Goal: Task Accomplishment & Management: Manage account settings

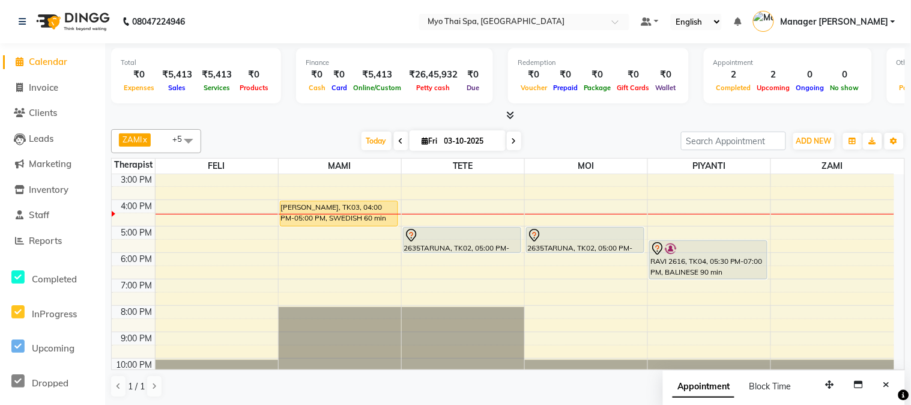
scroll to position [175, 0]
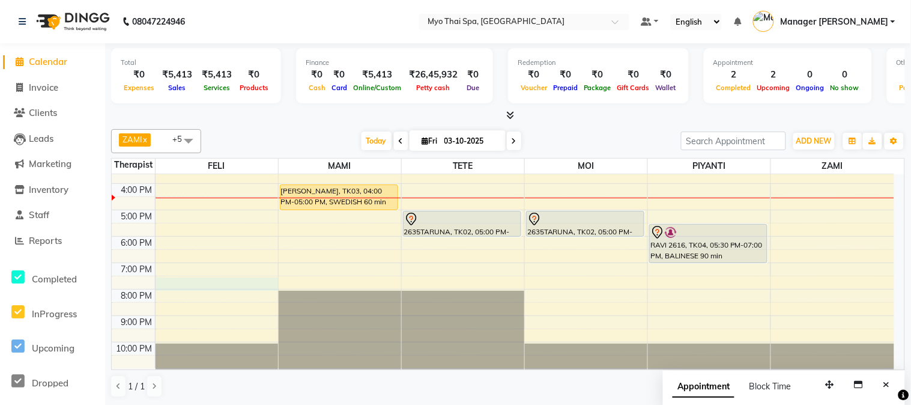
click at [231, 285] on div "9:00 AM 10:00 AM 11:00 AM 12:00 PM 1:00 PM 2:00 PM 3:00 PM 4:00 PM 5:00 PM 6:00…" at bounding box center [503, 183] width 782 height 369
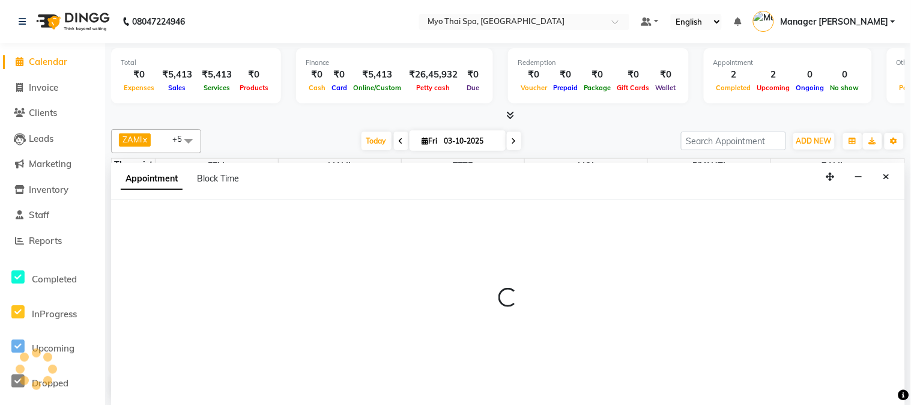
select select "42923"
select select "1170"
select select "tentative"
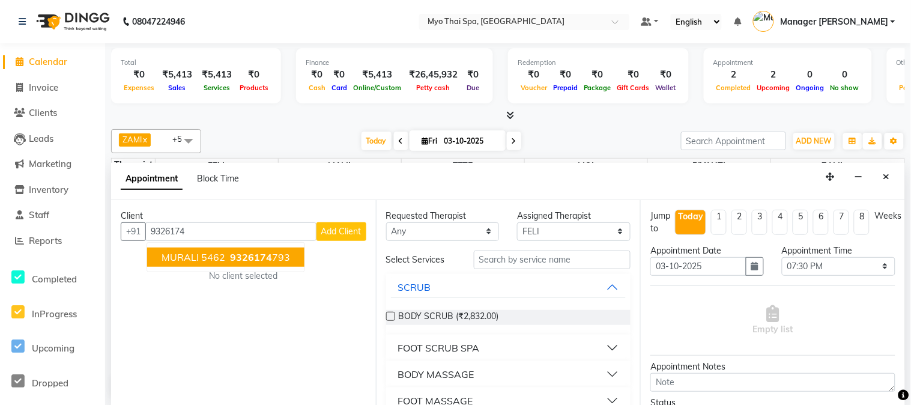
click at [272, 252] on ngb-highlight "9326174 793" at bounding box center [259, 257] width 62 height 12
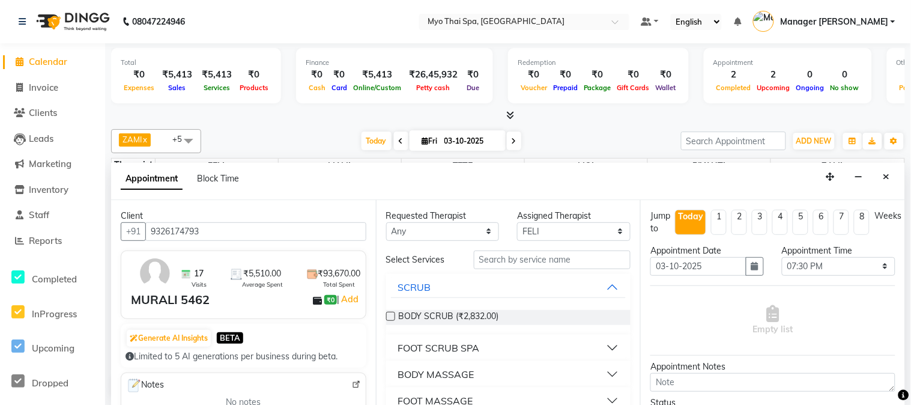
type input "9326174793"
click at [499, 369] on button "BODY MASSAGE" at bounding box center [508, 374] width 235 height 22
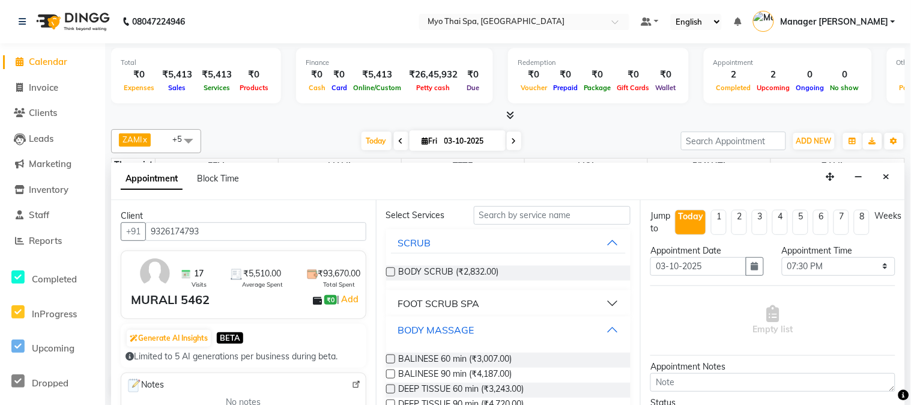
scroll to position [67, 0]
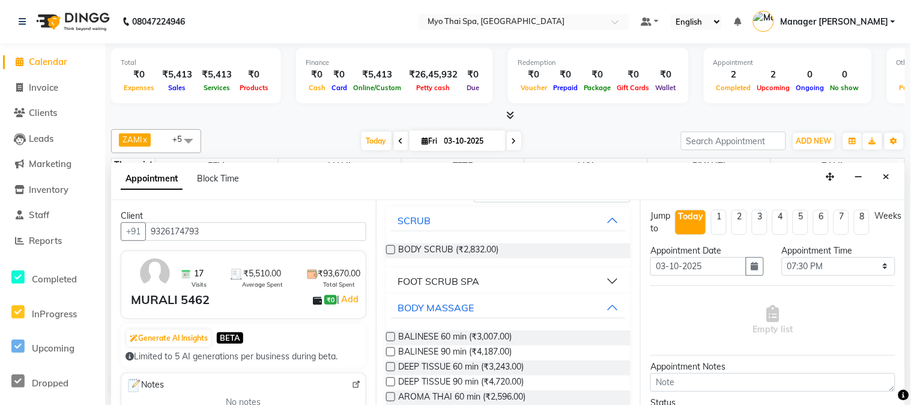
click at [387, 349] on label at bounding box center [390, 351] width 9 height 9
click at [387, 349] on input "checkbox" at bounding box center [390, 353] width 8 height 8
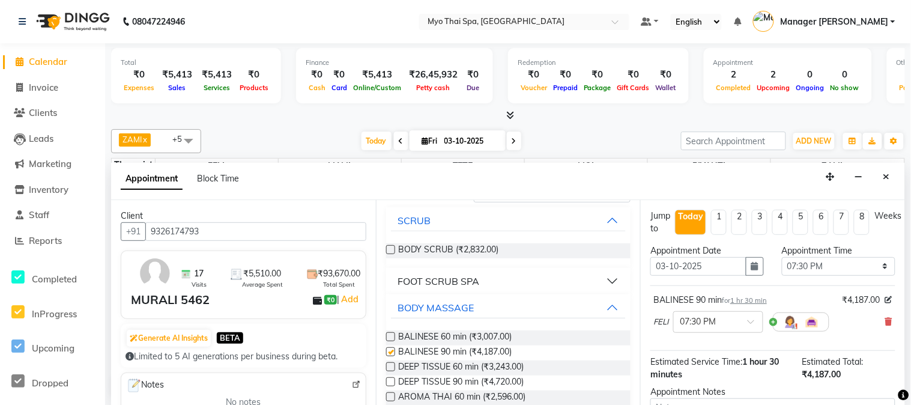
checkbox input "false"
click at [250, 226] on input "9326174793" at bounding box center [255, 231] width 221 height 19
click at [884, 179] on icon "Close" at bounding box center [886, 176] width 7 height 8
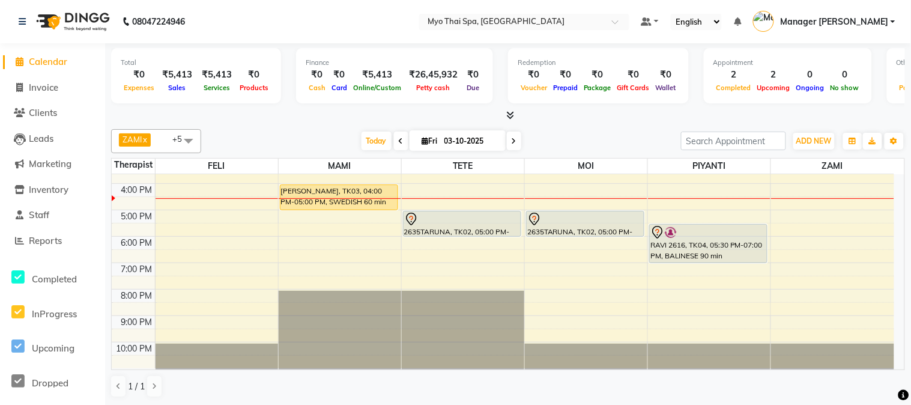
click at [195, 273] on div "9:00 AM 10:00 AM 11:00 AM 12:00 PM 1:00 PM 2:00 PM 3:00 PM 4:00 PM 5:00 PM 6:00…" at bounding box center [503, 183] width 782 height 369
select select "42923"
select select "tentative"
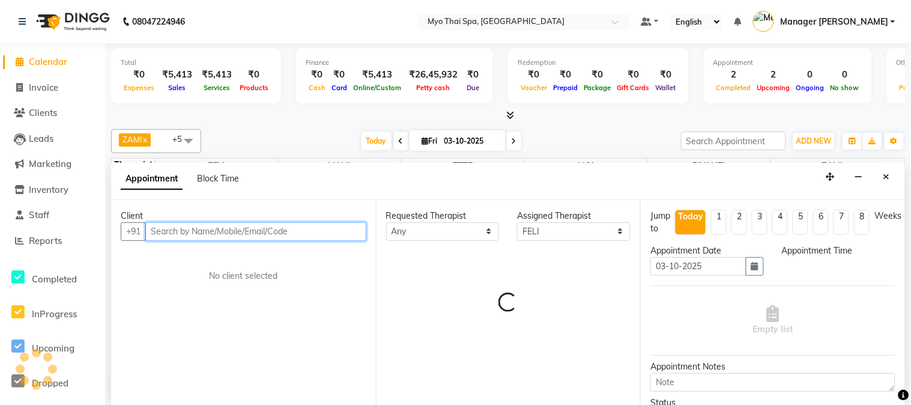
select select "1140"
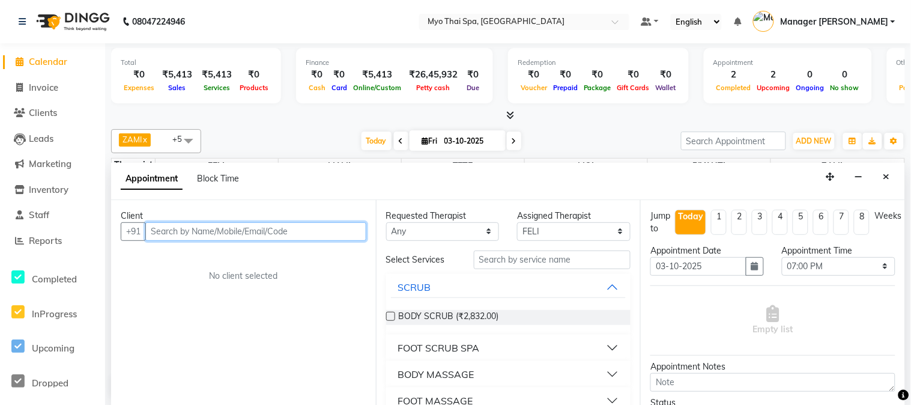
paste input "9326174793"
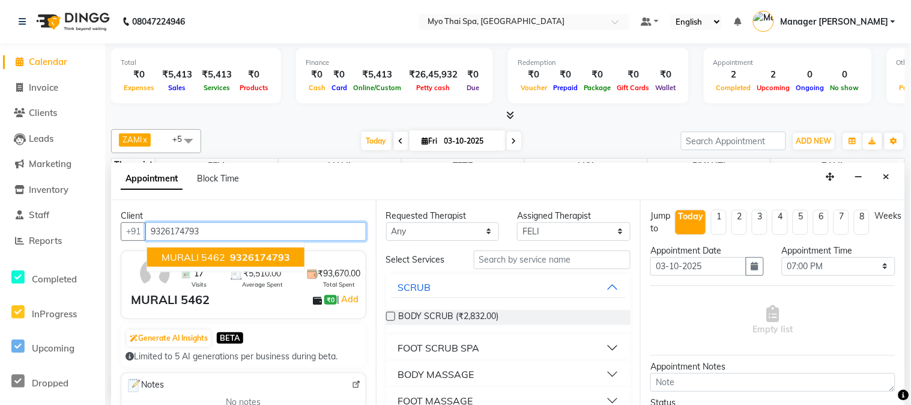
click at [237, 251] on span "9326174793" at bounding box center [260, 257] width 60 height 12
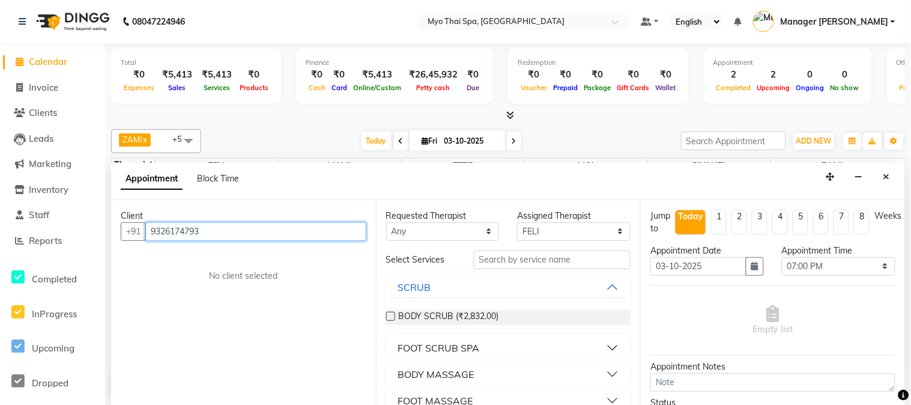
type input "9326174793"
click at [237, 250] on div "Client +91 9326174793 No client selected" at bounding box center [243, 302] width 265 height 205
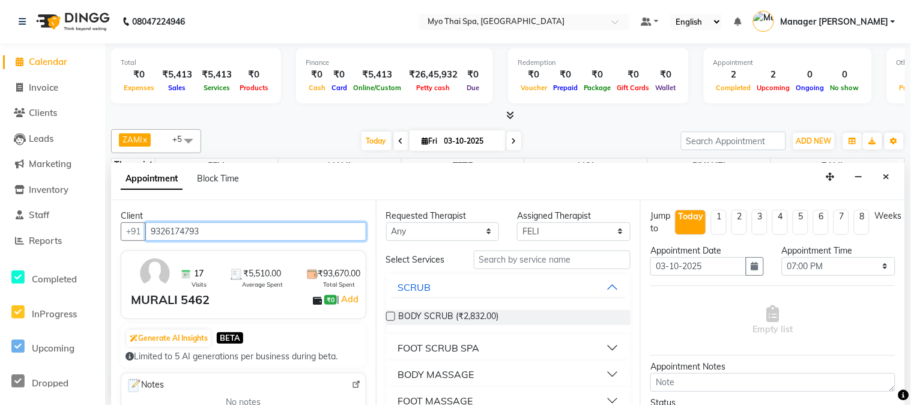
click at [207, 233] on input "9326174793" at bounding box center [255, 231] width 221 height 19
click at [885, 179] on icon "Close" at bounding box center [886, 176] width 7 height 8
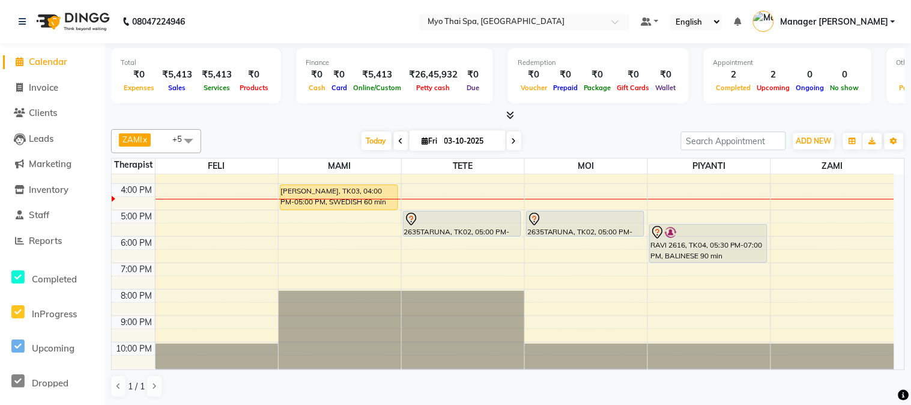
click at [448, 267] on div "9:00 AM 10:00 AM 11:00 AM 12:00 PM 1:00 PM 2:00 PM 3:00 PM 4:00 PM 5:00 PM 6:00…" at bounding box center [503, 183] width 782 height 369
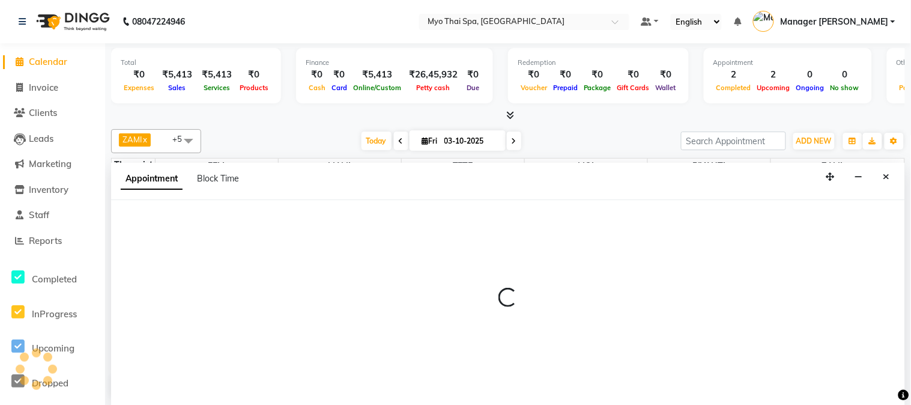
click at [448, 267] on div at bounding box center [508, 302] width 794 height 205
select select "31939"
select select "1140"
select select "tentative"
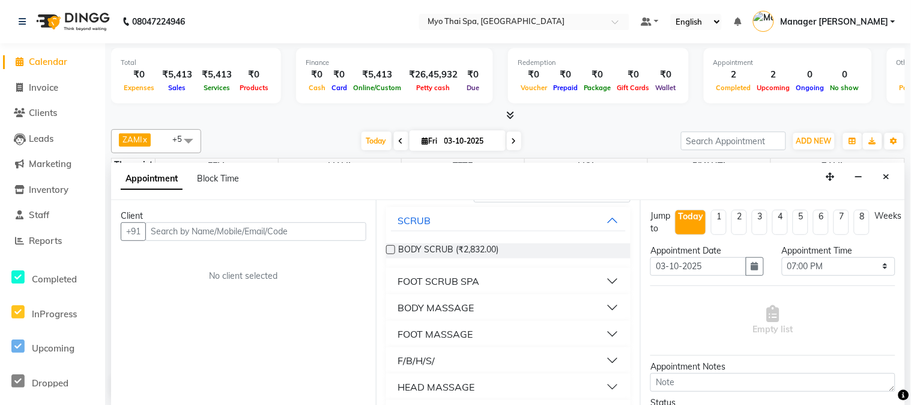
click at [609, 303] on button "BODY MASSAGE" at bounding box center [508, 308] width 235 height 22
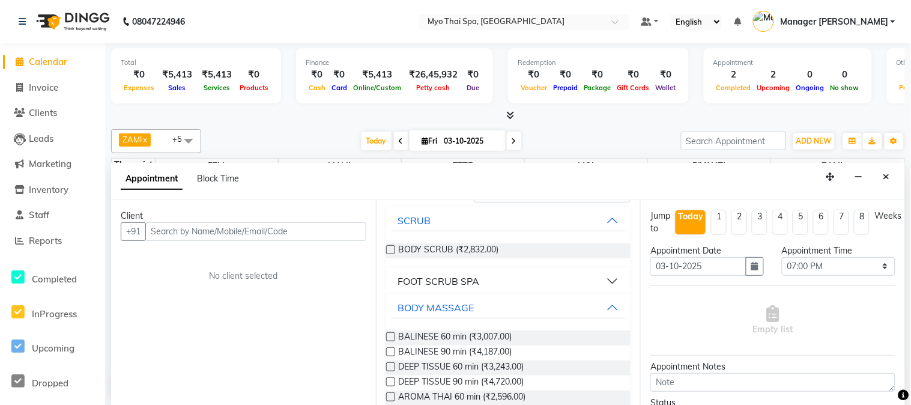
click at [394, 350] on label at bounding box center [390, 351] width 9 height 9
click at [394, 350] on input "checkbox" at bounding box center [390, 353] width 8 height 8
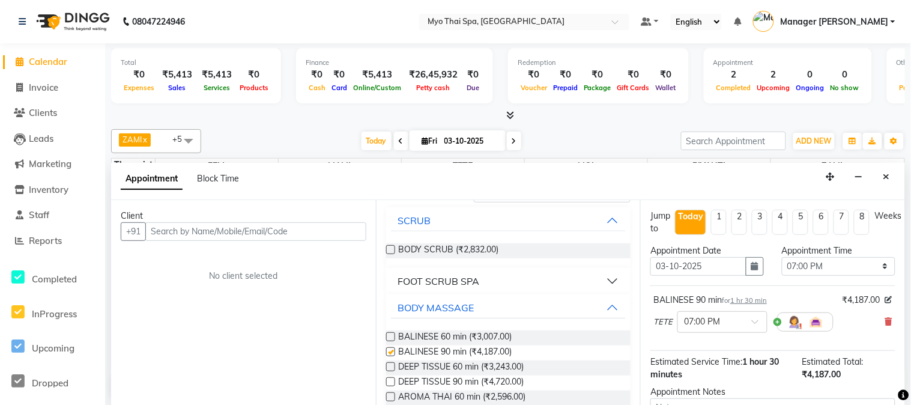
checkbox input "false"
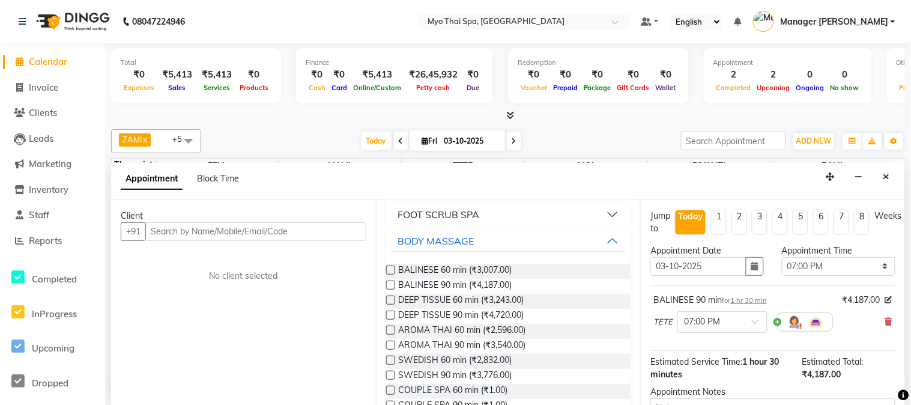
scroll to position [0, 0]
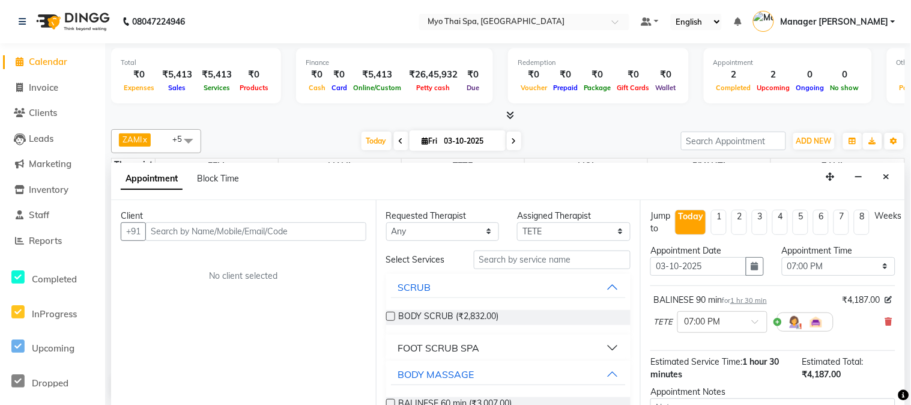
click at [880, 310] on div "TETE × 07:00 PM" at bounding box center [772, 321] width 239 height 31
click at [885, 319] on icon at bounding box center [888, 321] width 7 height 8
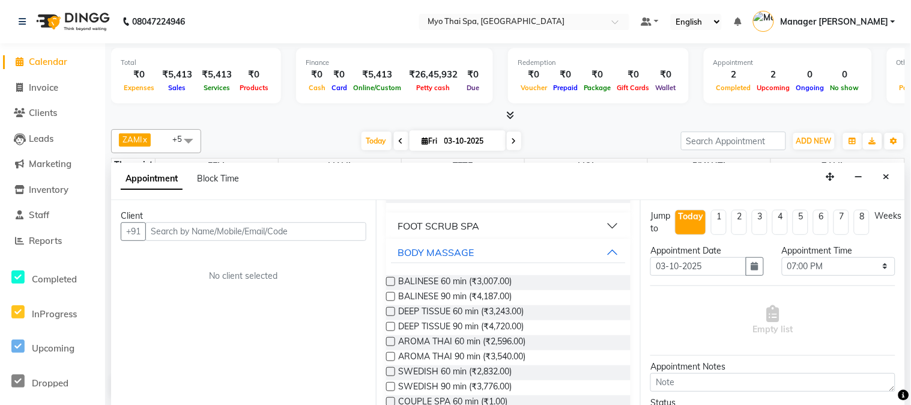
scroll to position [133, 0]
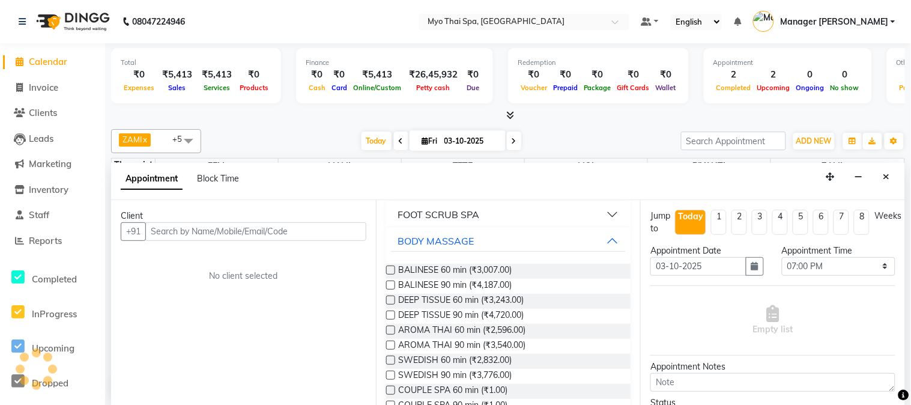
click at [388, 268] on label at bounding box center [390, 269] width 9 height 9
click at [388, 268] on input "checkbox" at bounding box center [390, 271] width 8 height 8
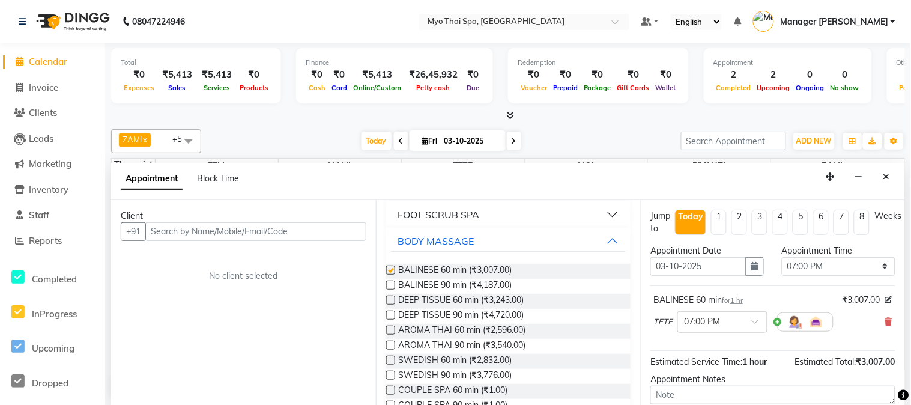
checkbox input "false"
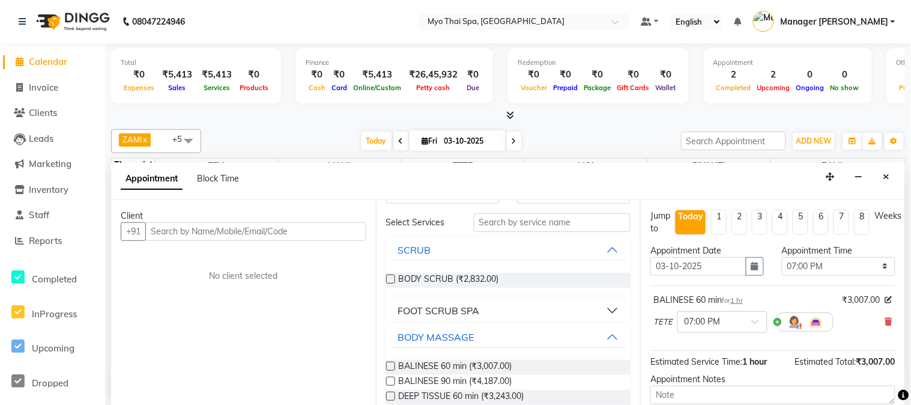
scroll to position [67, 0]
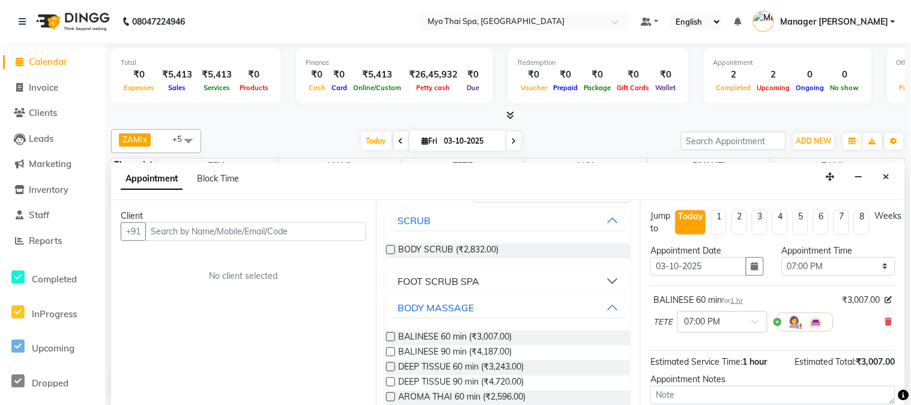
click at [608, 282] on button "FOOT SCRUB SPA" at bounding box center [508, 281] width 235 height 22
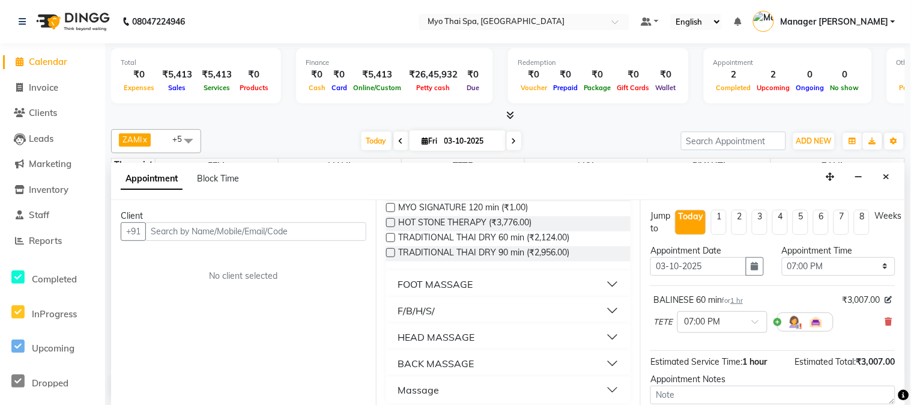
scroll to position [491, 0]
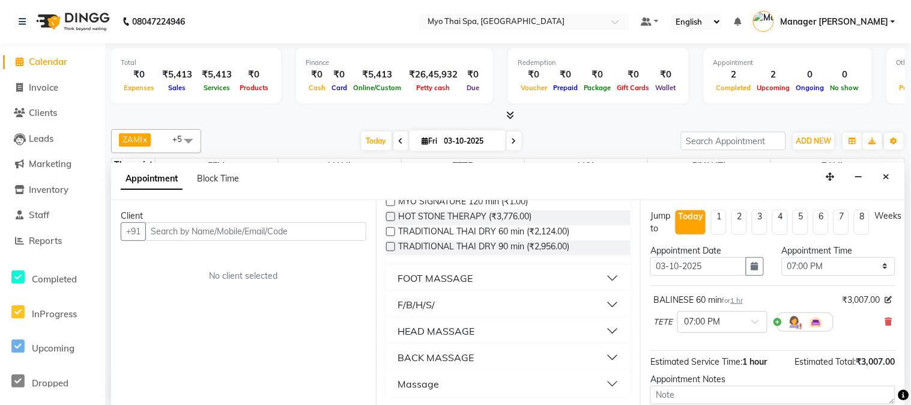
click at [602, 273] on button "FOOT MASSAGE" at bounding box center [508, 278] width 235 height 22
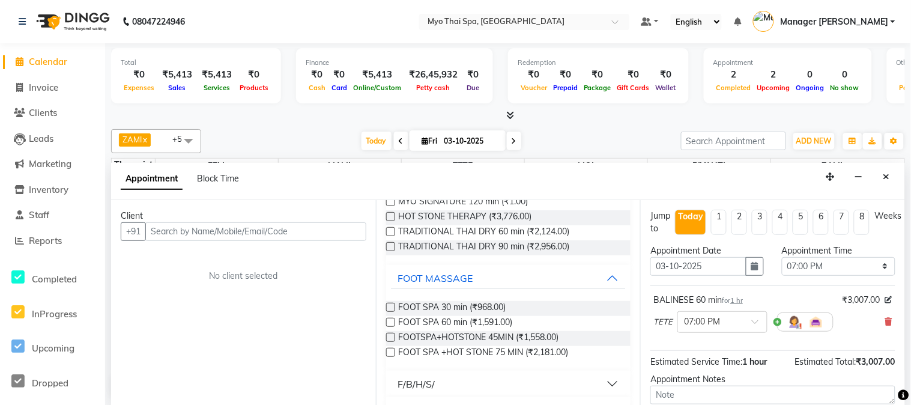
click at [388, 318] on label at bounding box center [390, 322] width 9 height 9
click at [388, 319] on input "checkbox" at bounding box center [390, 323] width 8 height 8
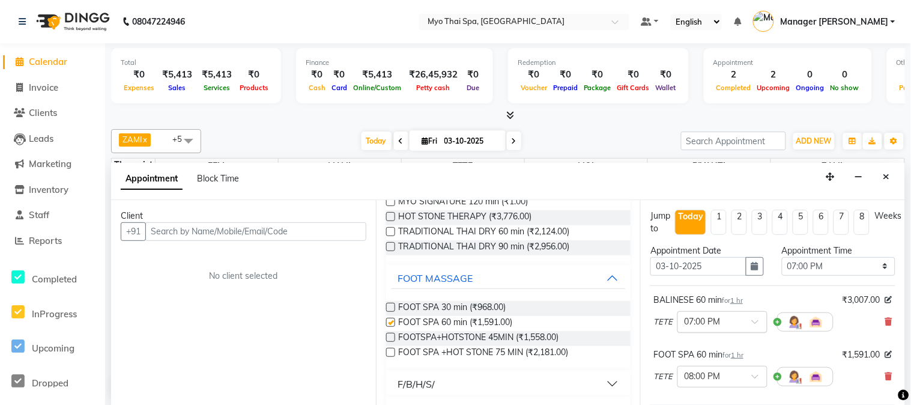
checkbox input "false"
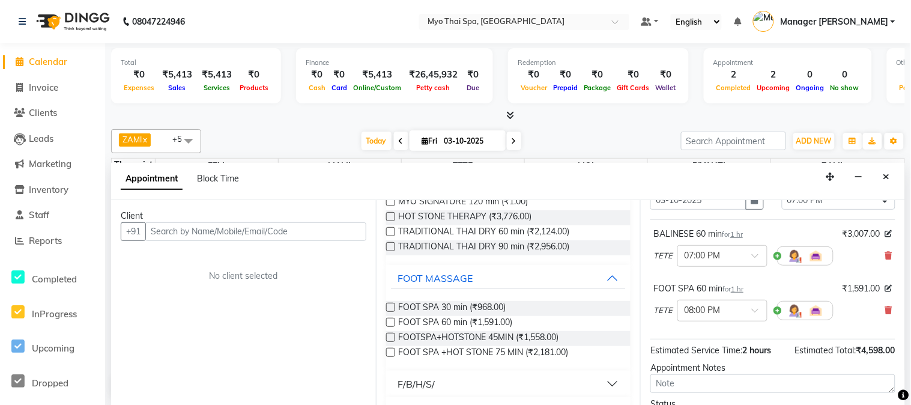
scroll to position [33, 0]
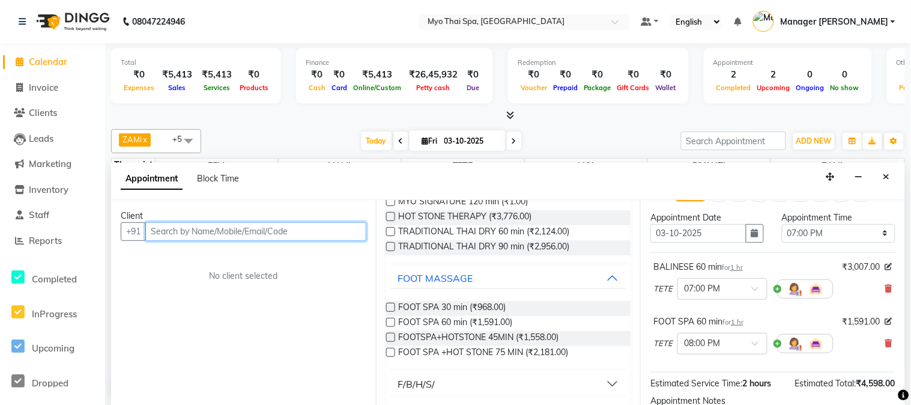
paste input "9326174793"
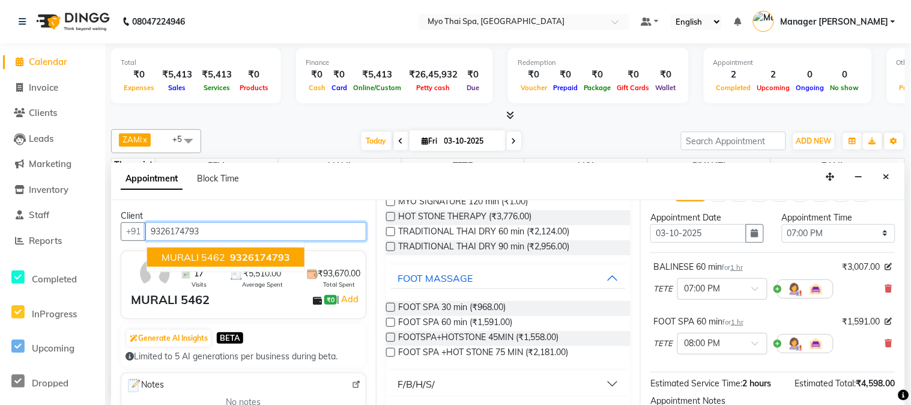
click at [267, 255] on span "9326174793" at bounding box center [260, 257] width 60 height 12
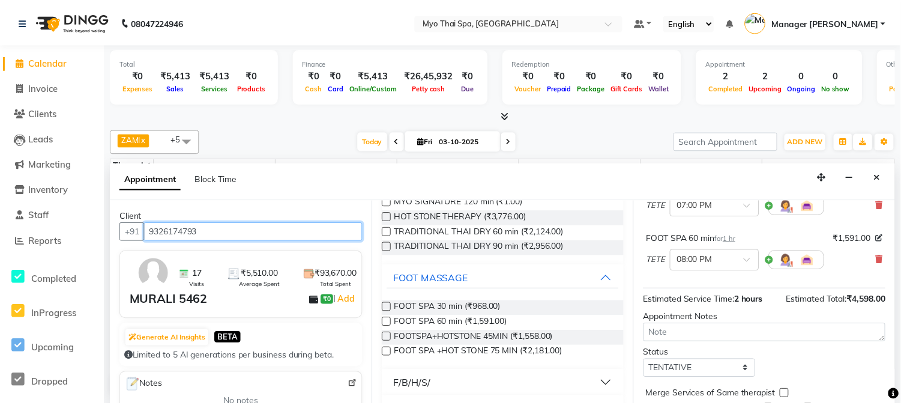
scroll to position [165, 0]
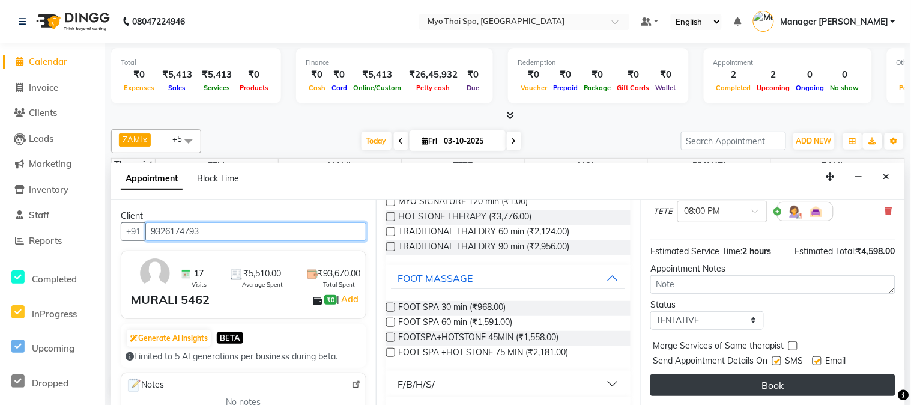
type input "9326174793"
click at [777, 377] on button "Book" at bounding box center [772, 385] width 245 height 22
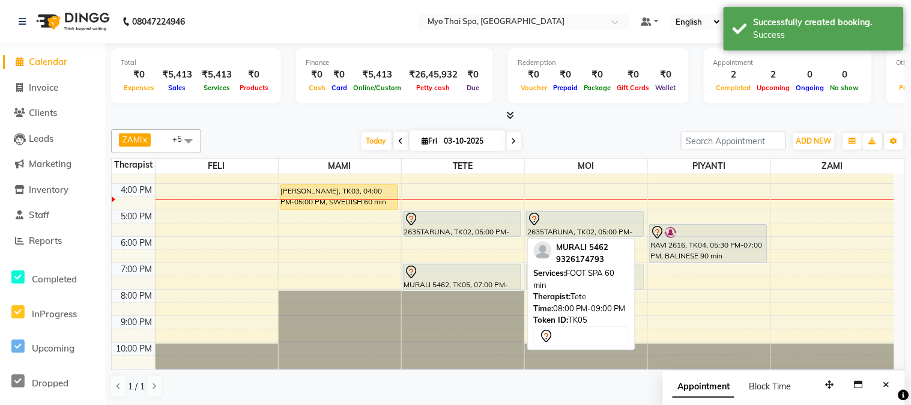
drag, startPoint x: 495, startPoint y: 303, endPoint x: 641, endPoint y: 274, distance: 148.7
click at [641, 274] on tr "TRISHA, TK03, 04:00 PM-05:00 PM, SWEDISH 60 min VICKY 01 NOV, TK01, 01:00 PM-02…" at bounding box center [503, 183] width 782 height 369
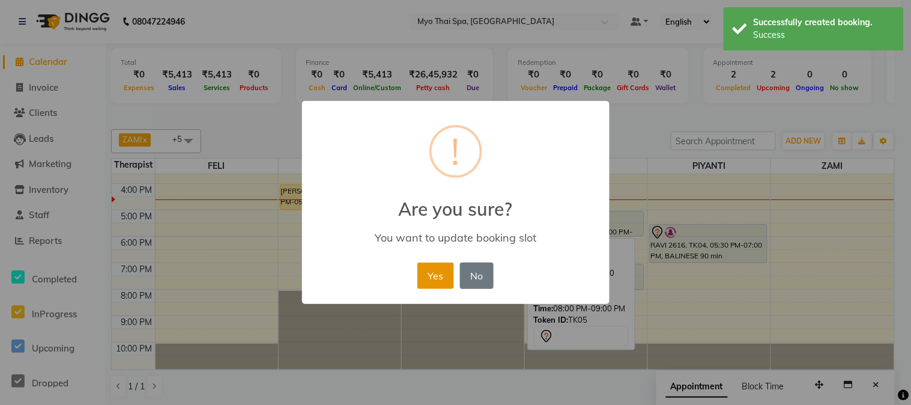
click at [432, 267] on button "Yes" at bounding box center [435, 275] width 37 height 26
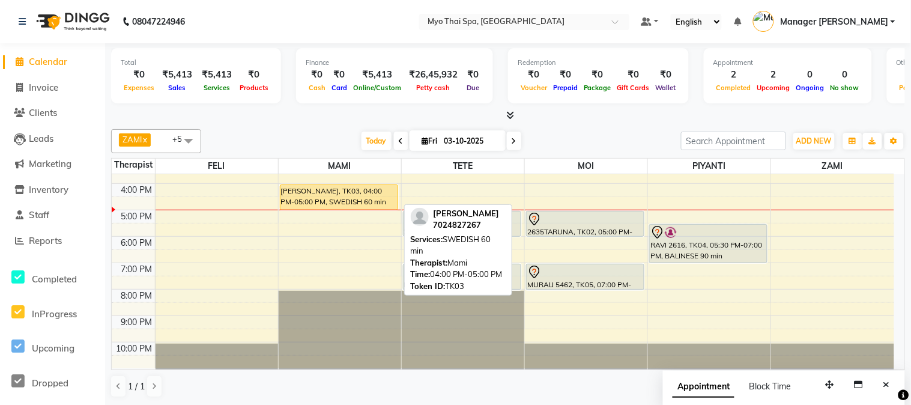
click at [333, 188] on div "[PERSON_NAME], TK03, 04:00 PM-05:00 PM, SWEDISH 60 min" at bounding box center [338, 197] width 117 height 25
click at [333, 189] on div "[PERSON_NAME], TK03, 04:00 PM-05:00 PM, SWEDISH 60 min" at bounding box center [338, 197] width 117 height 25
select select "1"
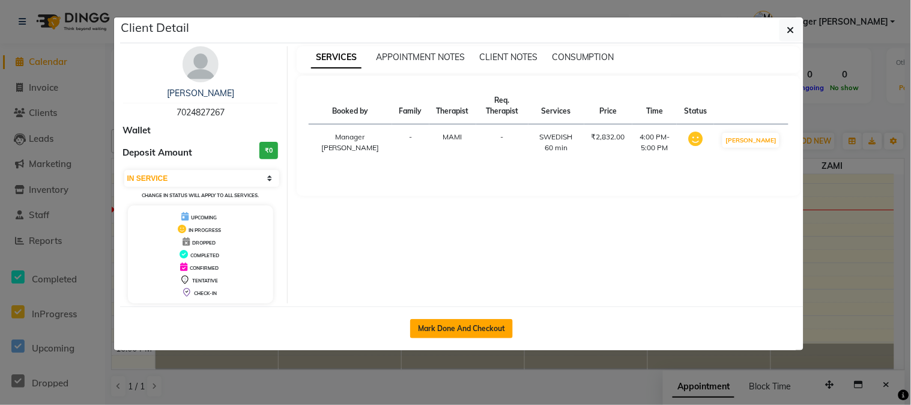
click at [469, 336] on button "Mark Done And Checkout" at bounding box center [461, 328] width 103 height 19
select select "service"
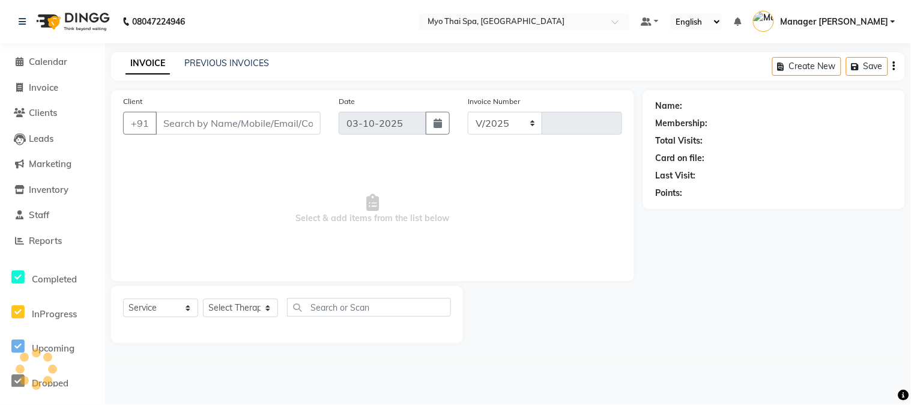
select select "5086"
type input "1643"
type input "7024827267"
select select "33413"
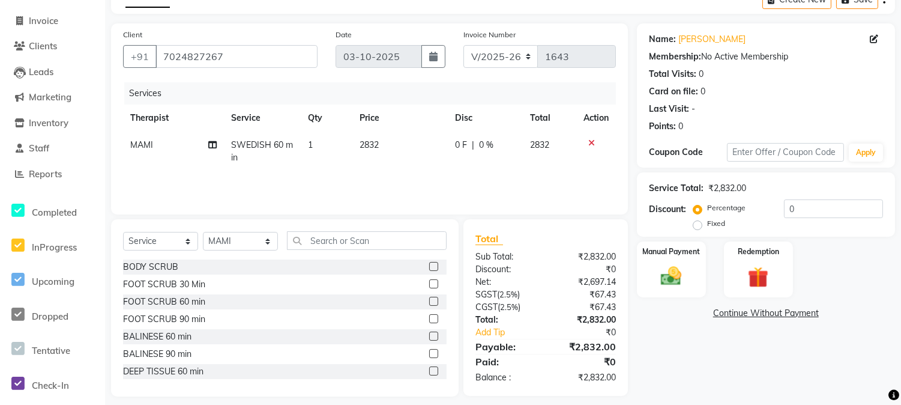
scroll to position [76, 0]
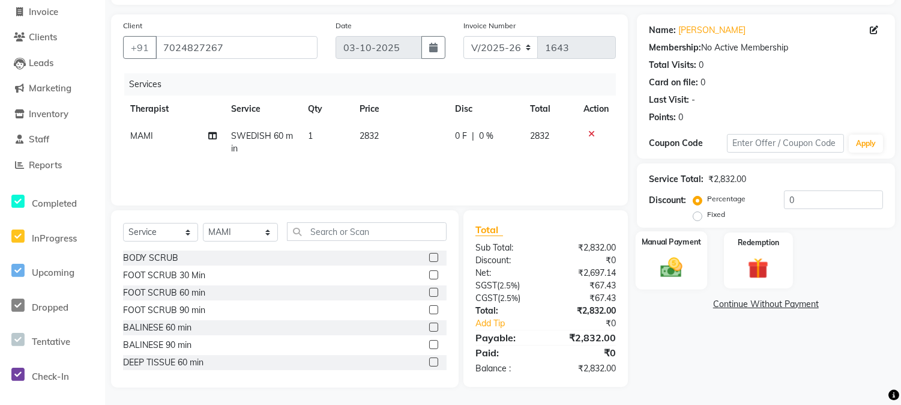
click at [680, 273] on img at bounding box center [671, 267] width 35 height 25
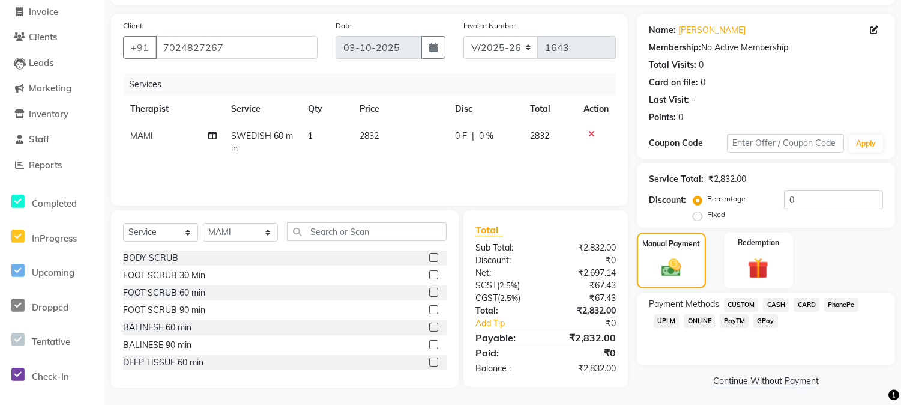
click at [768, 306] on span "CASH" at bounding box center [776, 305] width 26 height 14
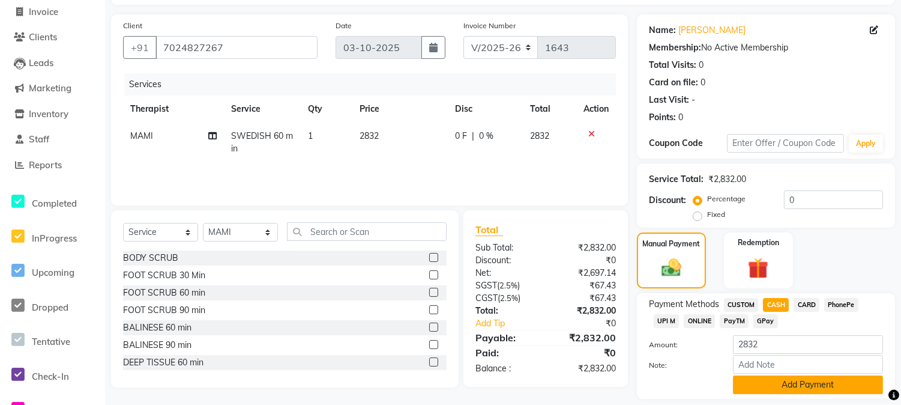
click at [801, 386] on button "Add Payment" at bounding box center [808, 384] width 150 height 19
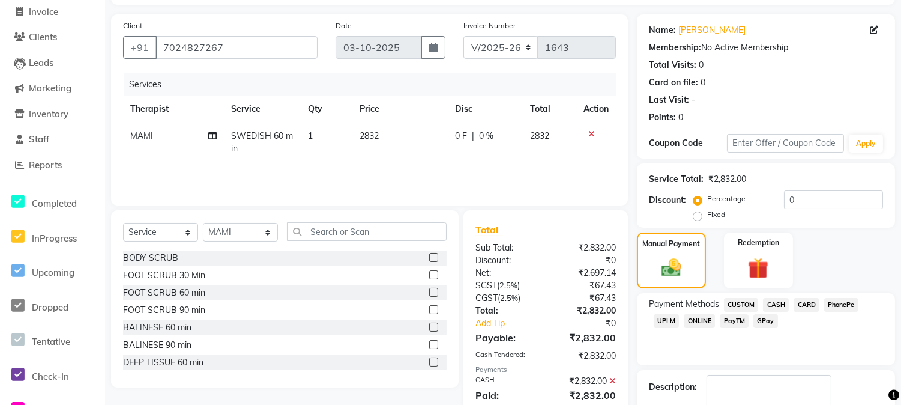
scroll to position [170, 0]
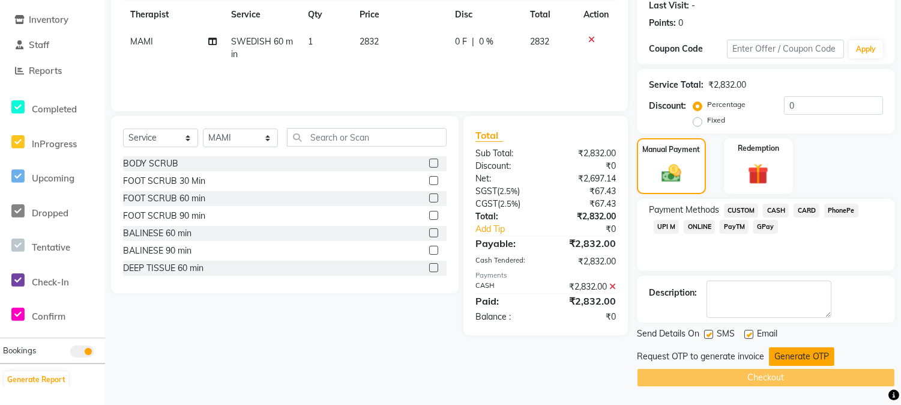
click at [797, 359] on button "Generate OTP" at bounding box center [801, 356] width 65 height 19
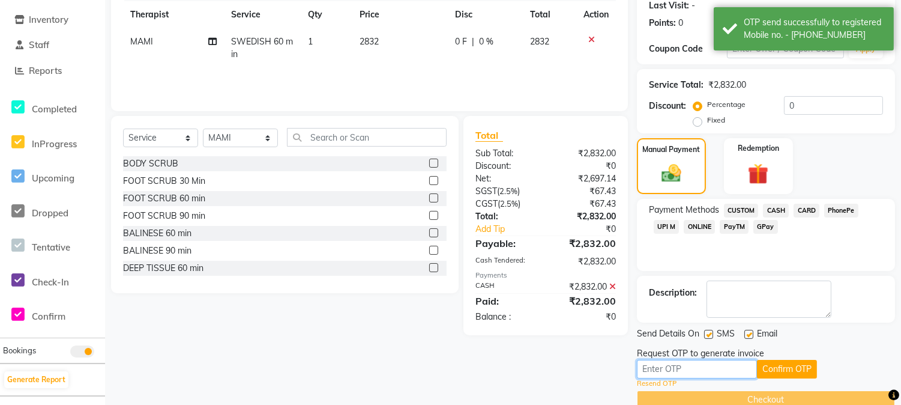
drag, startPoint x: 720, startPoint y: 368, endPoint x: 718, endPoint y: 394, distance: 25.9
click at [719, 375] on input "text" at bounding box center [697, 369] width 120 height 19
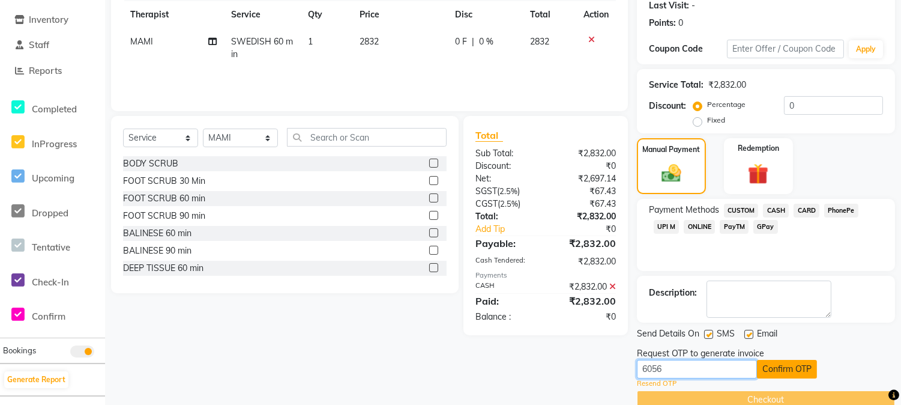
type input "6056"
click at [785, 367] on button "Confirm OTP" at bounding box center [787, 369] width 60 height 19
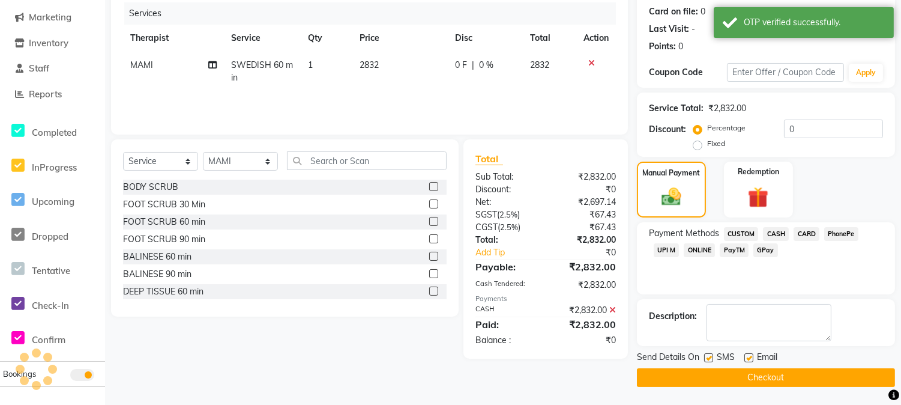
scroll to position [146, 0]
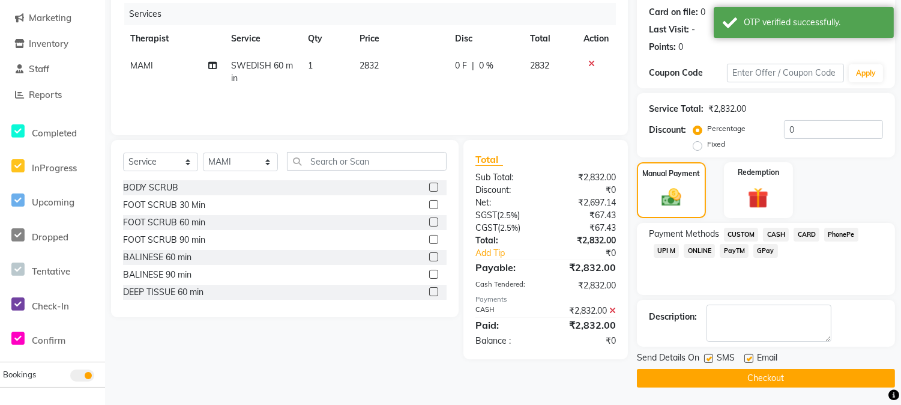
click at [820, 376] on button "Checkout" at bounding box center [766, 378] width 258 height 19
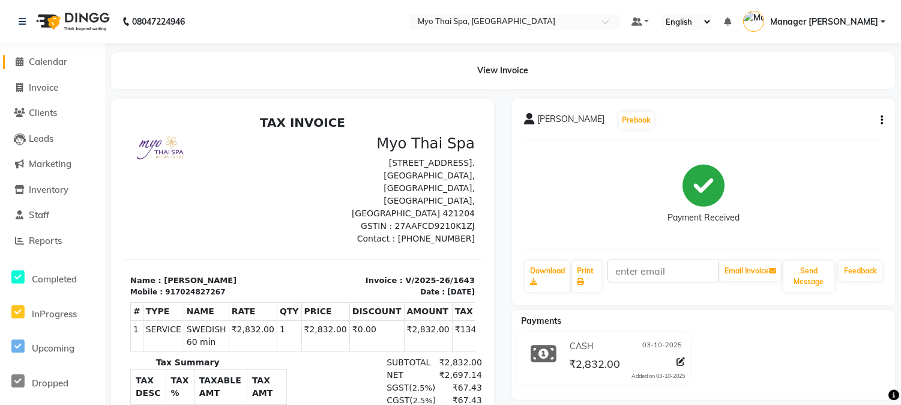
click at [16, 65] on icon at bounding box center [20, 61] width 8 height 9
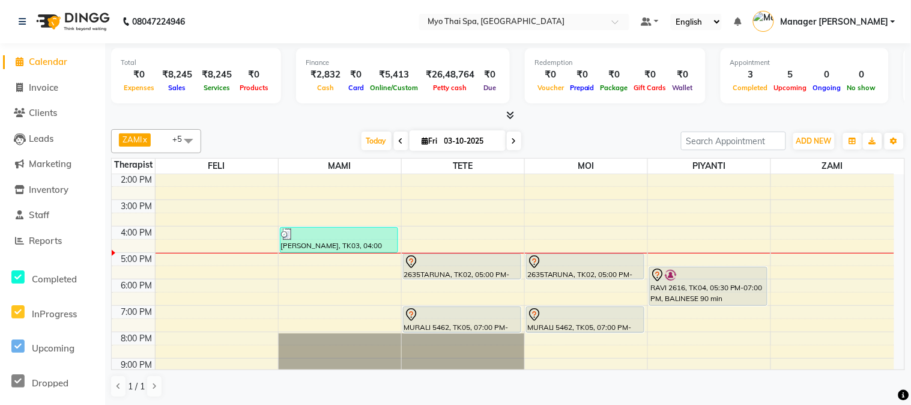
scroll to position [133, 0]
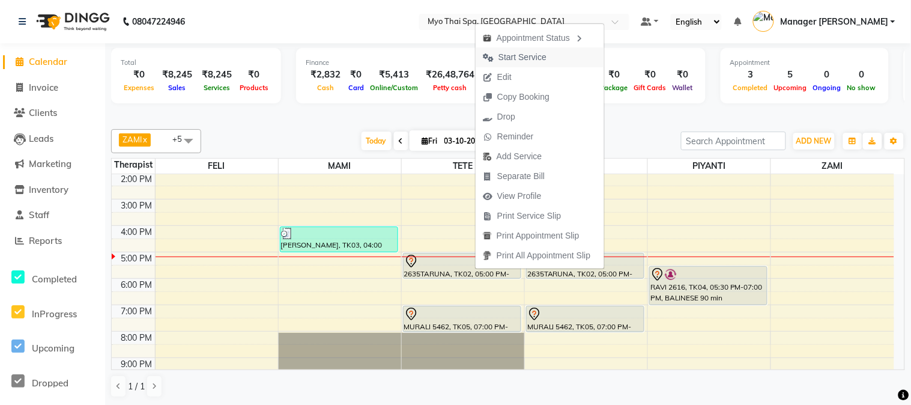
click at [533, 54] on span "Start Service" at bounding box center [522, 57] width 48 height 13
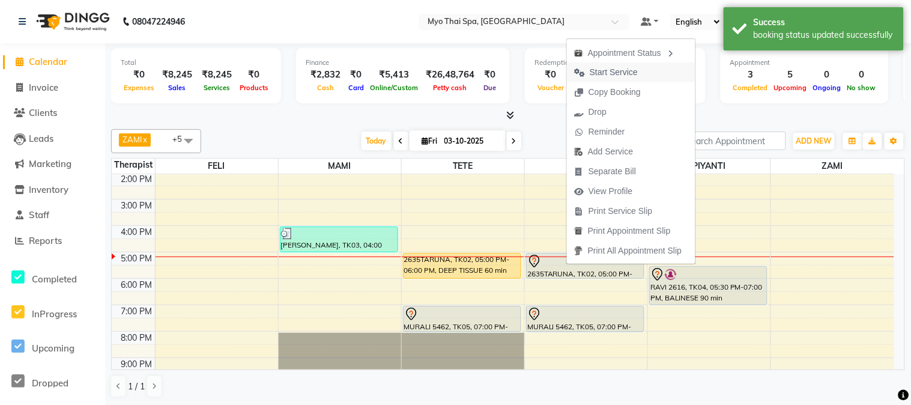
click at [611, 72] on span "Start Service" at bounding box center [614, 72] width 48 height 13
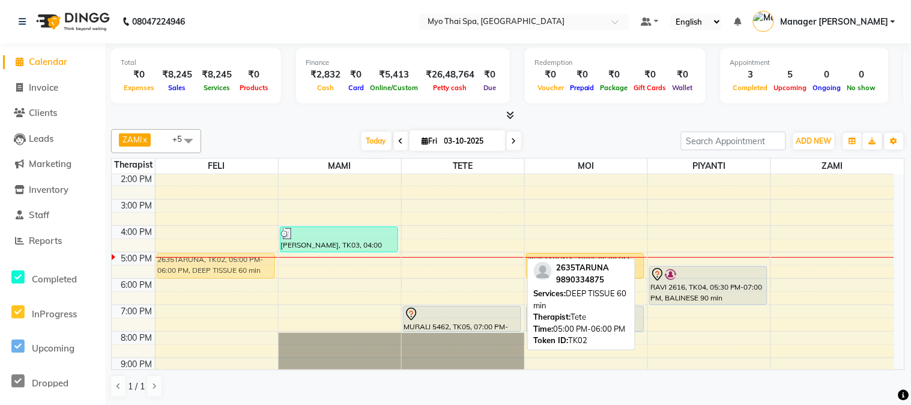
drag, startPoint x: 443, startPoint y: 262, endPoint x: 236, endPoint y: 259, distance: 207.1
click at [236, 259] on tr "2635TARUNA, TK02, 05:00 PM-06:00 PM, DEEP TISSUE 60 min TRISHA, TK03, 04:00 PM-…" at bounding box center [503, 225] width 782 height 369
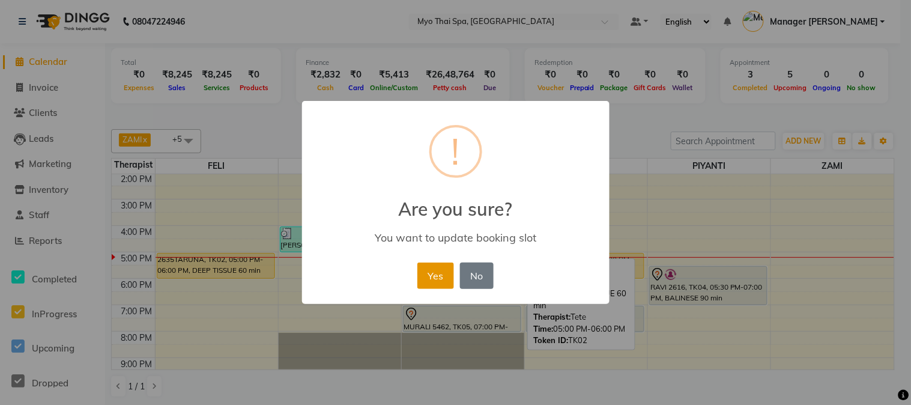
click at [439, 271] on button "Yes" at bounding box center [435, 275] width 37 height 26
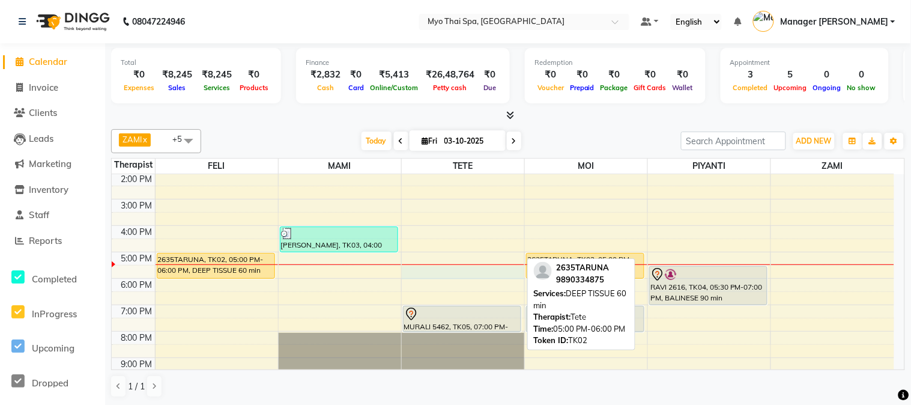
click at [453, 274] on div "9:00 AM 10:00 AM 11:00 AM 12:00 PM 1:00 PM 2:00 PM 3:00 PM 4:00 PM 5:00 PM 6:00…" at bounding box center [503, 225] width 782 height 369
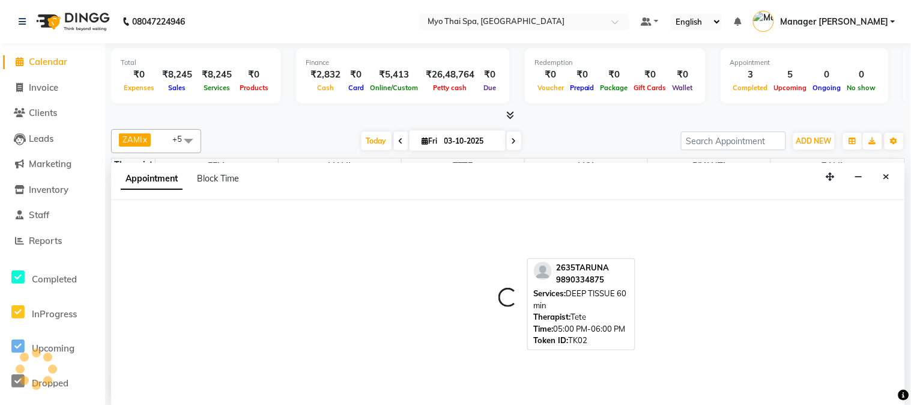
select select "31939"
select select "tentative"
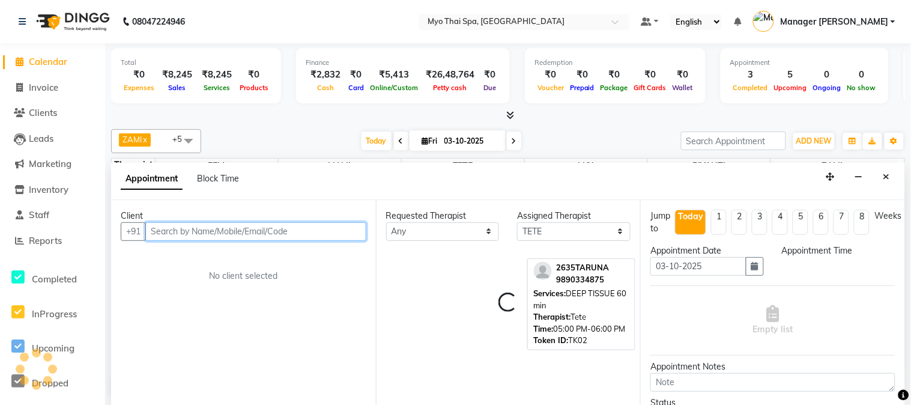
select select "1050"
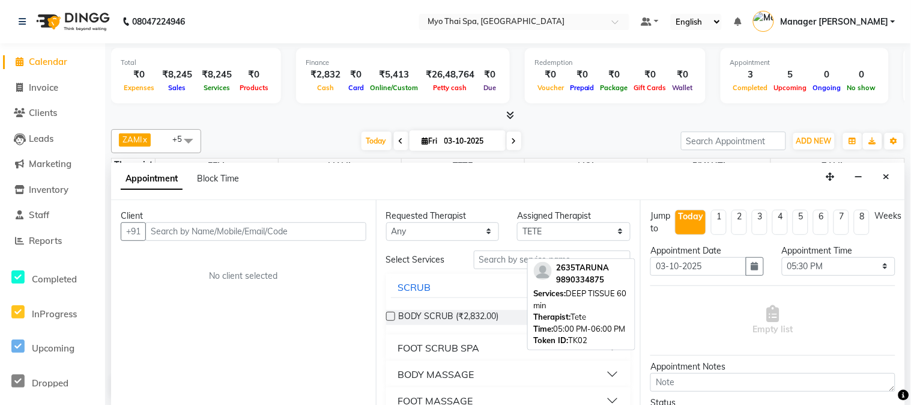
drag, startPoint x: 886, startPoint y: 181, endPoint x: 877, endPoint y: 182, distance: 9.6
click at [883, 181] on button "Close" at bounding box center [886, 176] width 17 height 19
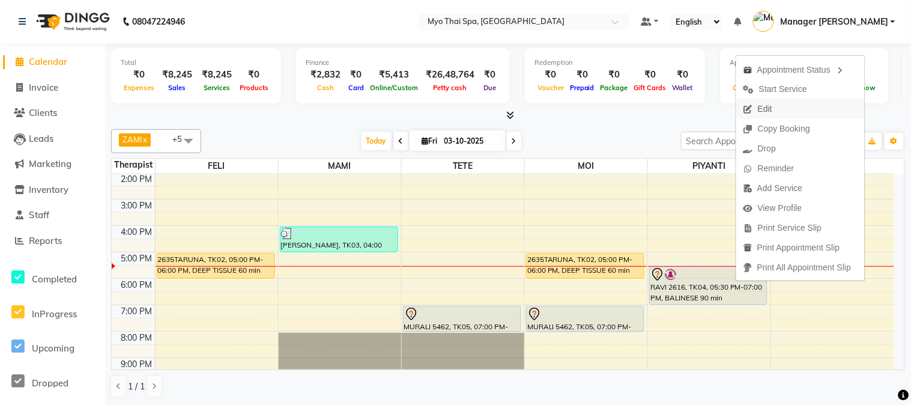
click at [773, 113] on span "Edit" at bounding box center [757, 109] width 43 height 20
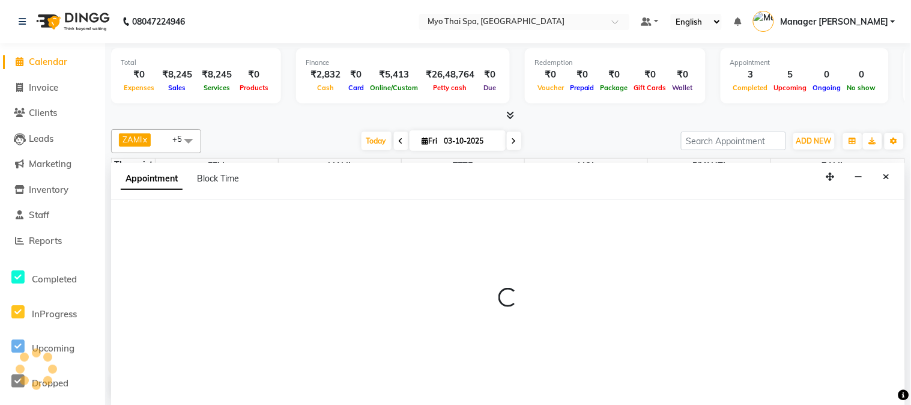
select select "1050"
select select "tentative"
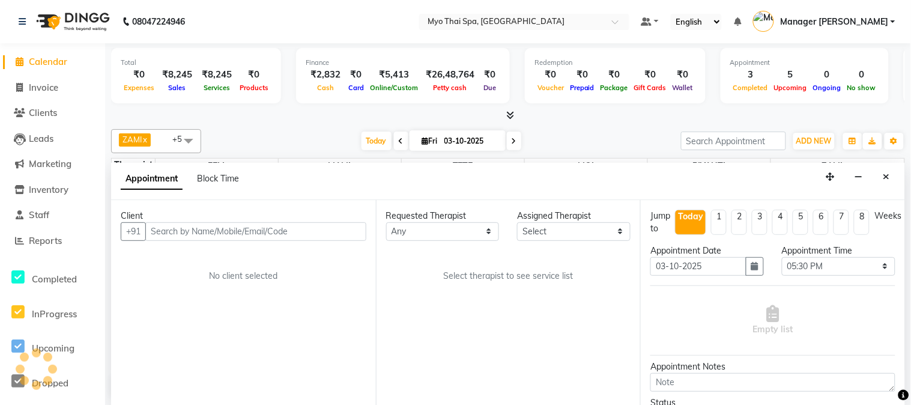
select select "67001"
select select "2233"
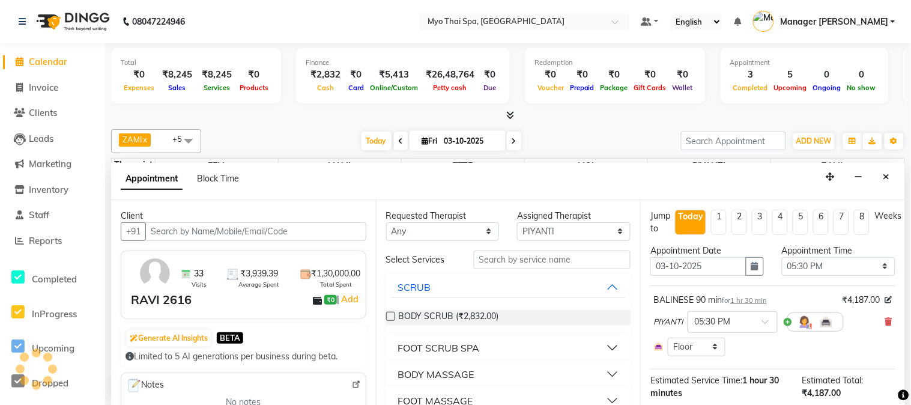
scroll to position [175, 0]
click at [885, 324] on icon at bounding box center [888, 321] width 7 height 8
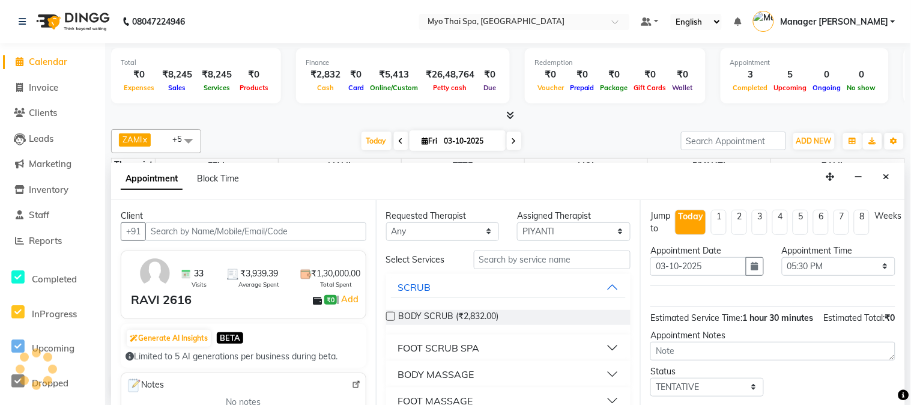
scroll to position [67, 0]
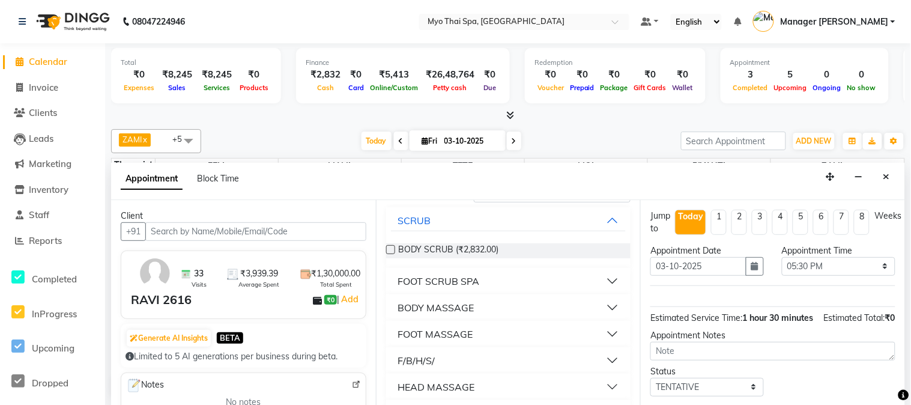
click at [603, 305] on button "BODY MASSAGE" at bounding box center [508, 308] width 235 height 22
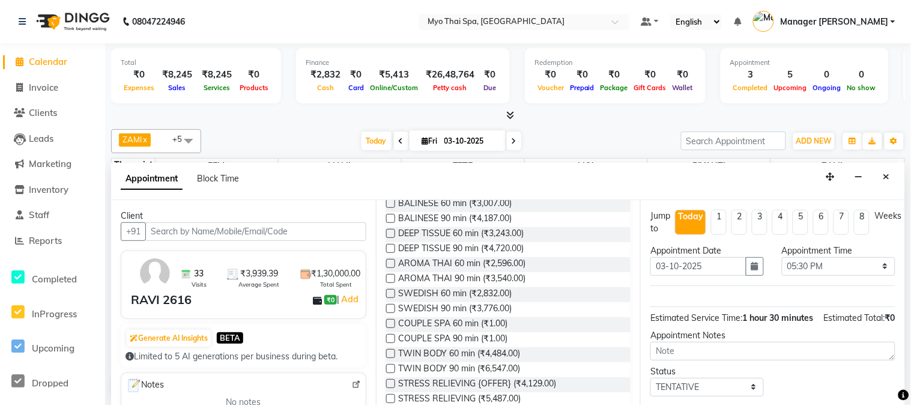
scroll to position [267, 0]
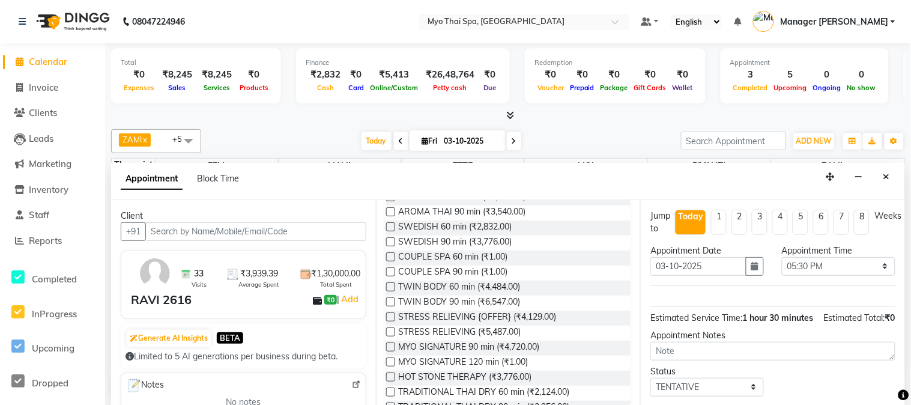
click at [387, 317] on label at bounding box center [390, 316] width 9 height 9
click at [387, 317] on input "checkbox" at bounding box center [390, 318] width 8 height 8
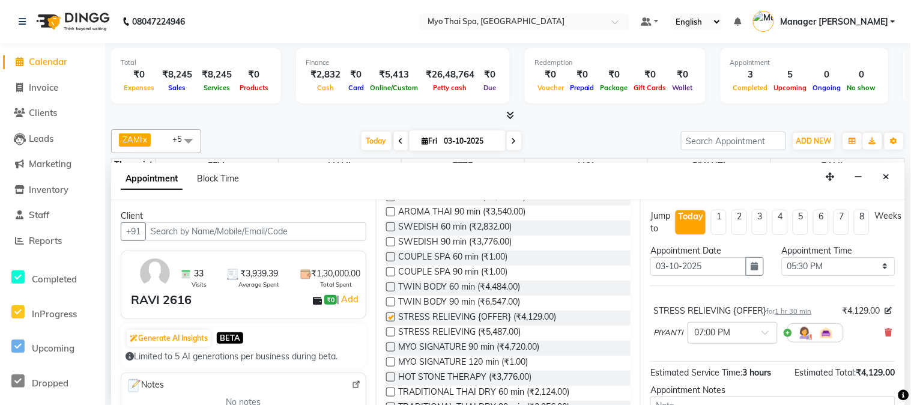
checkbox input "false"
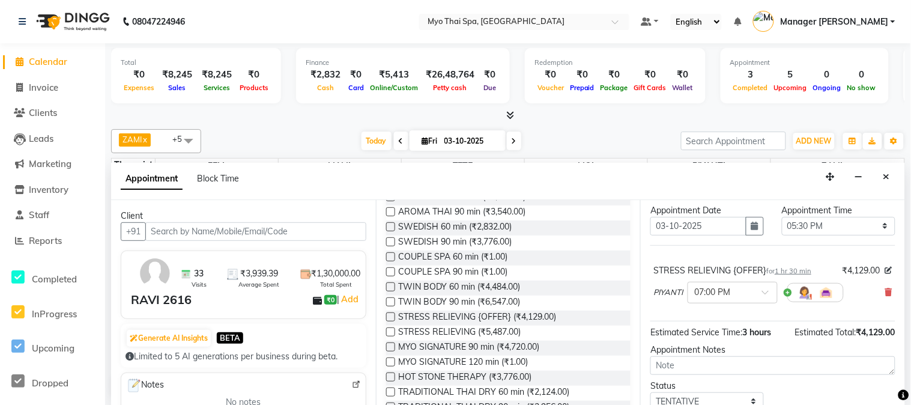
scroll to position [86, 0]
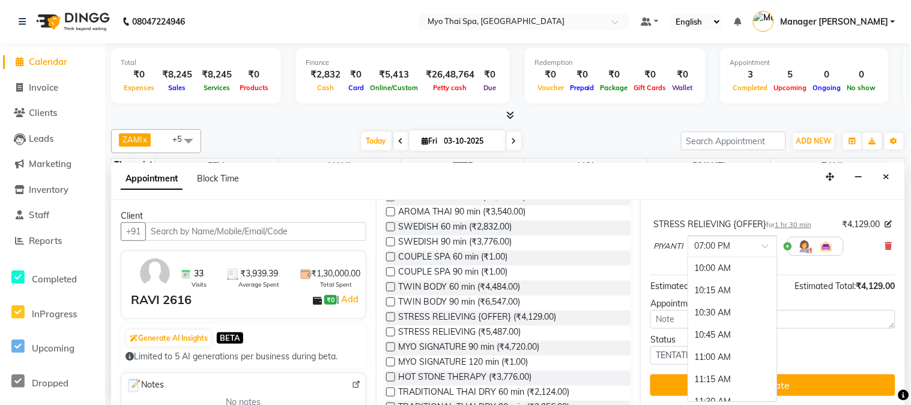
click at [763, 247] on span at bounding box center [769, 249] width 15 height 13
click at [740, 263] on div "05:30 PM" at bounding box center [732, 269] width 89 height 22
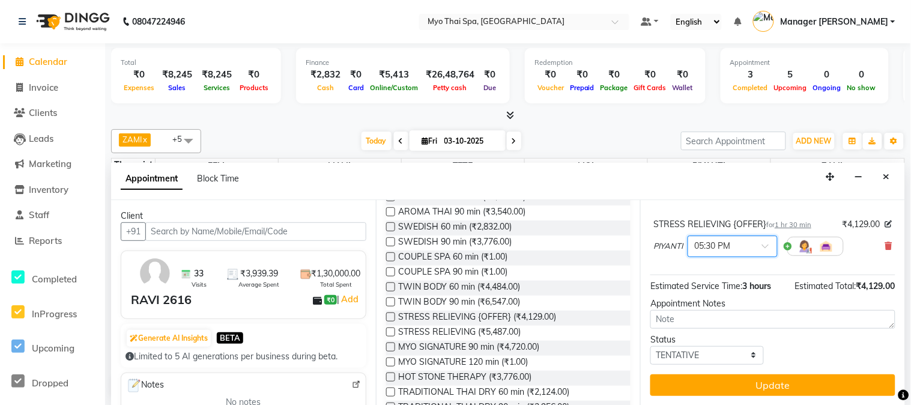
click at [723, 382] on button "Update" at bounding box center [772, 385] width 245 height 22
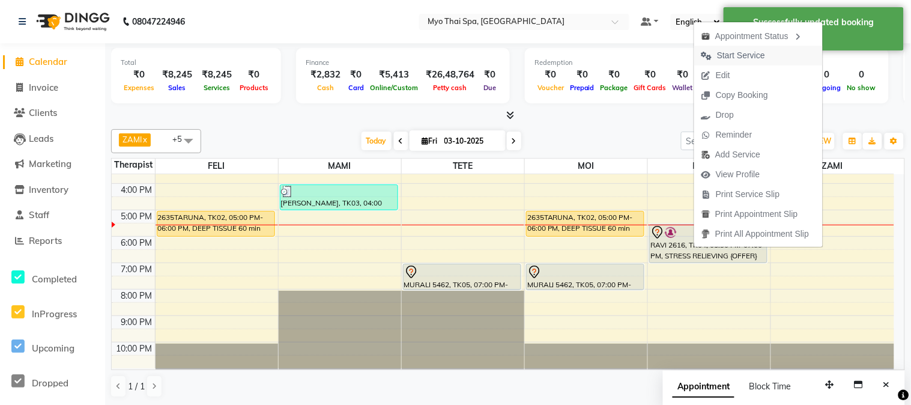
click at [743, 55] on span "Start Service" at bounding box center [741, 55] width 48 height 13
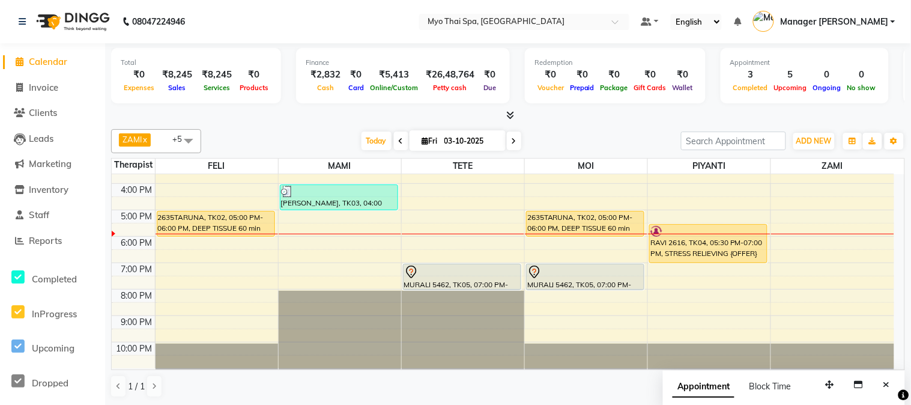
click at [591, 314] on div "9:00 AM 10:00 AM 11:00 AM 12:00 PM 1:00 PM 2:00 PM 3:00 PM 4:00 PM 5:00 PM 6:00…" at bounding box center [503, 183] width 782 height 369
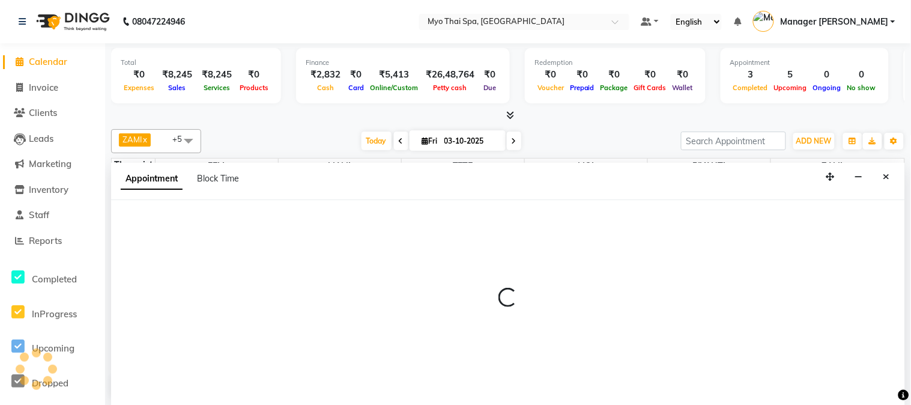
click at [591, 314] on div at bounding box center [508, 303] width 794 height 30
select select "85116"
select select "1230"
select select "tentative"
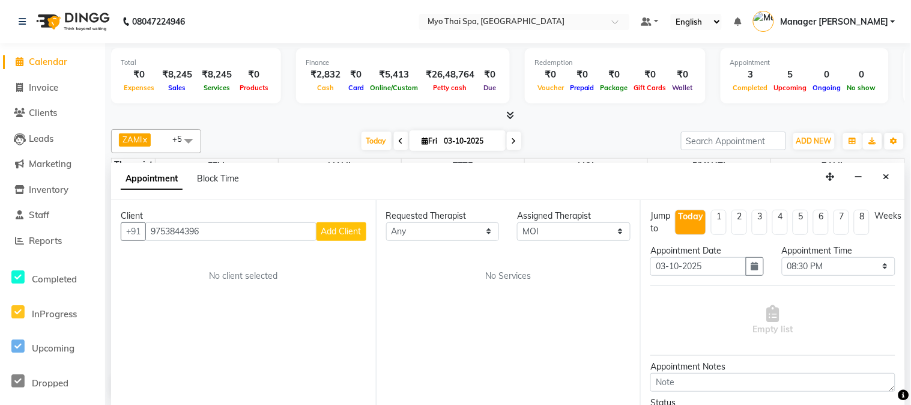
type input "9753844396"
click at [351, 229] on span "Add Client" at bounding box center [341, 231] width 40 height 11
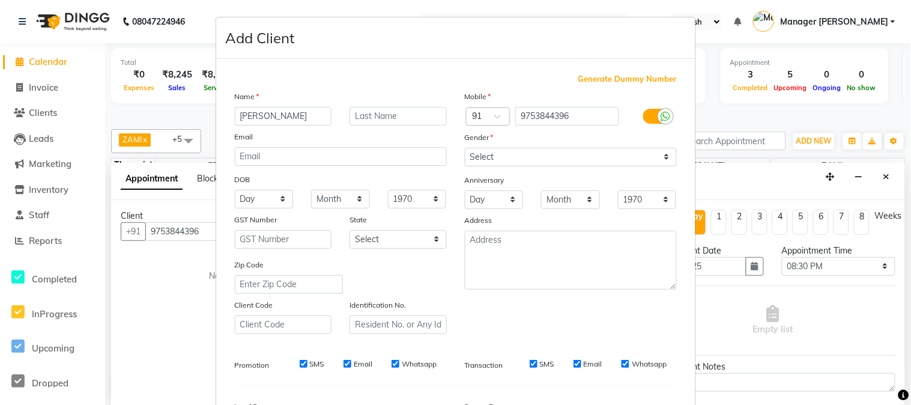
type input "[PERSON_NAME]"
click at [519, 164] on select "Select Male Female Other Prefer Not To Say" at bounding box center [571, 157] width 212 height 19
select select "[DEMOGRAPHIC_DATA]"
click at [465, 148] on select "Select Male Female Other Prefer Not To Say" at bounding box center [571, 157] width 212 height 19
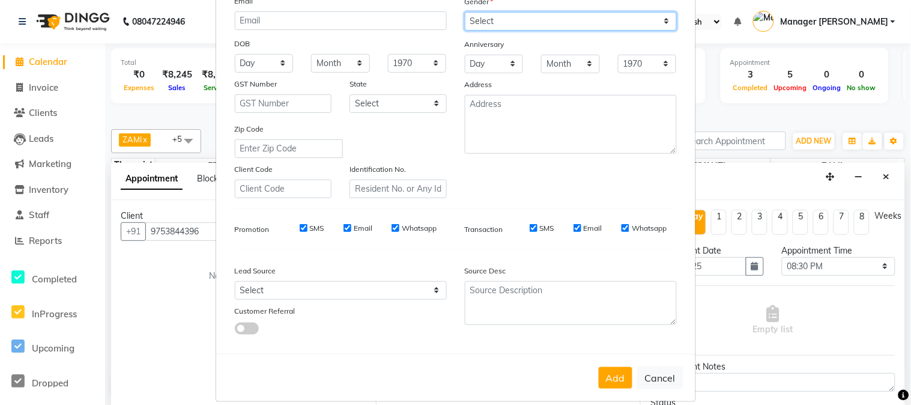
scroll to position [150, 0]
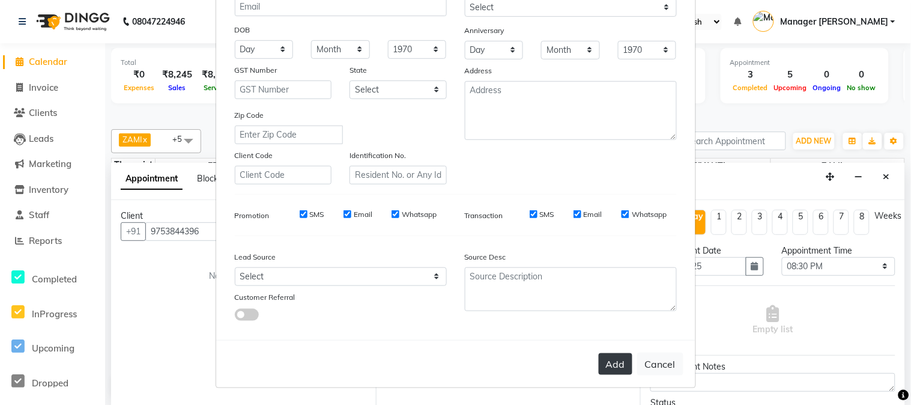
click at [619, 361] on button "Add" at bounding box center [616, 364] width 34 height 22
select select
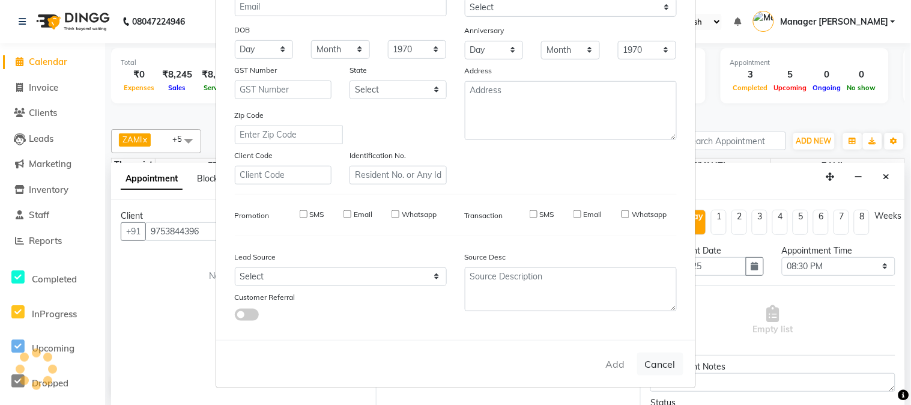
select select
checkbox input "false"
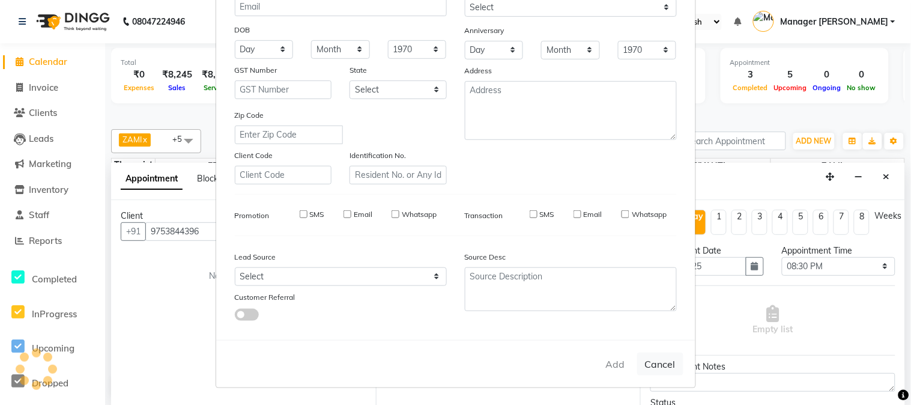
checkbox input "false"
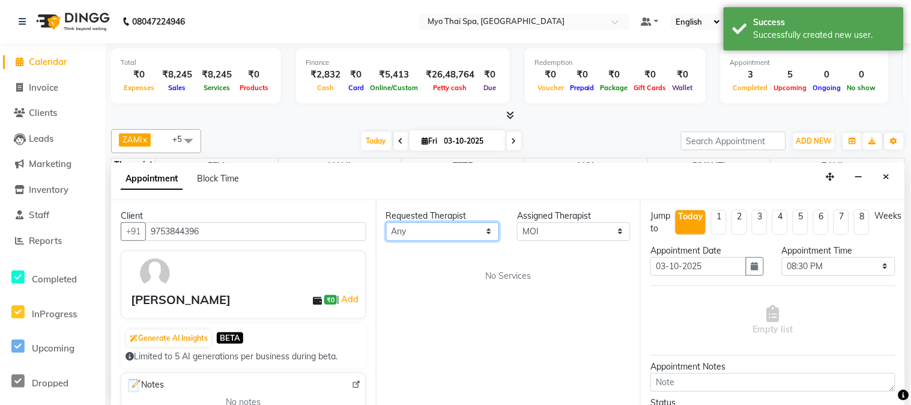
click at [488, 235] on select "Any FELI LUMI MAMI Manager Amung Manager Yesha MOI PIYANTI TETE ZAMI" at bounding box center [442, 231] width 113 height 19
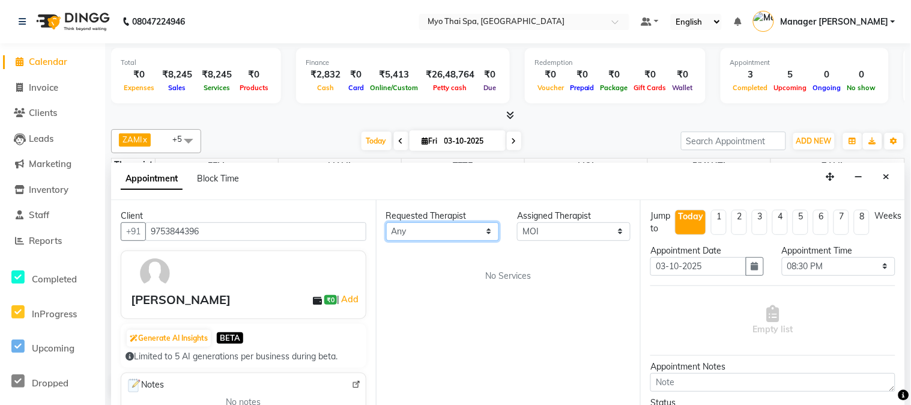
select select "42923"
click at [386, 222] on select "Any FELI LUMI MAMI Manager Amung Manager Yesha MOI PIYANTI TETE ZAMI" at bounding box center [442, 231] width 113 height 19
select select "42923"
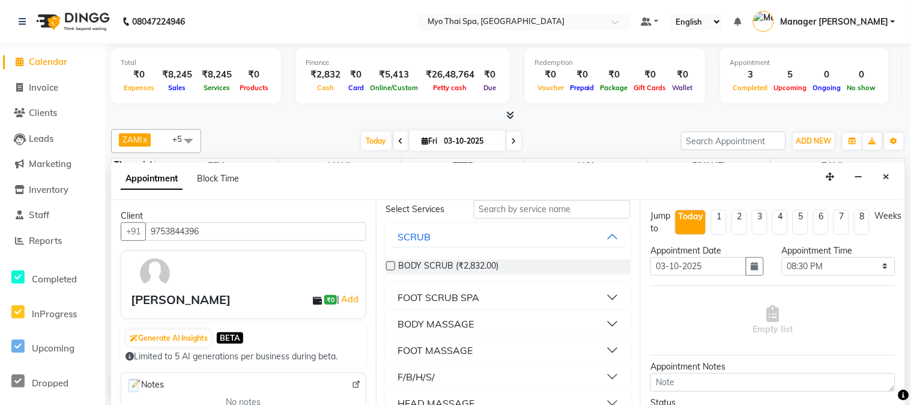
scroll to position [123, 0]
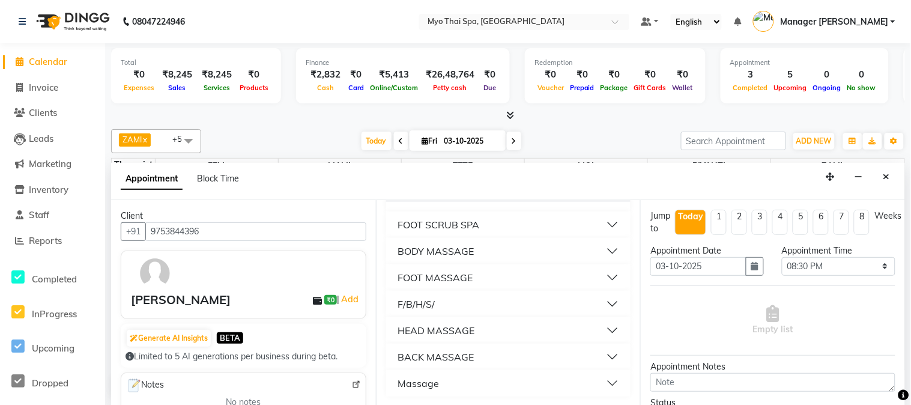
click at [597, 250] on button "BODY MASSAGE" at bounding box center [508, 251] width 235 height 22
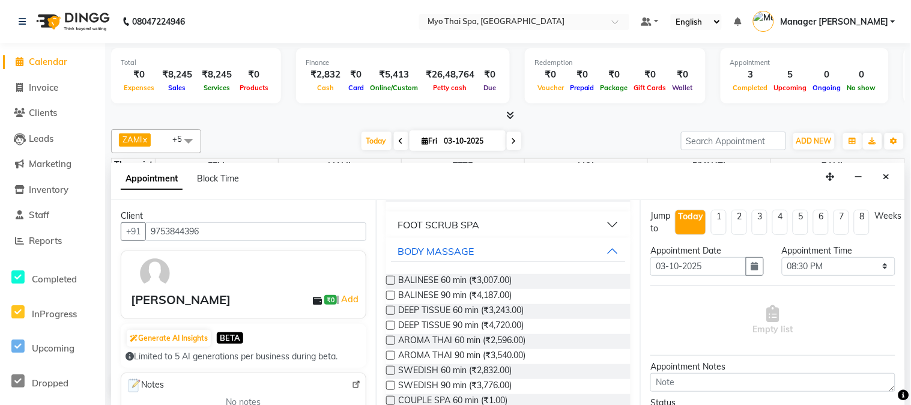
click at [388, 277] on label at bounding box center [390, 280] width 9 height 9
click at [388, 277] on input "checkbox" at bounding box center [390, 281] width 8 height 8
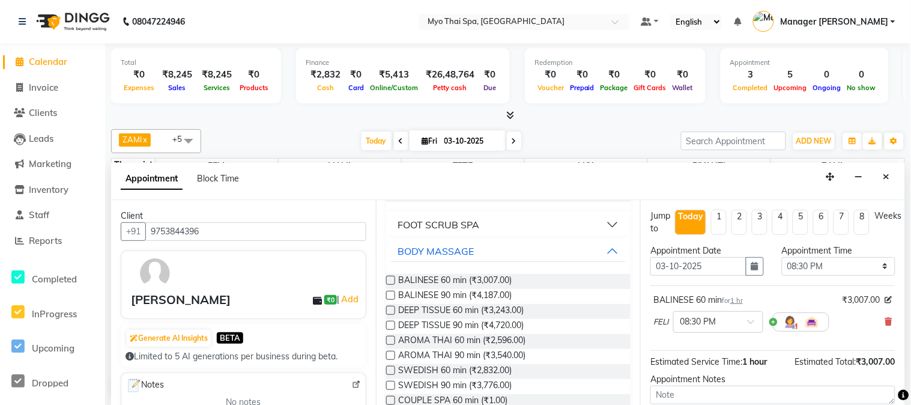
click at [388, 281] on label at bounding box center [390, 280] width 9 height 9
click at [388, 281] on input "checkbox" at bounding box center [390, 281] width 8 height 8
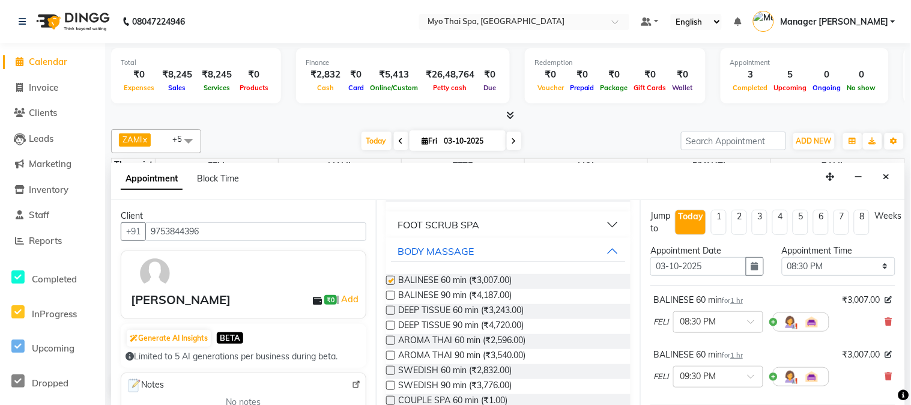
checkbox input "false"
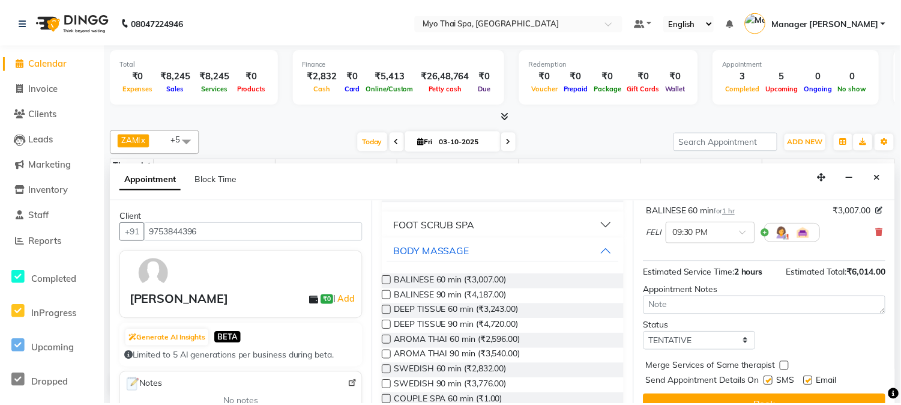
scroll to position [165, 0]
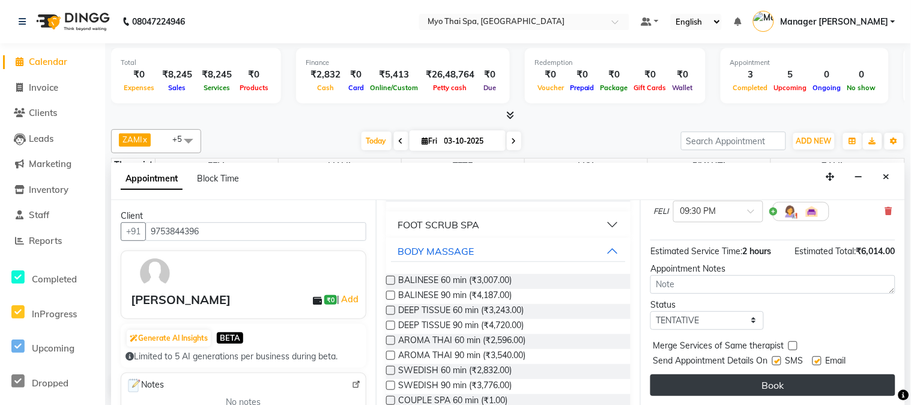
click at [806, 380] on button "Book" at bounding box center [772, 385] width 245 height 22
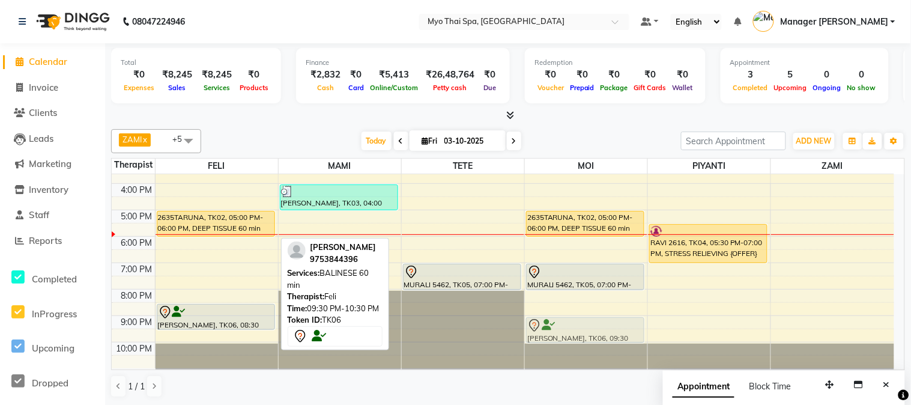
drag, startPoint x: 203, startPoint y: 350, endPoint x: 579, endPoint y: 335, distance: 376.7
click at [579, 335] on tr "2635TARUNA, TK02, 05:00 PM-06:00 PM, DEEP TISSUE 60 min MAYANK JAIN, TK06, 08:3…" at bounding box center [503, 183] width 782 height 369
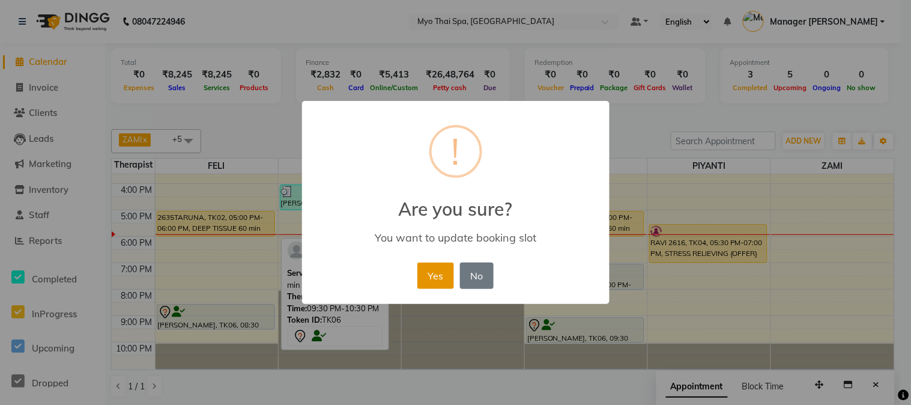
click at [450, 272] on button "Yes" at bounding box center [435, 275] width 37 height 26
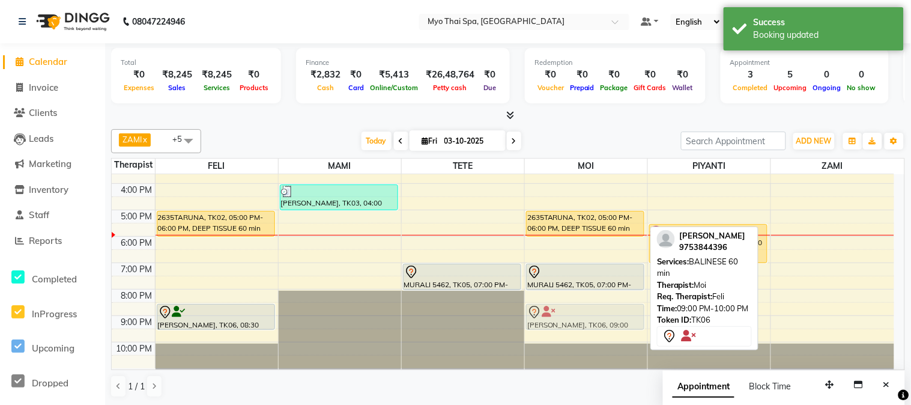
drag, startPoint x: 567, startPoint y: 331, endPoint x: 572, endPoint y: 327, distance: 6.4
click at [581, 314] on div "2635TARUNA, TK02, 05:00 PM-06:00 PM, DEEP TISSUE 60 min MURALI 5462, TK05, 07:0…" at bounding box center [586, 183] width 122 height 369
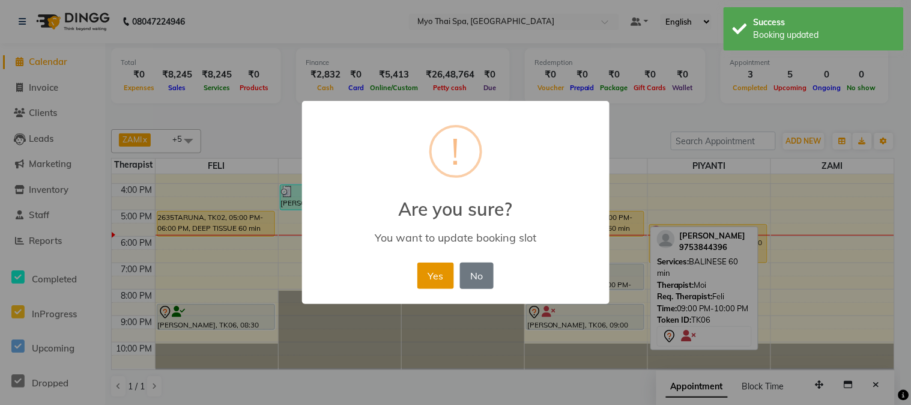
click at [445, 264] on button "Yes" at bounding box center [435, 275] width 37 height 26
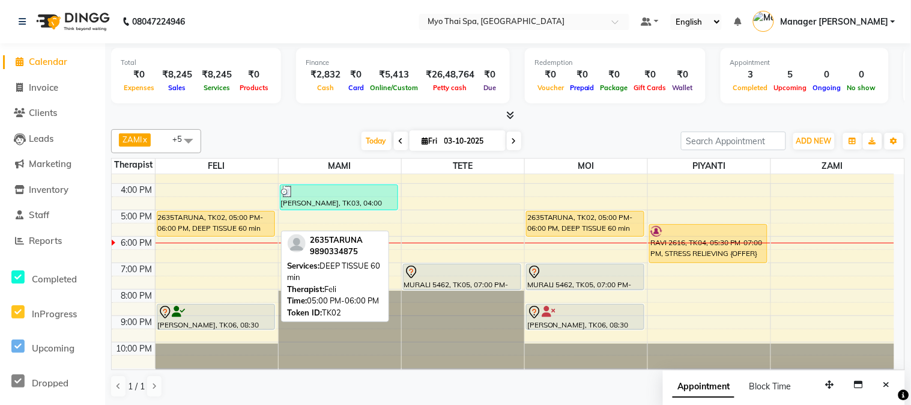
click at [198, 223] on div "2635TARUNA, TK02, 05:00 PM-06:00 PM, DEEP TISSUE 60 min" at bounding box center [215, 223] width 117 height 25
click at [203, 222] on div "2635TARUNA, TK02, 05:00 PM-06:00 PM, DEEP TISSUE 60 min" at bounding box center [215, 223] width 117 height 25
select select "1"
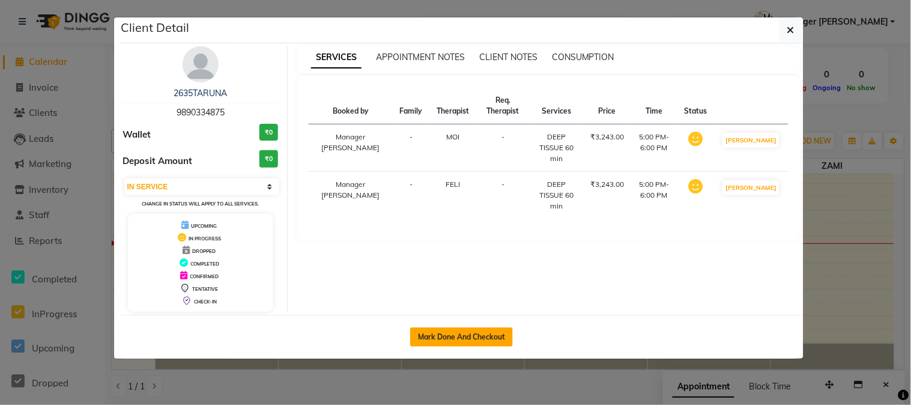
click at [445, 343] on button "Mark Done And Checkout" at bounding box center [461, 336] width 103 height 19
select select "service"
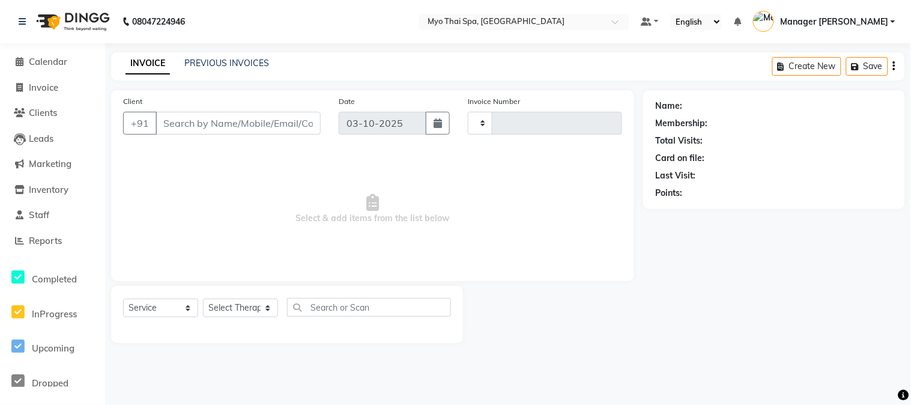
type input "1644"
select select "5086"
type input "9890334875"
select select "85116"
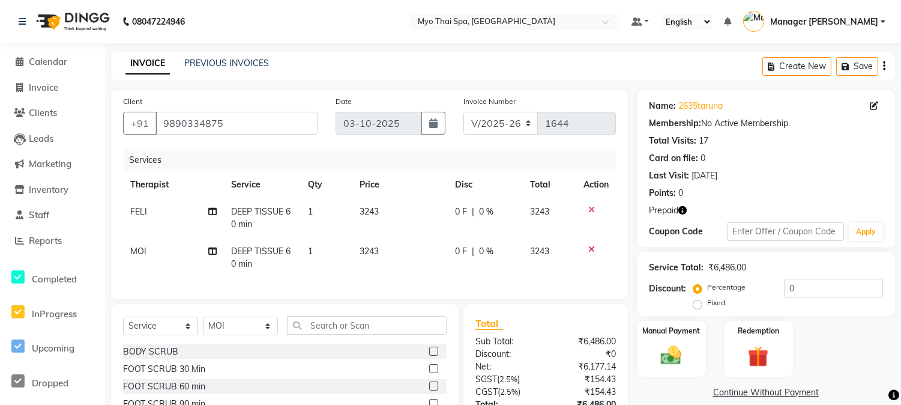
scroll to position [104, 0]
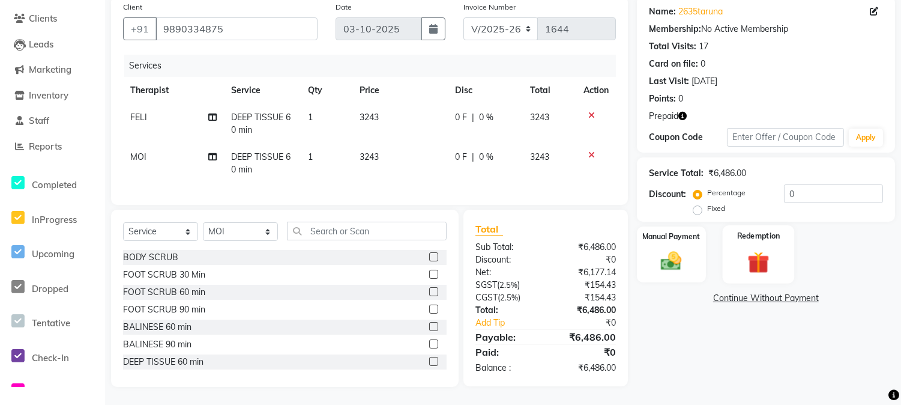
click at [764, 249] on img at bounding box center [758, 262] width 35 height 27
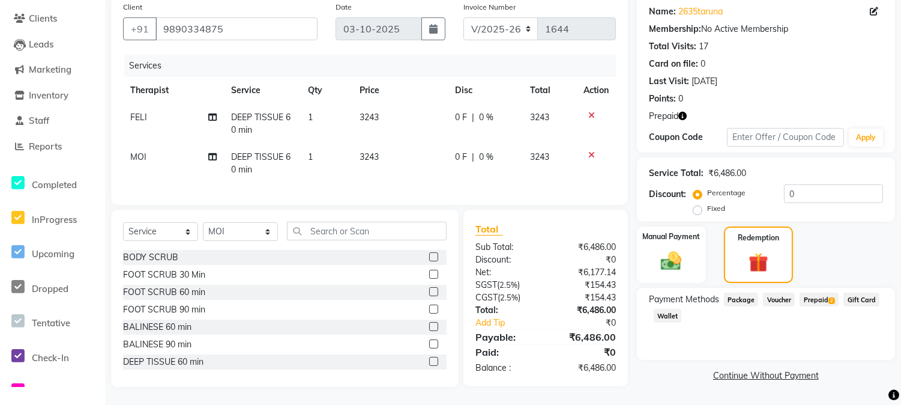
click at [816, 292] on span "Prepaid 2" at bounding box center [819, 299] width 39 height 14
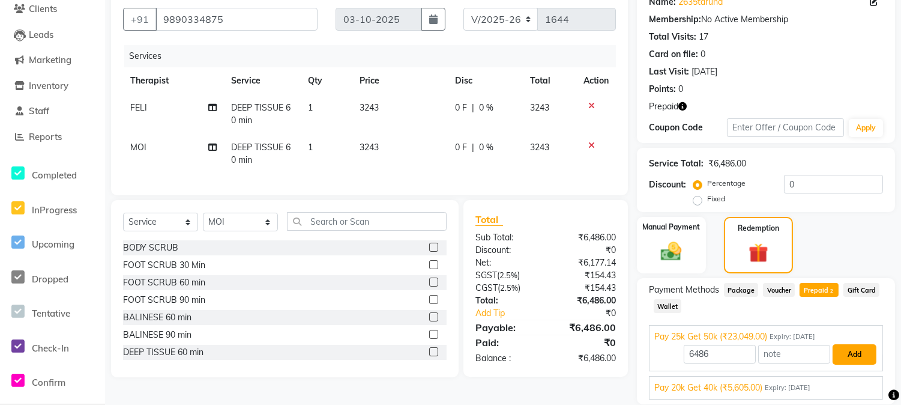
click at [851, 358] on button "Add" at bounding box center [855, 354] width 44 height 20
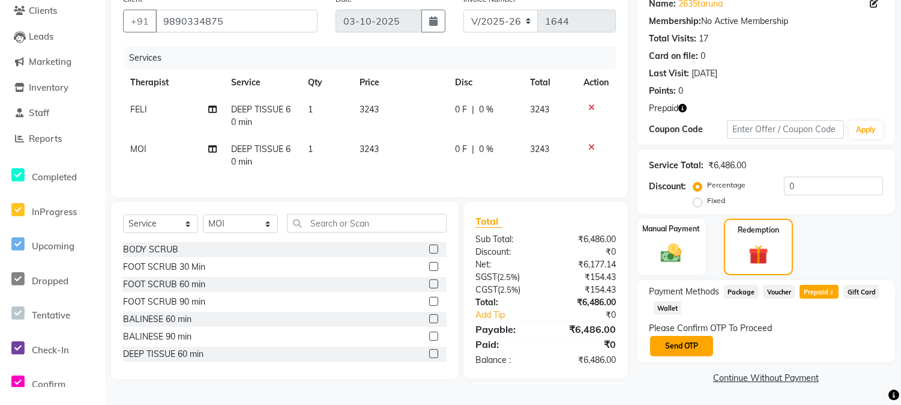
click at [693, 349] on button "Send OTP" at bounding box center [681, 346] width 63 height 20
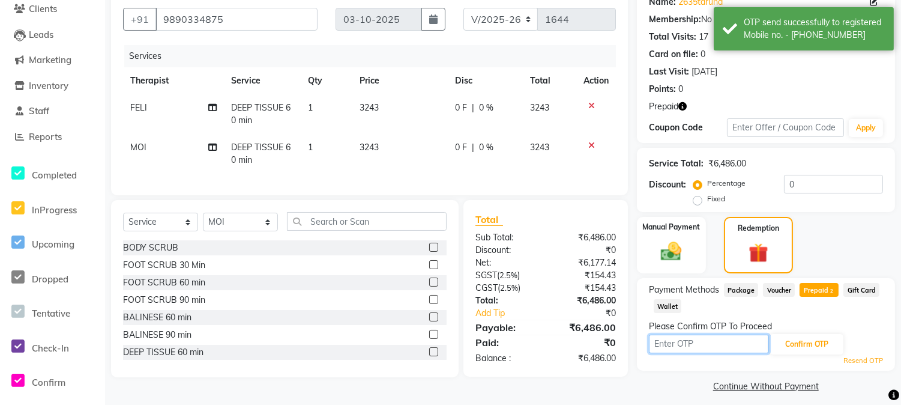
click at [750, 348] on input "text" at bounding box center [709, 343] width 120 height 19
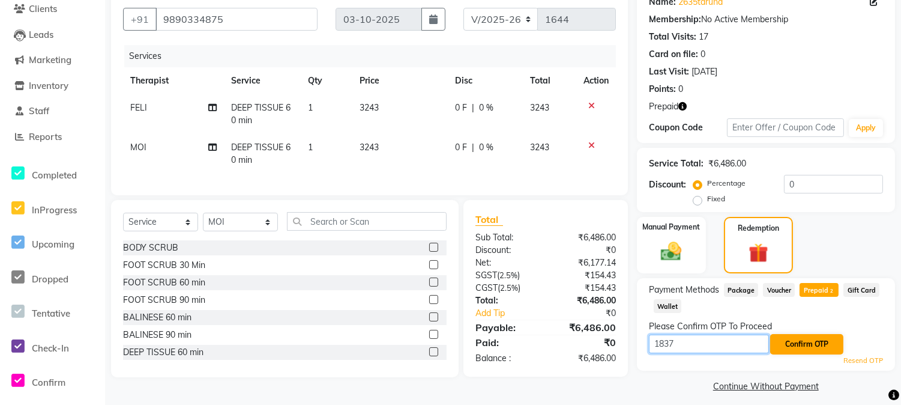
type input "1837"
click at [815, 342] on button "Confirm OTP" at bounding box center [806, 344] width 73 height 20
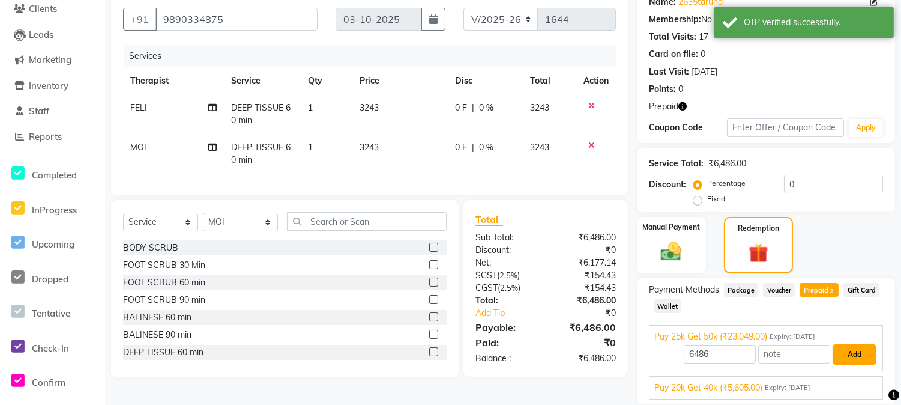
click at [863, 356] on button "Add" at bounding box center [855, 354] width 44 height 20
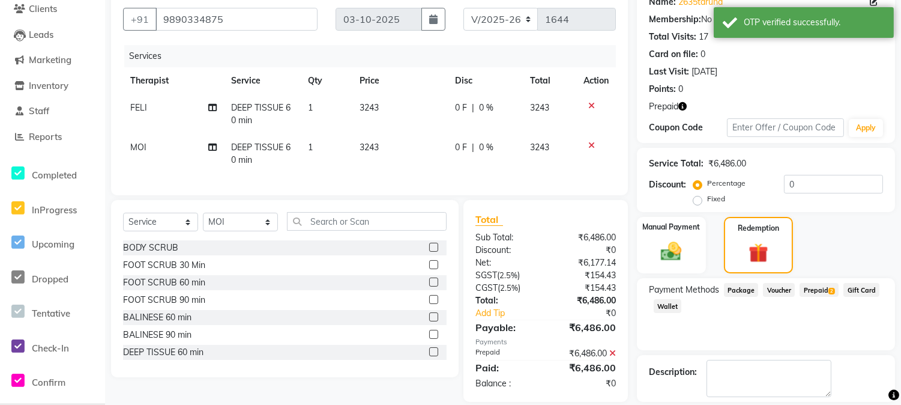
scroll to position [159, 0]
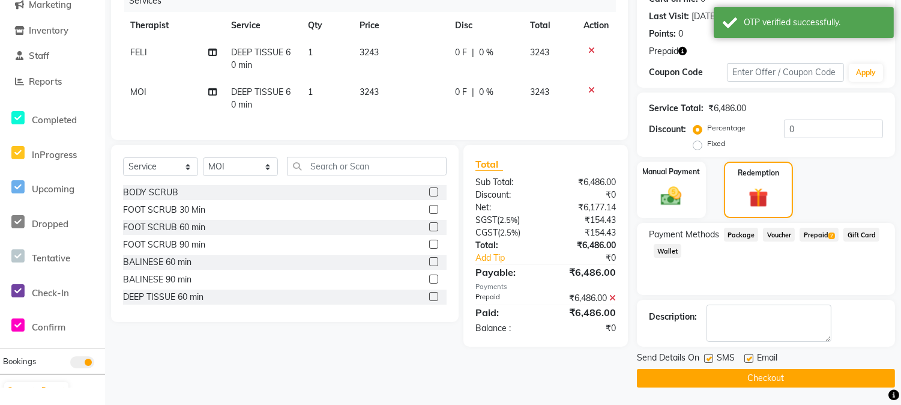
click at [737, 381] on button "Checkout" at bounding box center [766, 378] width 258 height 19
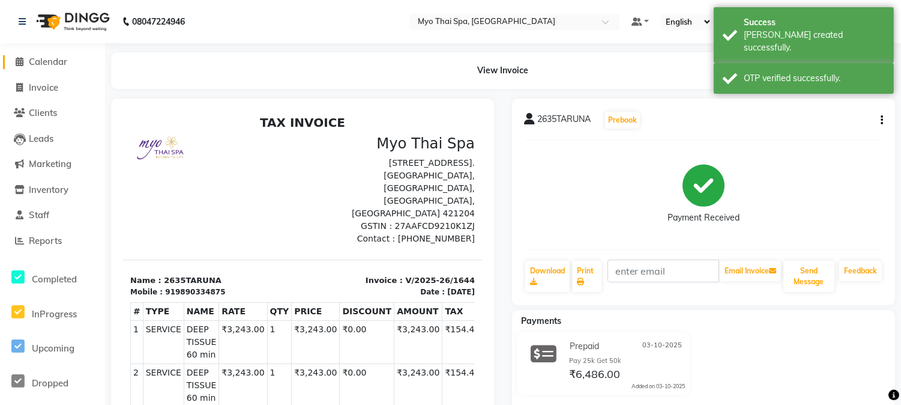
click at [43, 57] on span "Calendar" at bounding box center [48, 61] width 38 height 11
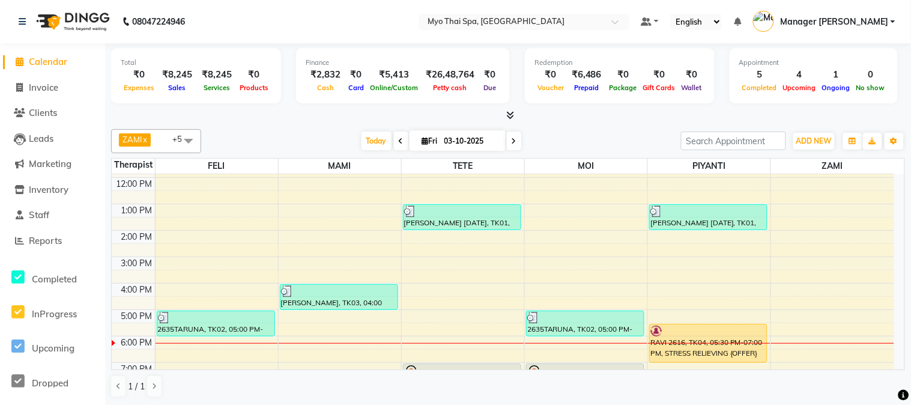
scroll to position [175, 0]
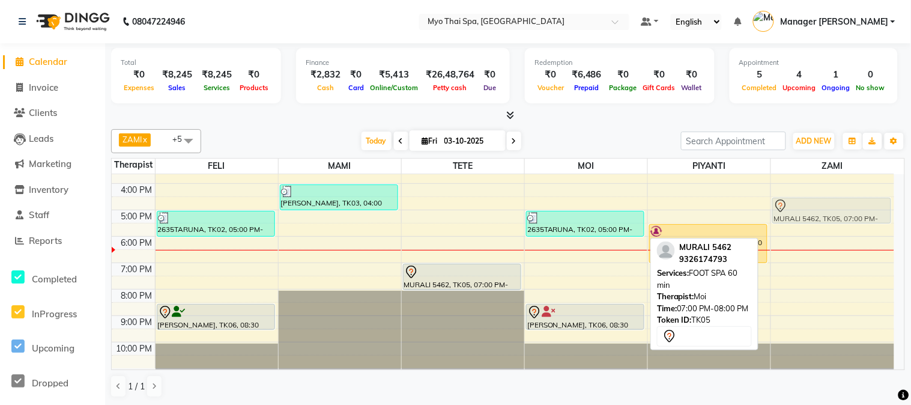
drag, startPoint x: 589, startPoint y: 274, endPoint x: 833, endPoint y: 211, distance: 251.9
click at [833, 211] on tr "2635TARUNA, TK02, 05:00 PM-06:00 PM, DEEP TISSUE 60 min MAYANK JAIN, TK06, 08:3…" at bounding box center [503, 183] width 782 height 369
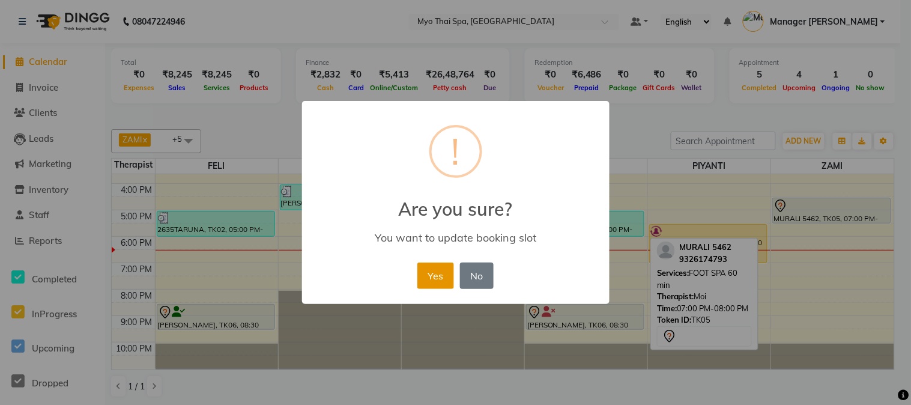
click at [449, 270] on button "Yes" at bounding box center [435, 275] width 37 height 26
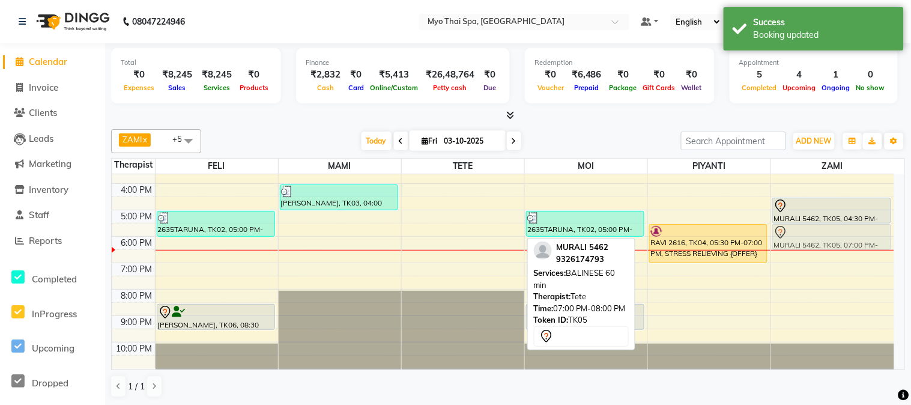
drag, startPoint x: 465, startPoint y: 278, endPoint x: 866, endPoint y: 245, distance: 403.0
click at [866, 245] on tr "2635TARUNA, TK02, 05:00 PM-06:00 PM, DEEP TISSUE 60 min MAYANK JAIN, TK06, 08:3…" at bounding box center [503, 183] width 782 height 369
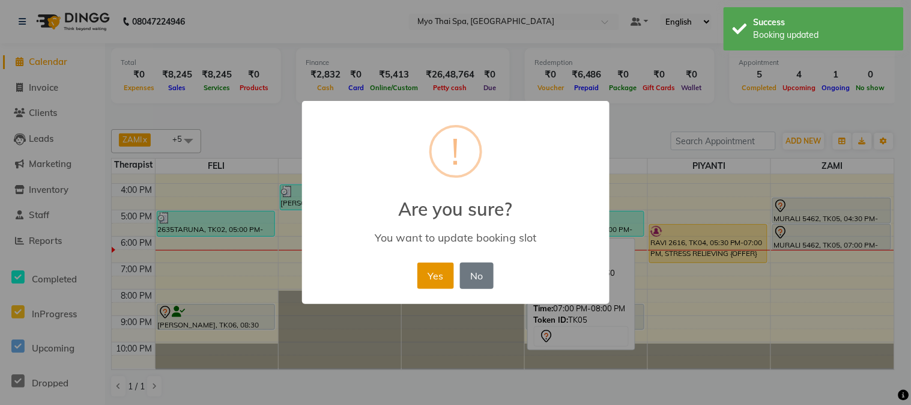
click at [445, 268] on button "Yes" at bounding box center [435, 275] width 37 height 26
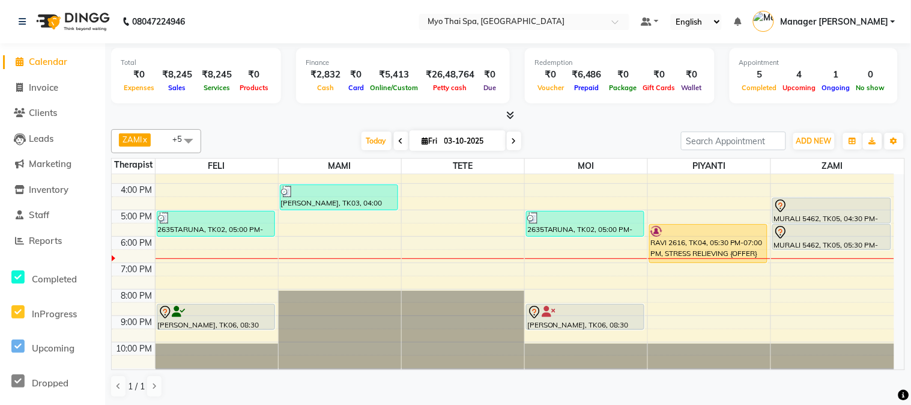
click at [749, 316] on div "9:00 AM 10:00 AM 11:00 AM 12:00 PM 1:00 PM 2:00 PM 3:00 PM 4:00 PM 5:00 PM 6:00…" at bounding box center [503, 183] width 782 height 369
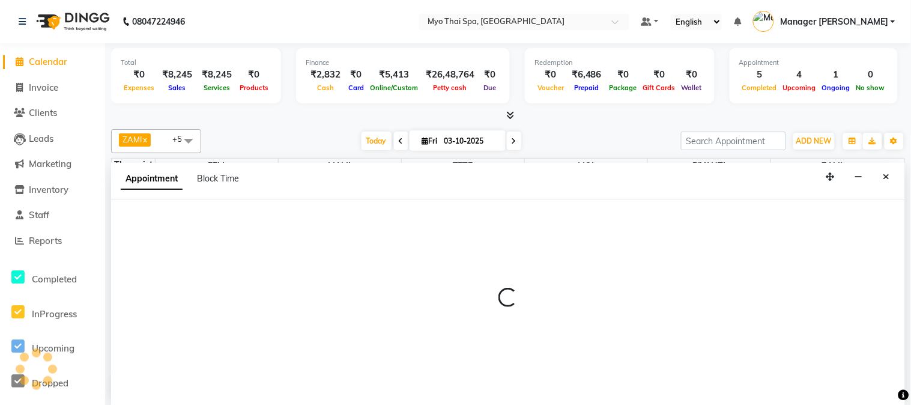
select select "67001"
select select "1230"
select select "tentative"
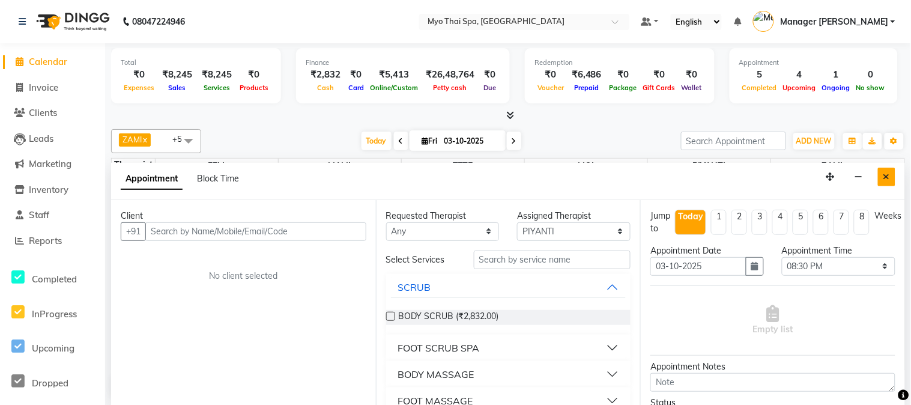
click at [890, 172] on button "Close" at bounding box center [886, 176] width 17 height 19
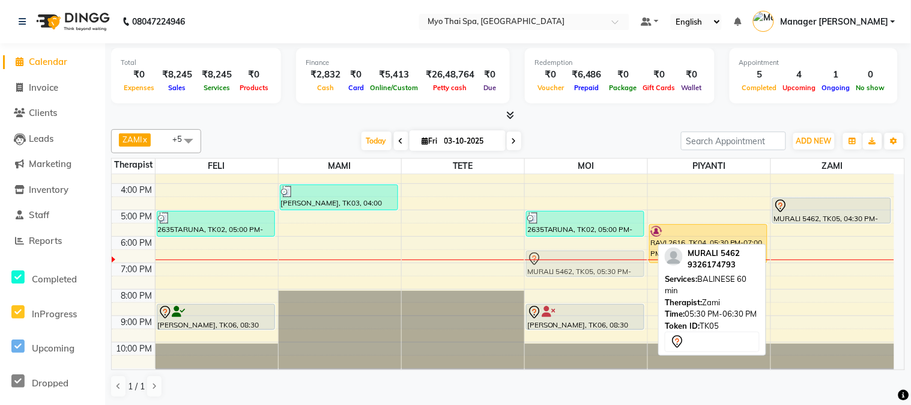
drag, startPoint x: 819, startPoint y: 237, endPoint x: 581, endPoint y: 268, distance: 240.3
click at [581, 268] on tr "2635TARUNA, TK02, 05:00 PM-06:00 PM, DEEP TISSUE 60 min MAYANK JAIN, TK06, 08:3…" at bounding box center [503, 183] width 782 height 369
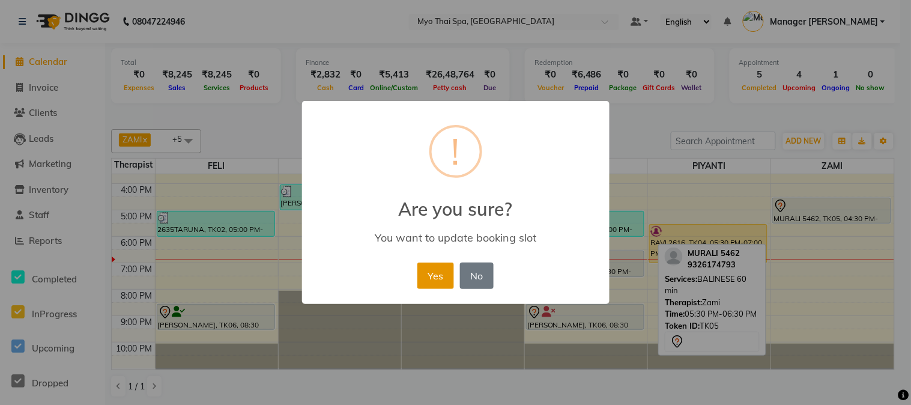
click at [447, 276] on button "Yes" at bounding box center [435, 275] width 37 height 26
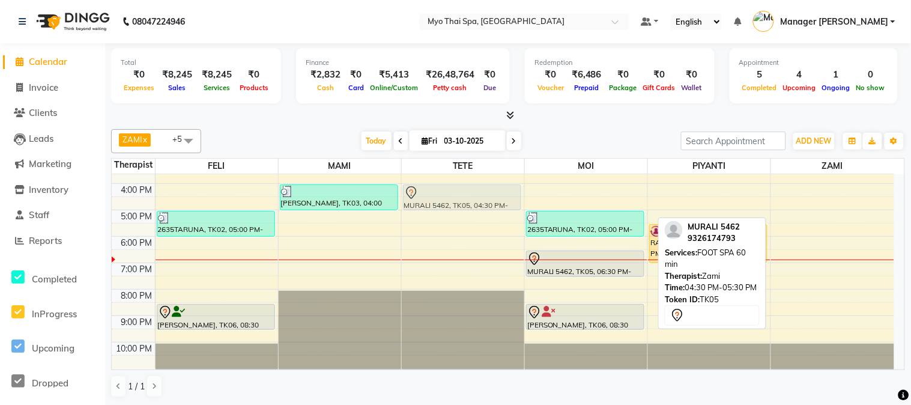
scroll to position [164, 0]
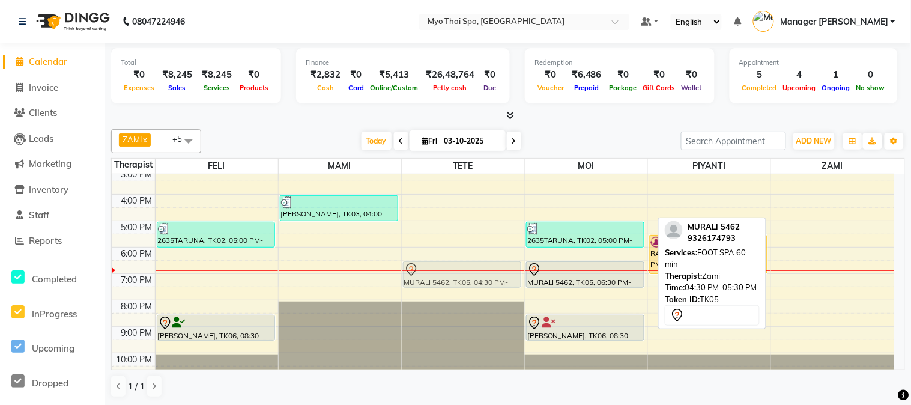
drag, startPoint x: 819, startPoint y: 202, endPoint x: 452, endPoint y: 268, distance: 373.3
click at [452, 268] on tr "2635TARUNA, TK02, 05:00 PM-06:00 PM, DEEP TISSUE 60 min MAYANK JAIN, TK06, 08:3…" at bounding box center [503, 194] width 782 height 369
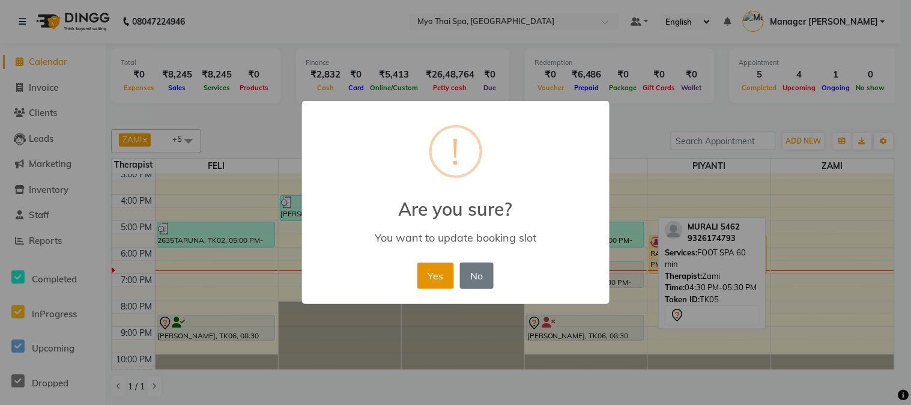
click at [435, 265] on button "Yes" at bounding box center [435, 275] width 37 height 26
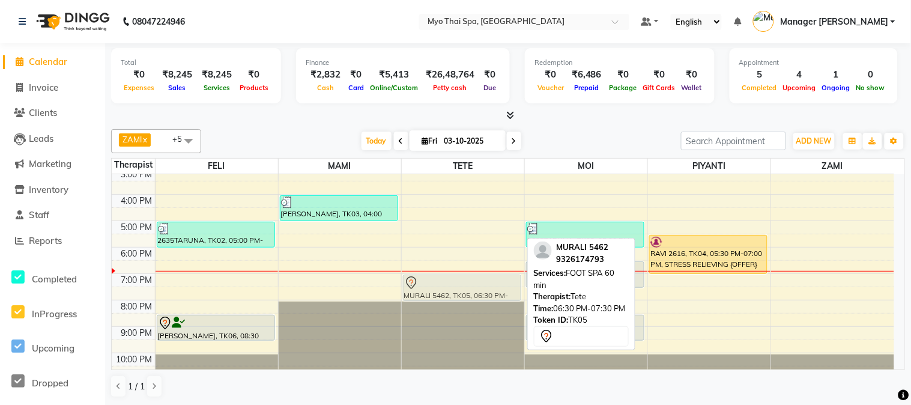
drag, startPoint x: 438, startPoint y: 275, endPoint x: 438, endPoint y: 284, distance: 9.0
click at [438, 284] on div "VICKY 01 NOV, TK01, 01:00 PM-02:00 PM, BALINESE 60 min MURALI 5462, TK05, 06:30…" at bounding box center [463, 194] width 122 height 369
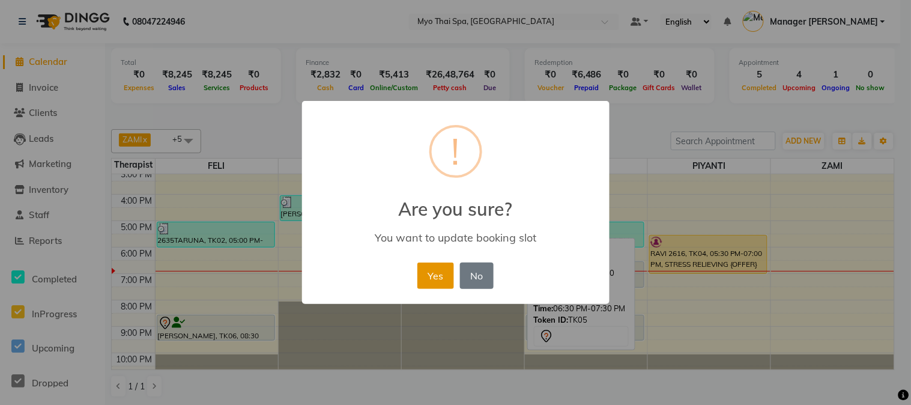
click at [439, 277] on button "Yes" at bounding box center [435, 275] width 37 height 26
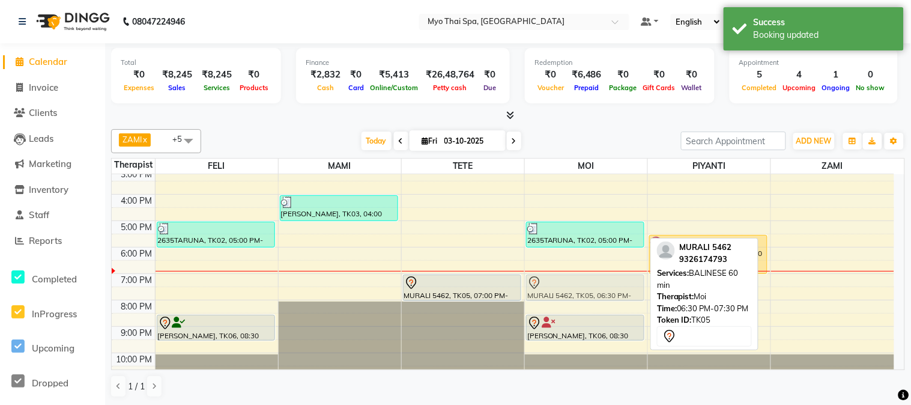
drag, startPoint x: 614, startPoint y: 276, endPoint x: 613, endPoint y: 291, distance: 14.4
click at [613, 291] on div "2635TARUNA, TK02, 05:00 PM-06:00 PM, DEEP TISSUE 60 min MURALI 5462, TK05, 06:3…" at bounding box center [586, 194] width 122 height 369
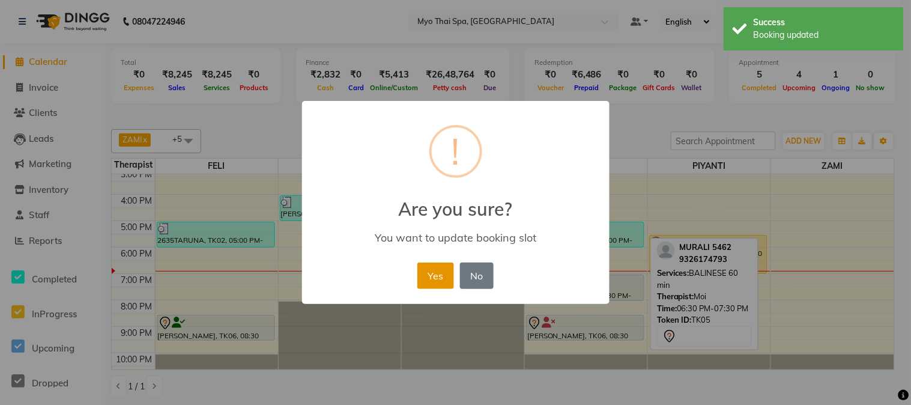
click at [448, 277] on button "Yes" at bounding box center [435, 275] width 37 height 26
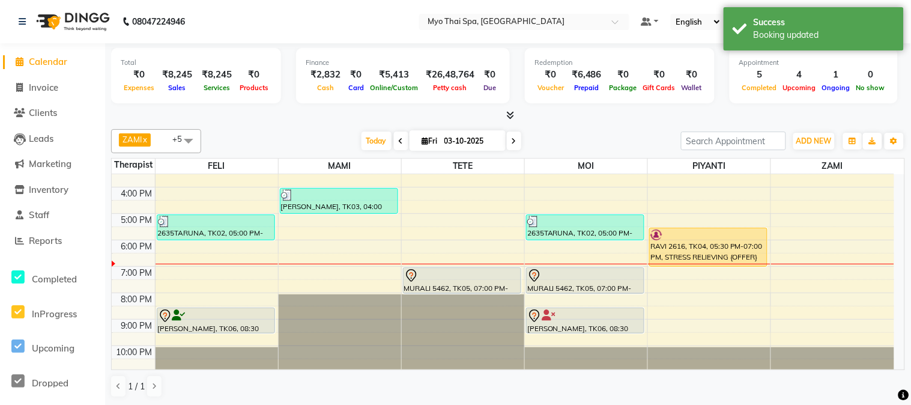
scroll to position [175, 0]
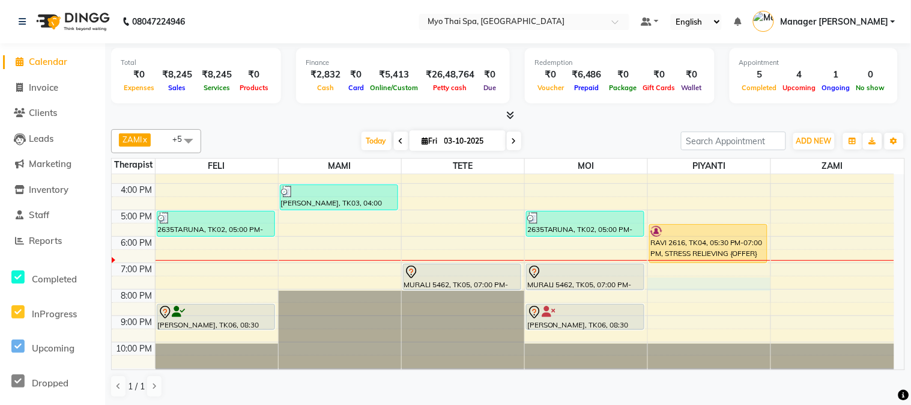
click at [696, 290] on div "9:00 AM 10:00 AM 11:00 AM 12:00 PM 1:00 PM 2:00 PM 3:00 PM 4:00 PM 5:00 PM 6:00…" at bounding box center [503, 183] width 782 height 369
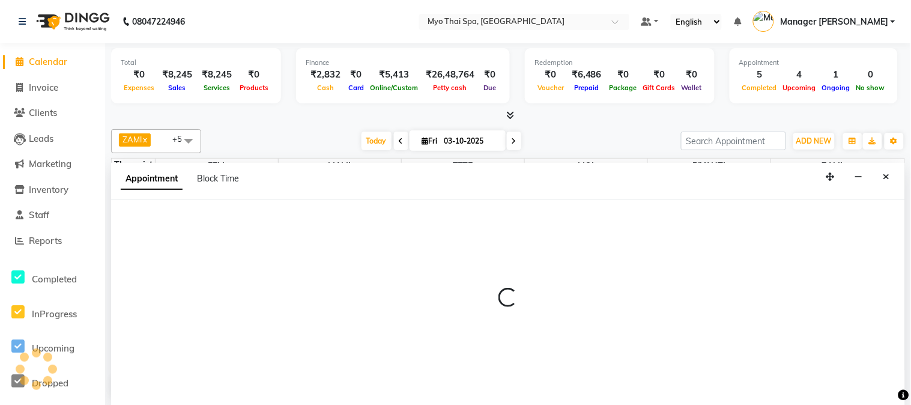
select select "67001"
select select "1170"
select select "tentative"
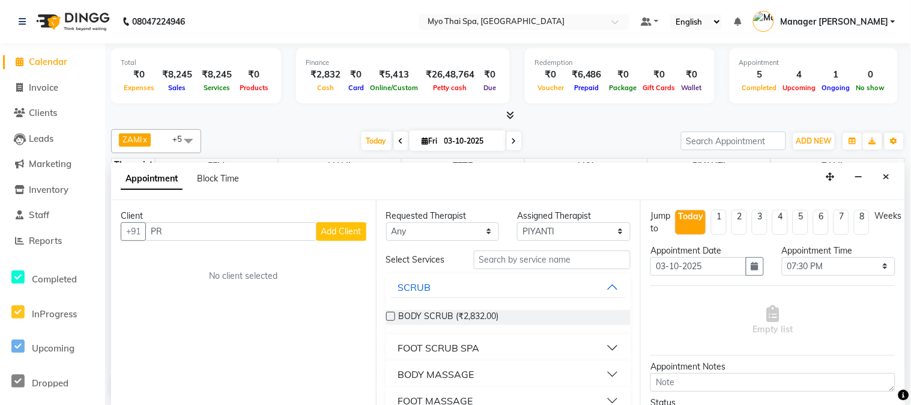
type input "P"
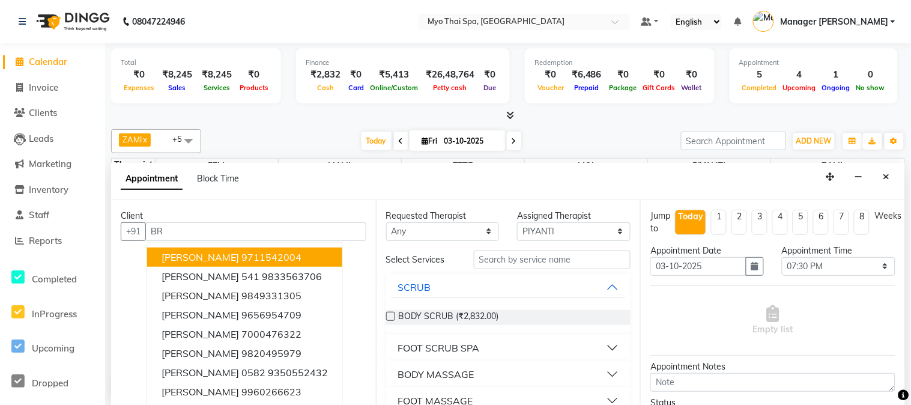
type input "B"
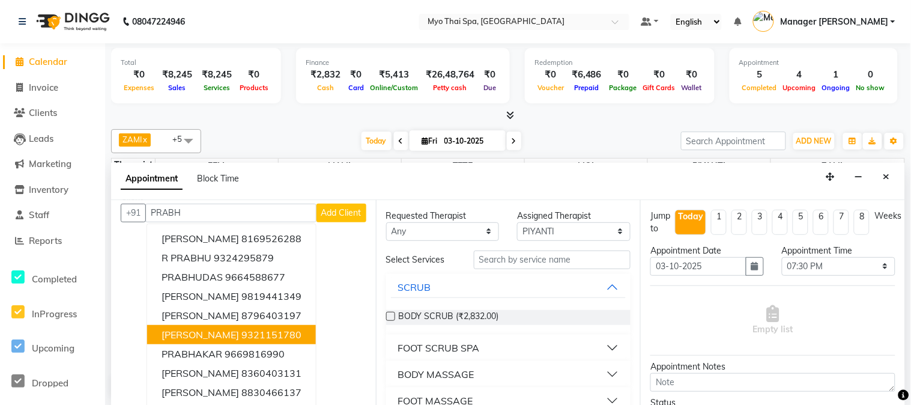
scroll to position [0, 0]
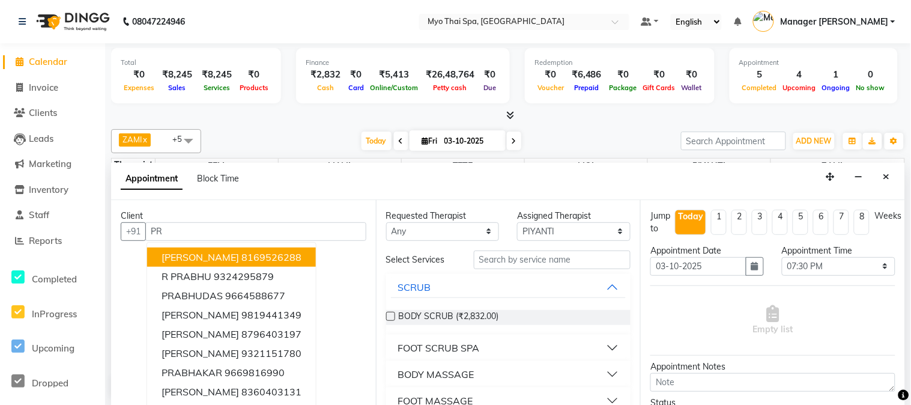
type input "P"
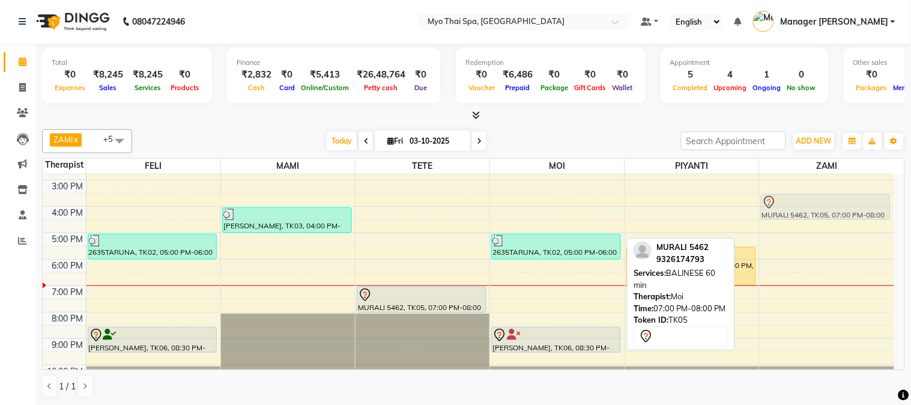
drag, startPoint x: 549, startPoint y: 305, endPoint x: 886, endPoint y: 214, distance: 348.2
click at [865, 217] on tr "2635TARUNA, TK02, 05:00 PM-06:00 PM, DEEP TISSUE 60 min [PERSON_NAME], TK06, 08…" at bounding box center [468, 206] width 851 height 369
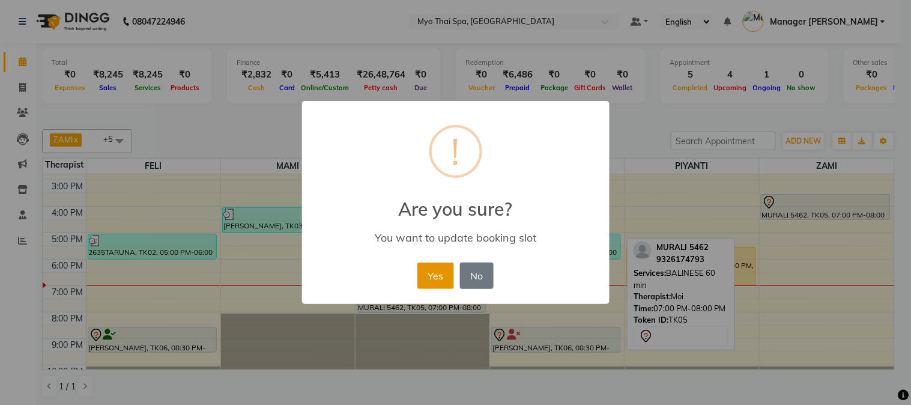
click at [440, 277] on button "Yes" at bounding box center [435, 275] width 37 height 26
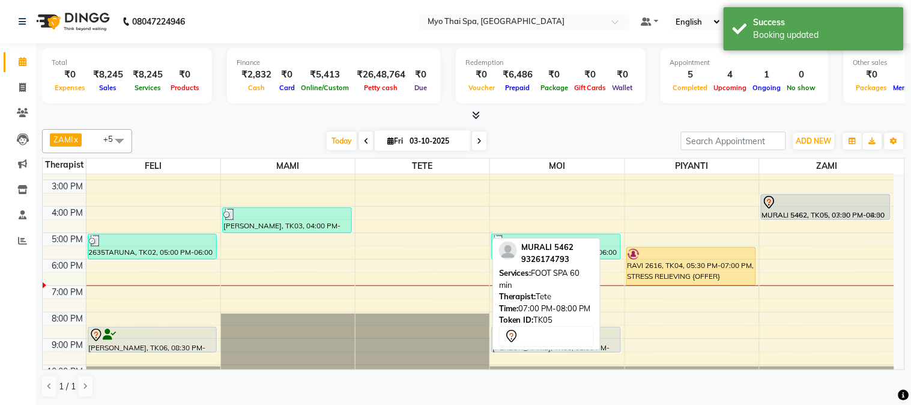
drag, startPoint x: 399, startPoint y: 303, endPoint x: 785, endPoint y: 209, distance: 397.4
click at [785, 209] on tr "2635TARUNA, TK02, 05:00 PM-06:00 PM, DEEP TISSUE 60 min [PERSON_NAME], TK06, 08…" at bounding box center [468, 206] width 851 height 369
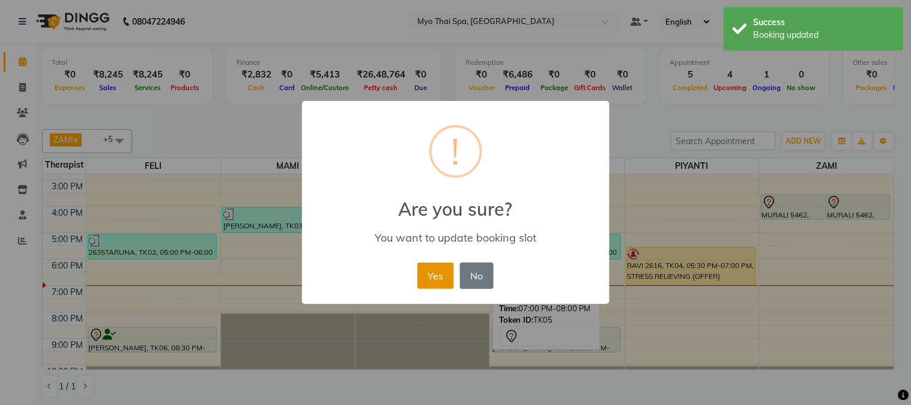
click at [440, 269] on button "Yes" at bounding box center [435, 275] width 37 height 26
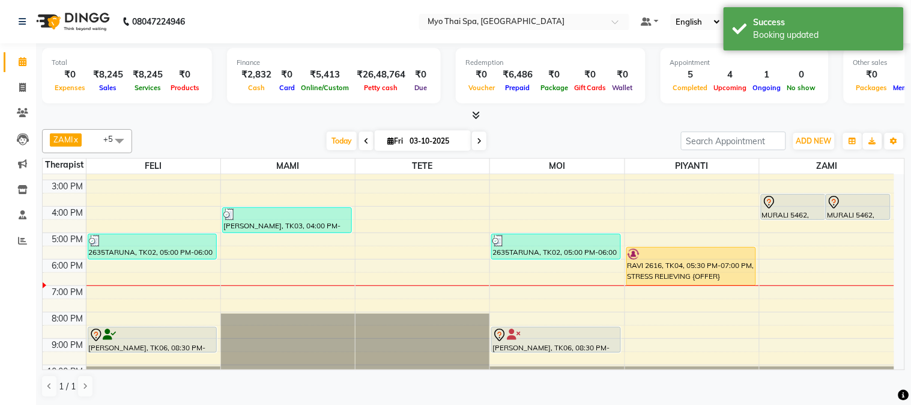
scroll to position [175, 0]
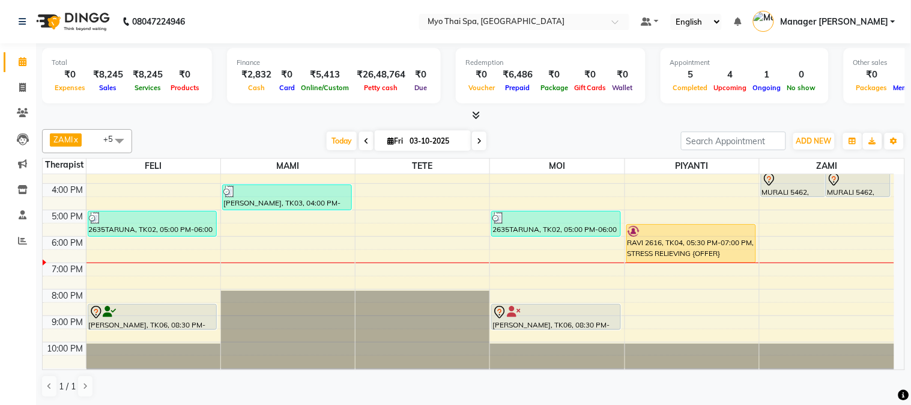
click at [391, 268] on div "9:00 AM 10:00 AM 11:00 AM 12:00 PM 1:00 PM 2:00 PM 3:00 PM 4:00 PM 5:00 PM 6:00…" at bounding box center [468, 183] width 851 height 369
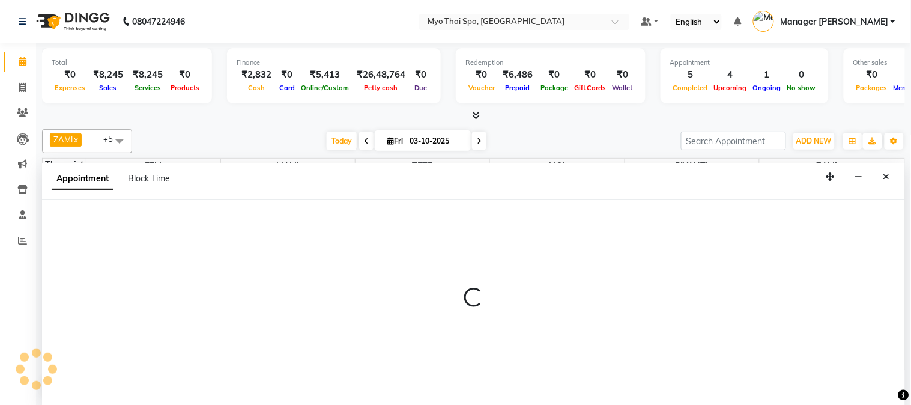
select select "31939"
select select "tentative"
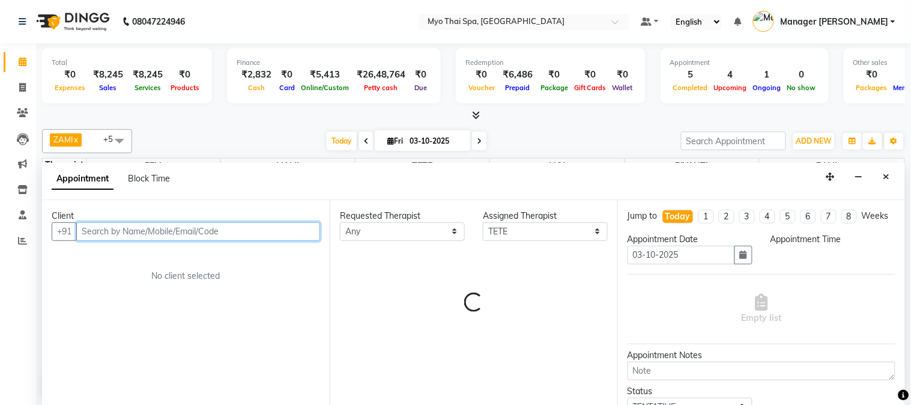
select select "1140"
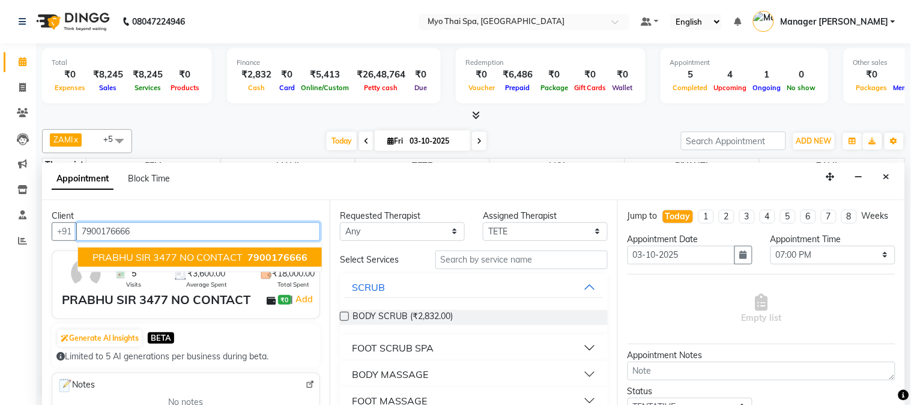
click at [207, 258] on span "PRABHU SIR 3477 NO CONTACT" at bounding box center [167, 257] width 150 height 12
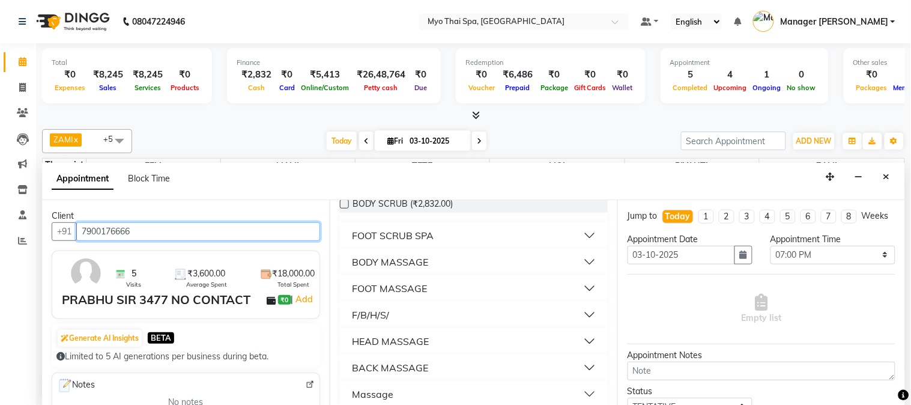
scroll to position [123, 0]
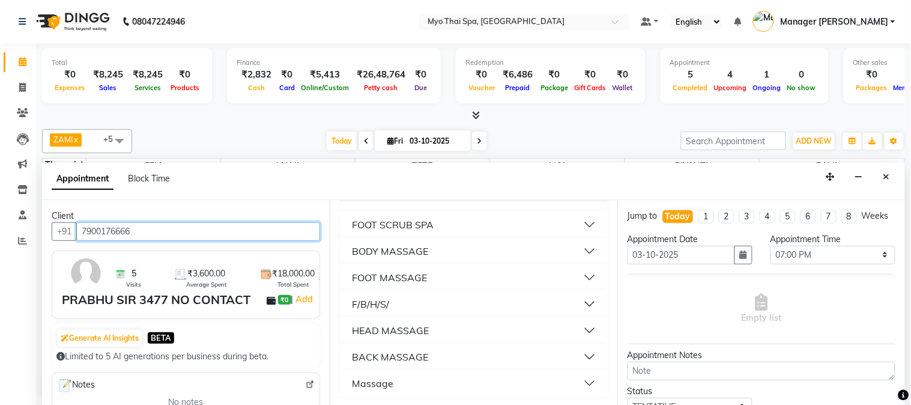
type input "7900176666"
click at [572, 247] on button "BODY MASSAGE" at bounding box center [474, 251] width 258 height 22
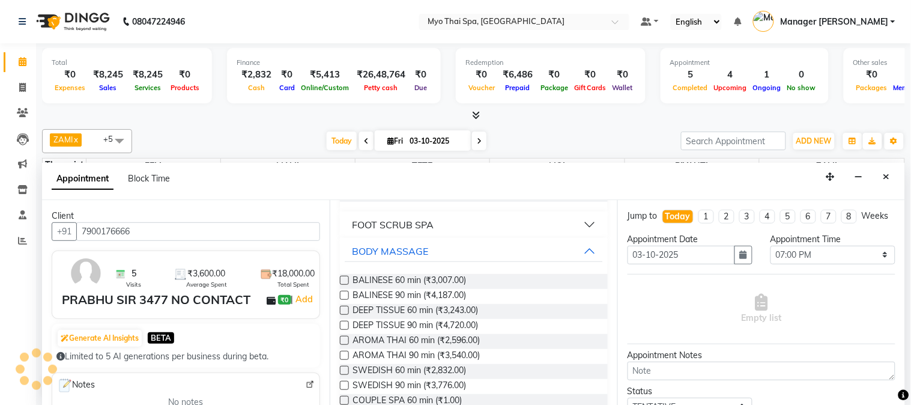
click at [346, 308] on label at bounding box center [344, 310] width 9 height 9
click at [346, 308] on input "checkbox" at bounding box center [344, 311] width 8 height 8
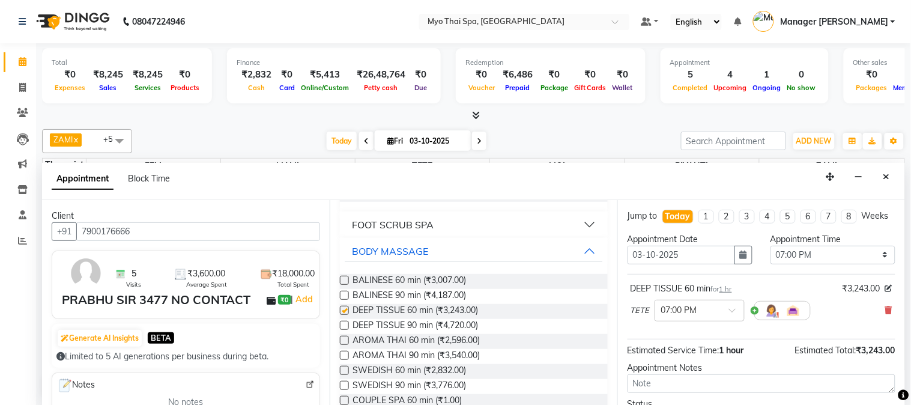
checkbox input "false"
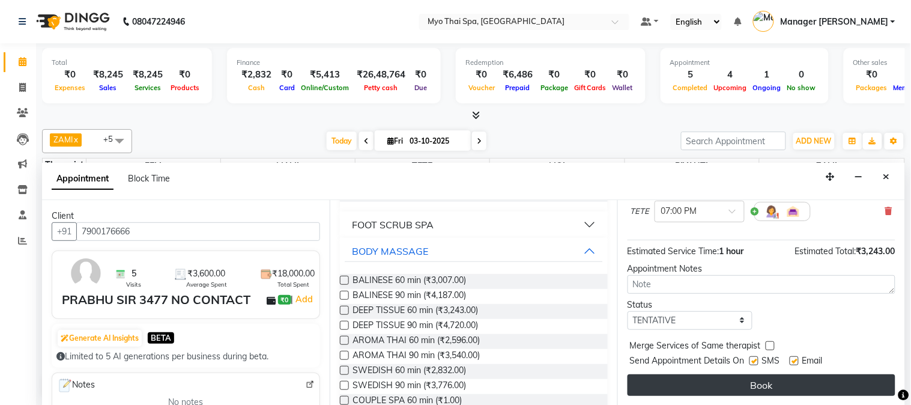
scroll to position [110, 0]
click at [720, 383] on button "Book" at bounding box center [761, 385] width 268 height 22
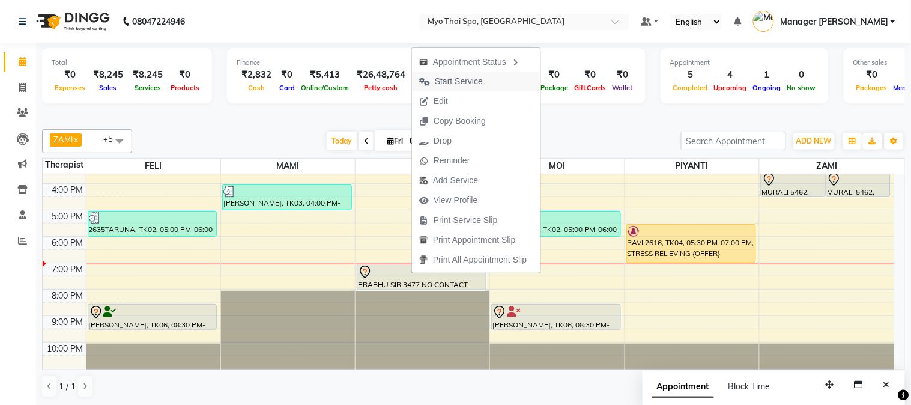
click at [451, 81] on span "Start Service" at bounding box center [459, 81] width 48 height 13
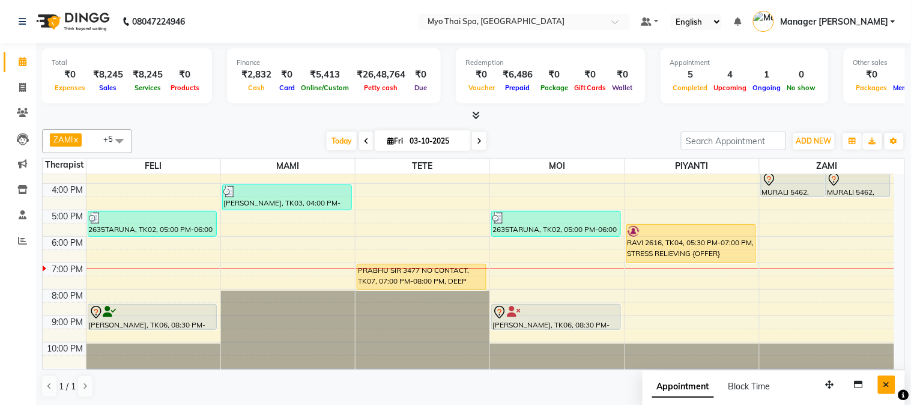
click at [884, 387] on icon "Close" at bounding box center [886, 384] width 7 height 8
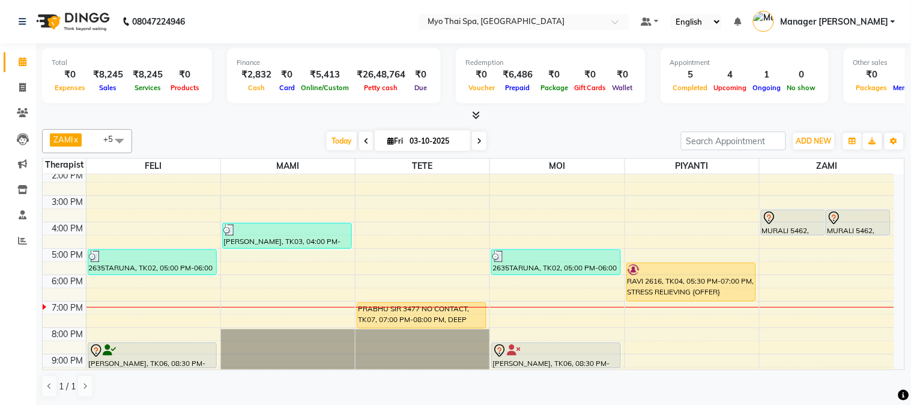
scroll to position [175, 0]
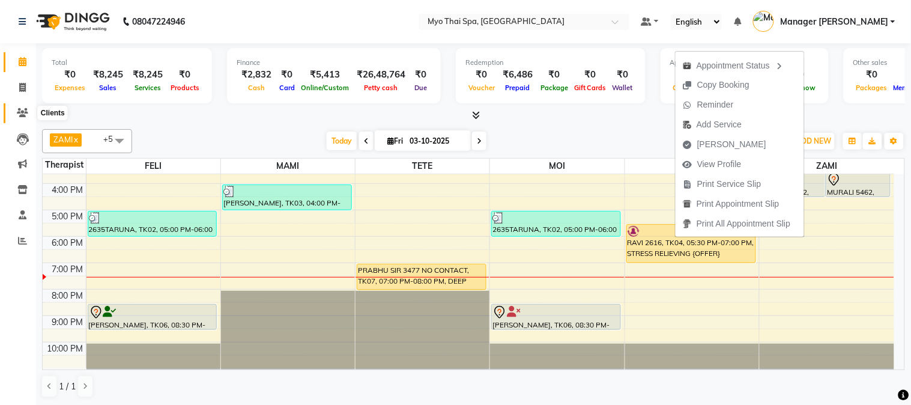
click at [28, 115] on span at bounding box center [22, 113] width 21 height 14
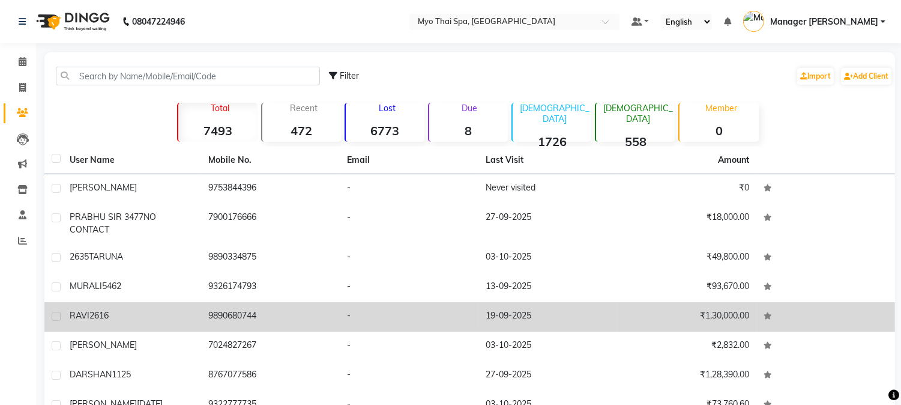
click at [214, 309] on td "9890680744" at bounding box center [270, 316] width 139 height 29
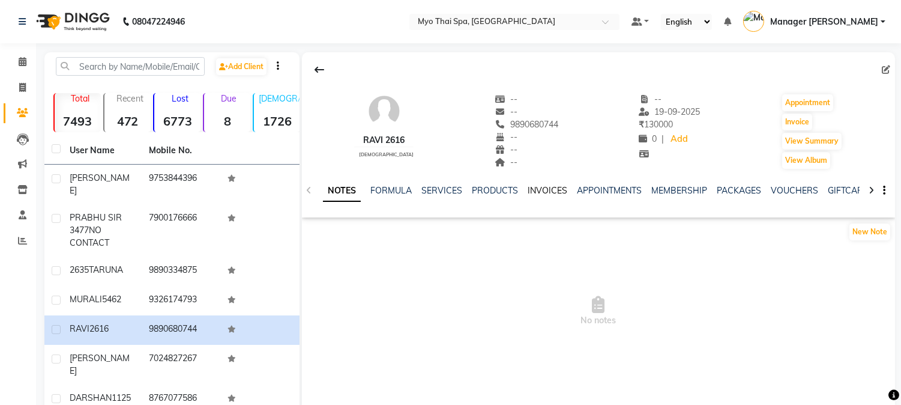
click at [549, 190] on link "INVOICES" at bounding box center [548, 190] width 40 height 11
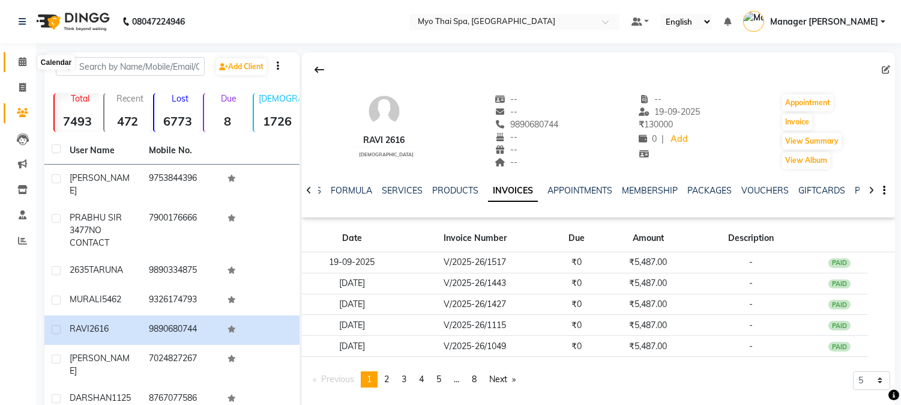
click at [19, 58] on icon at bounding box center [23, 61] width 8 height 9
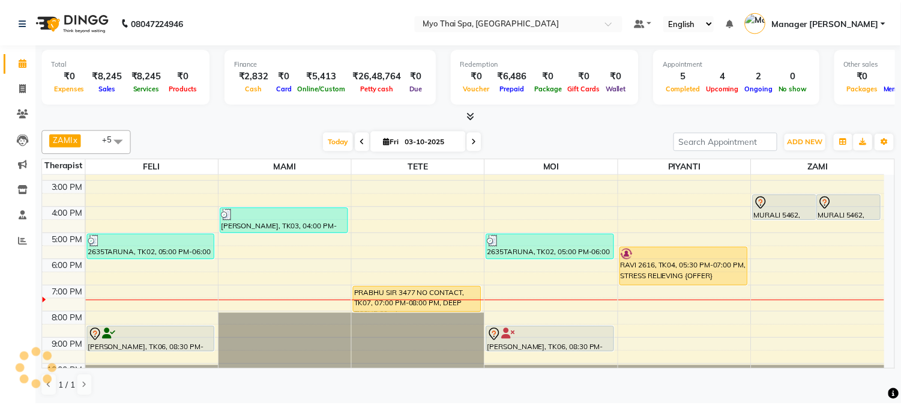
scroll to position [175, 0]
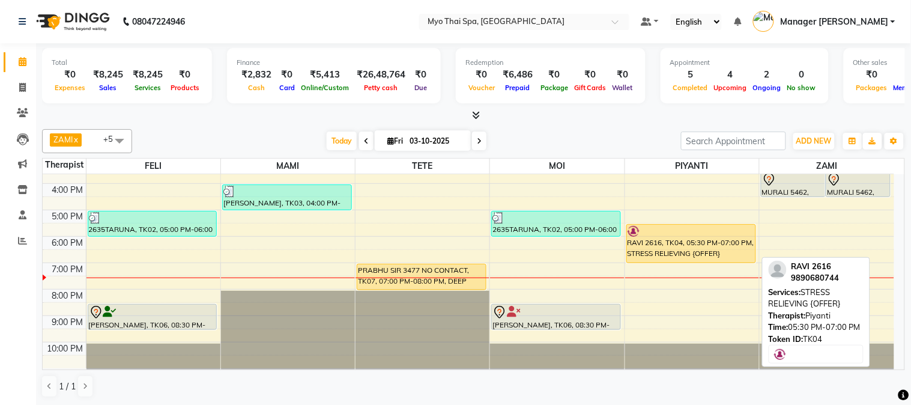
click at [719, 241] on div "RAVI 2616, TK04, 05:30 PM-07:00 PM, STRESS RELIEVING {OFFER}" at bounding box center [691, 244] width 128 height 38
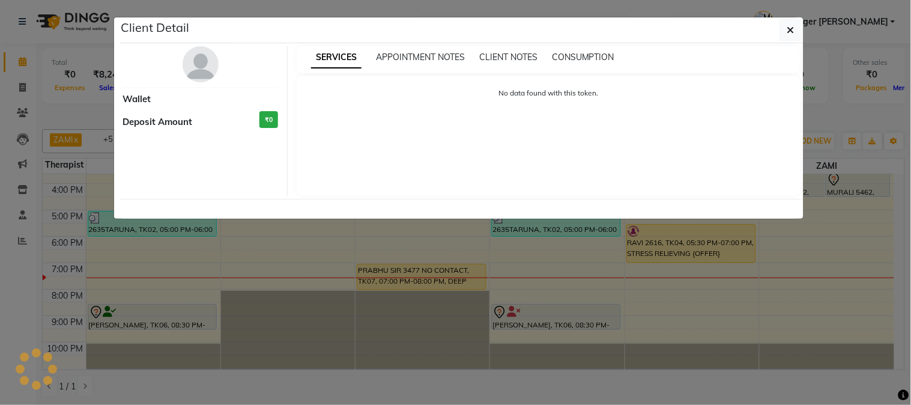
click at [672, 243] on ngb-modal-window "Client Detail Wallet Deposit Amount ₹0 SERVICES APPOINTMENT NOTES CLIENT NOTES …" at bounding box center [455, 202] width 911 height 405
select select "1"
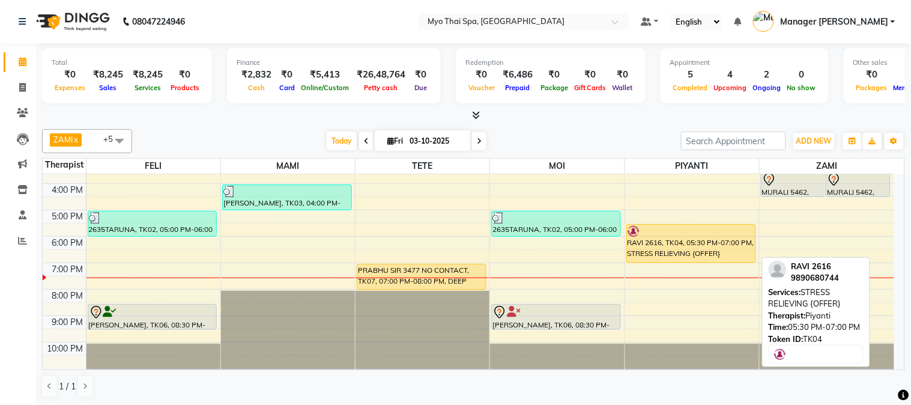
click at [672, 243] on div "RAVI 2616, TK04, 05:30 PM-07:00 PM, STRESS RELIEVING {OFFER}" at bounding box center [691, 244] width 128 height 38
select select "1"
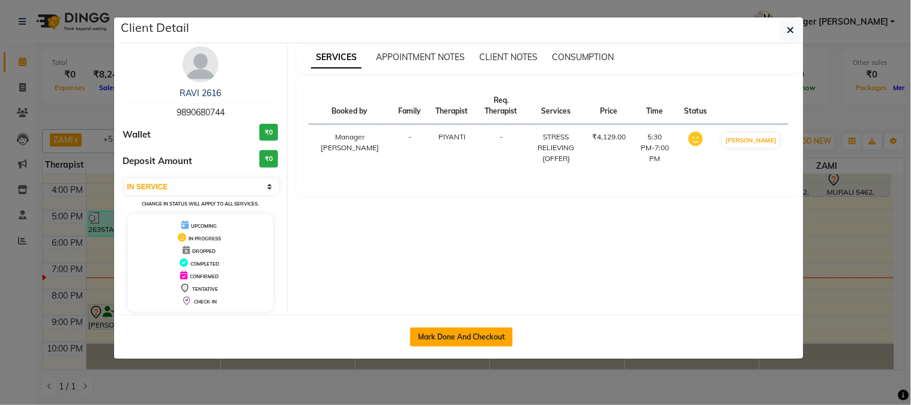
click at [456, 337] on button "Mark Done And Checkout" at bounding box center [461, 336] width 103 height 19
select select "service"
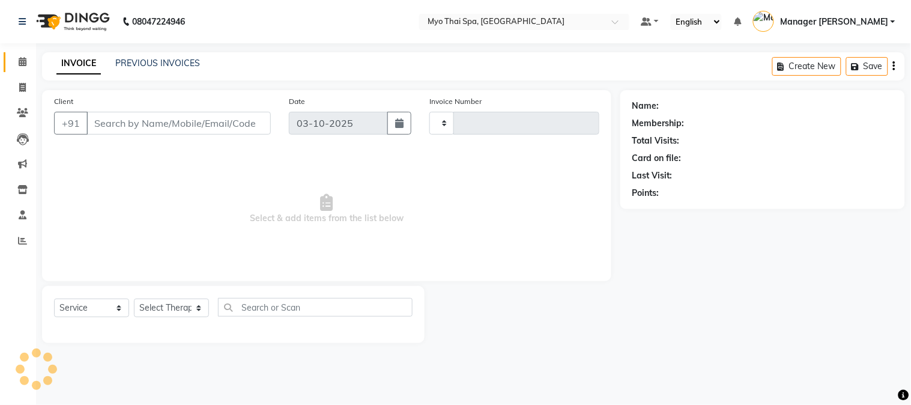
type input "1645"
select select "5086"
type input "9890680744"
select select "67001"
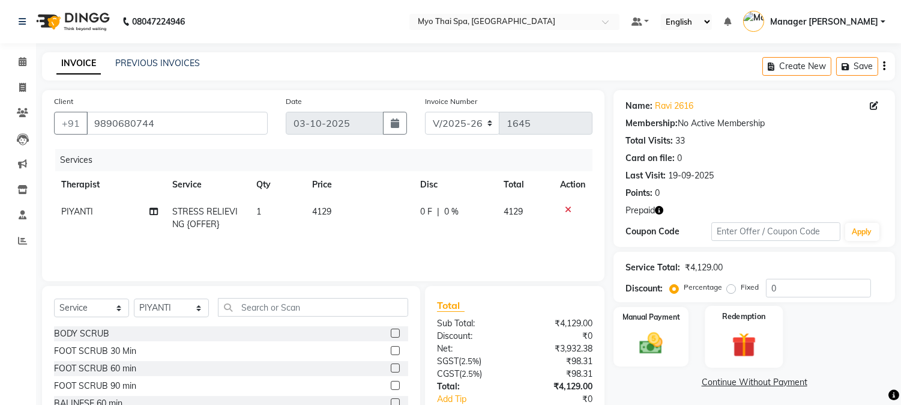
click at [735, 353] on img at bounding box center [744, 345] width 40 height 30
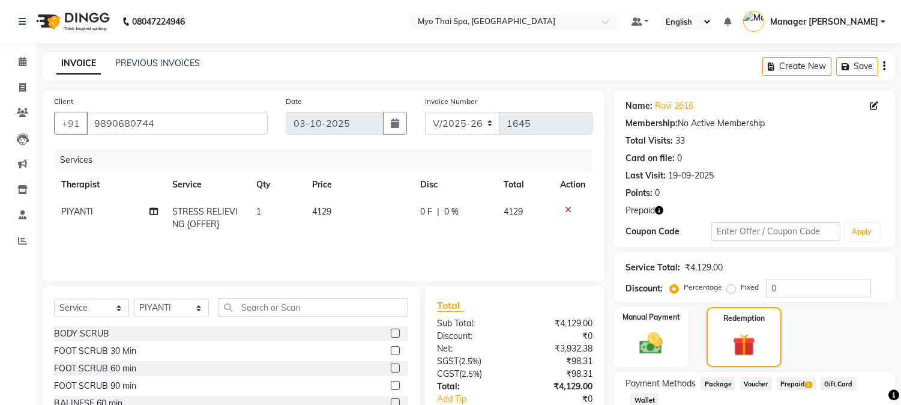
click at [791, 384] on span "Prepaid 3" at bounding box center [796, 383] width 39 height 14
click at [228, 220] on td "STRESS RELIEVING {OFFER}" at bounding box center [207, 218] width 84 height 40
select select "67001"
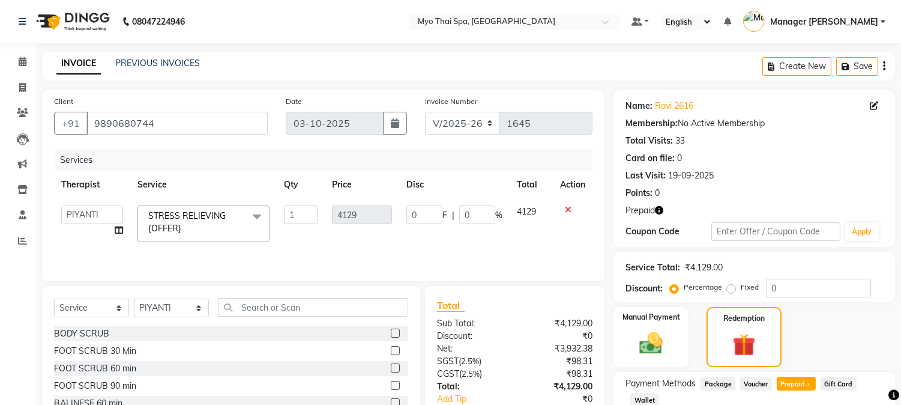
click at [271, 219] on td "STRESS RELIEVING {OFFER} x BODY SCRUB FOOT SCRUB 30 Min FOOT SCRUB 60 min FOOT …" at bounding box center [203, 223] width 146 height 51
click at [259, 213] on span at bounding box center [257, 216] width 24 height 23
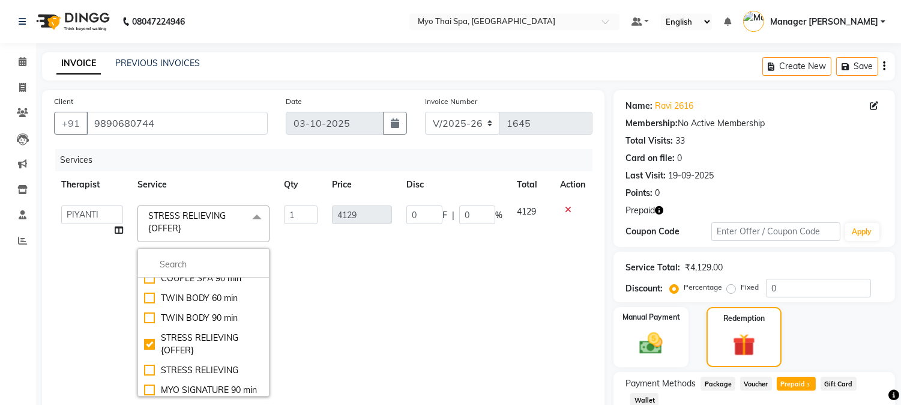
scroll to position [293, 0]
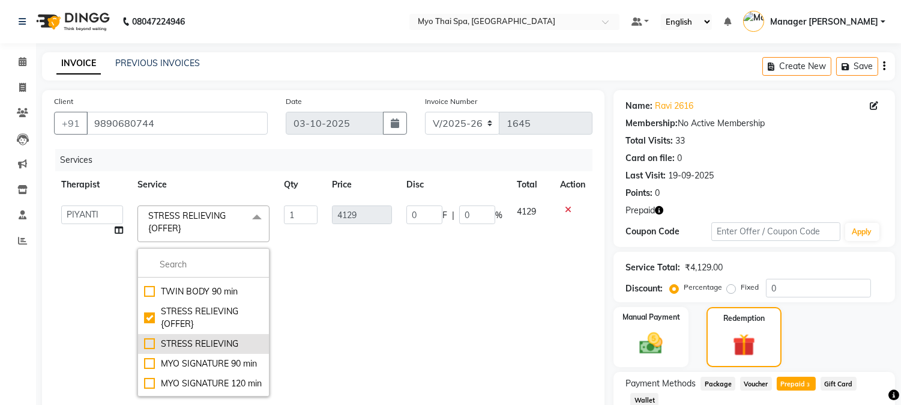
click at [145, 343] on div "STRESS RELIEVING" at bounding box center [203, 343] width 119 height 13
type input "82565"
checkbox input "false"
checkbox input "true"
type input "5487"
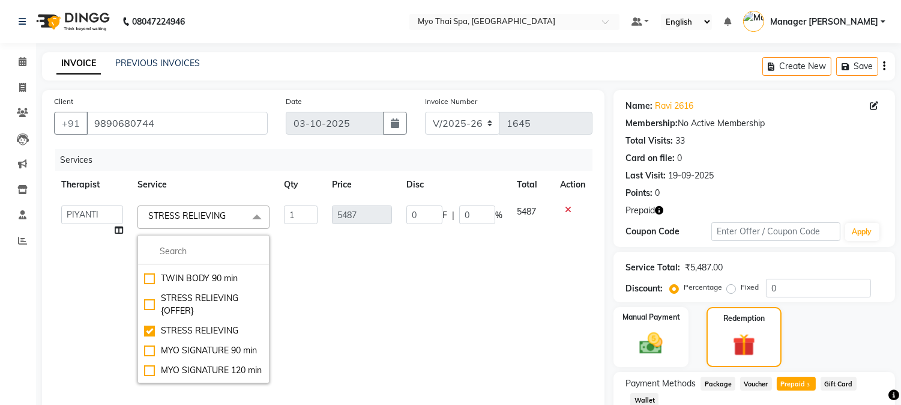
click at [450, 310] on td "0 F | 0 %" at bounding box center [454, 294] width 110 height 192
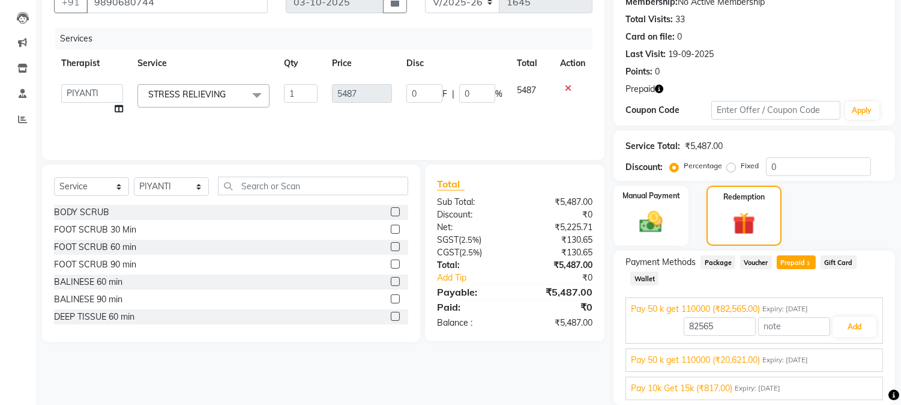
scroll to position [163, 0]
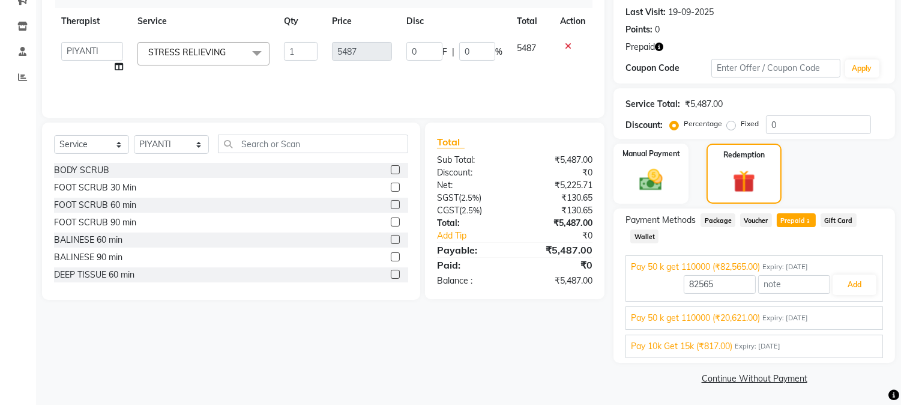
click at [802, 319] on span "Expiry: [DATE]" at bounding box center [785, 318] width 46 height 10
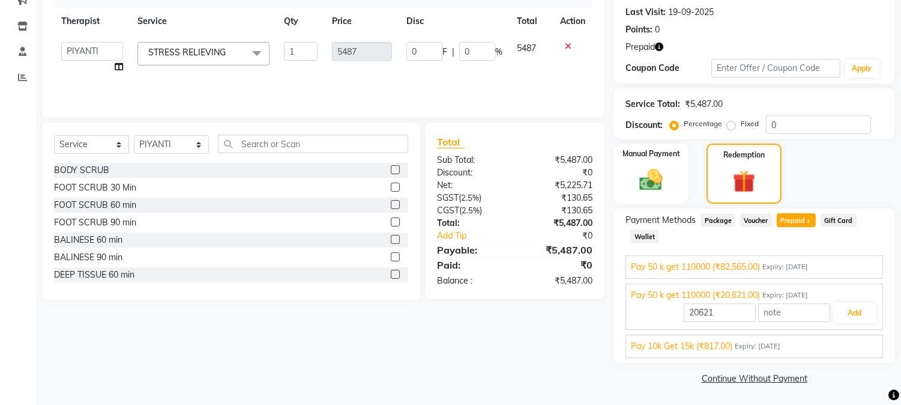
click at [740, 265] on span "Pay 50 k get 110000 (₹82,565.00)" at bounding box center [695, 267] width 129 height 13
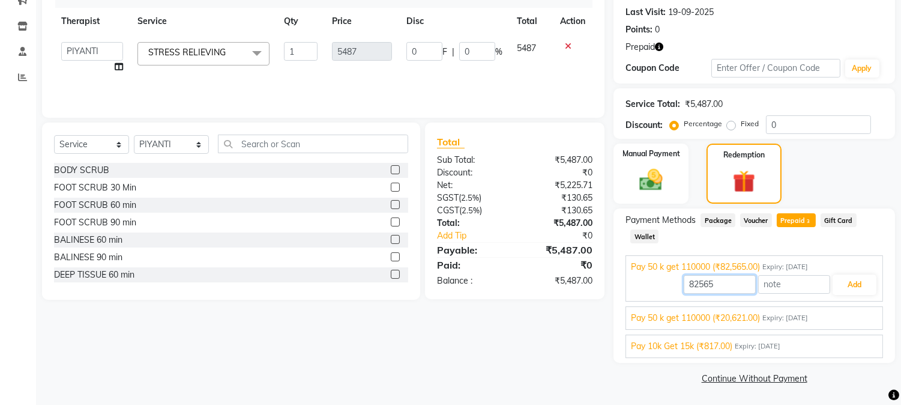
click at [737, 283] on input "82565" at bounding box center [720, 284] width 72 height 19
type input "8"
click at [860, 283] on button "Add" at bounding box center [855, 284] width 44 height 20
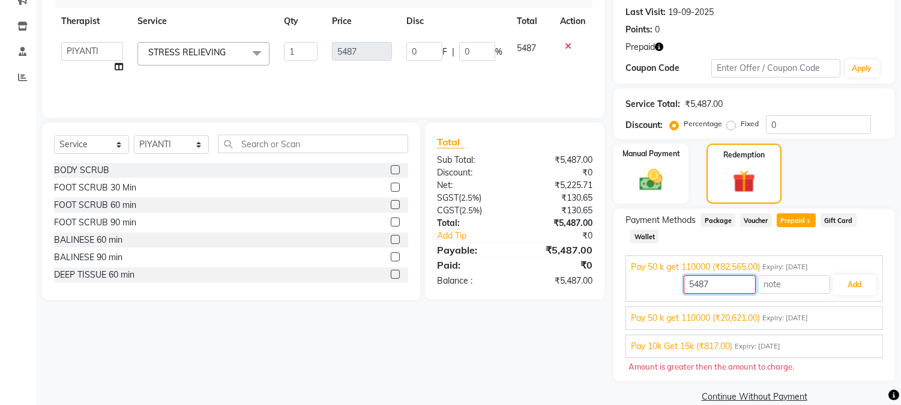
click at [731, 285] on input "5487" at bounding box center [720, 284] width 72 height 19
type input "5"
click at [718, 325] on div "Pay 50 k get 110000 (₹20,621.00) Expiry: [DATE] 20621 Add" at bounding box center [755, 317] width 258 height 23
click at [731, 321] on span "Pay 50 k get 110000 (₹20,621.00)" at bounding box center [695, 318] width 129 height 13
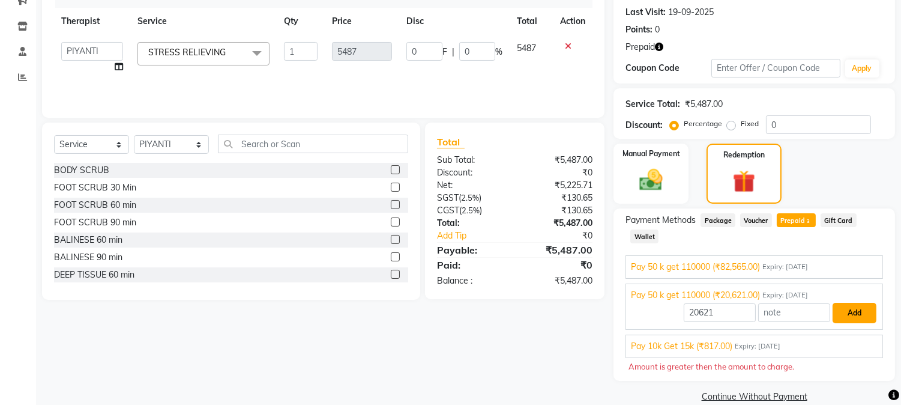
click at [856, 310] on button "Add" at bounding box center [855, 313] width 44 height 20
click at [715, 312] on input "20621" at bounding box center [720, 312] width 72 height 19
type input "2"
type input "5487"
click at [860, 307] on button "Add" at bounding box center [855, 313] width 44 height 20
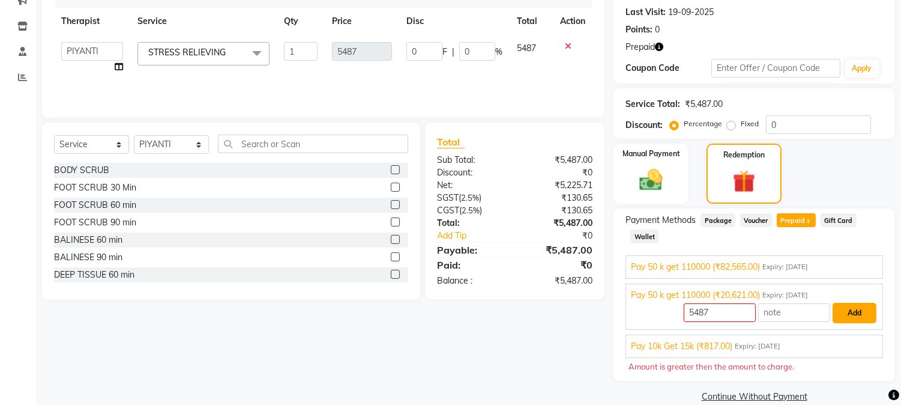
click at [860, 307] on button "Add" at bounding box center [855, 313] width 44 height 20
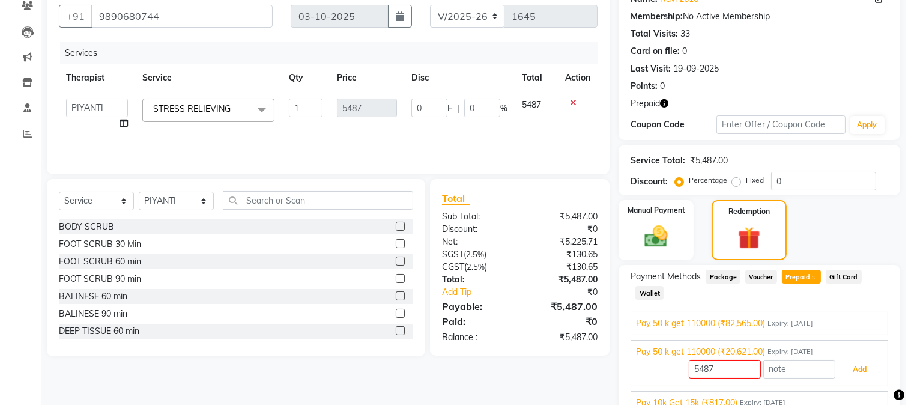
scroll to position [0, 0]
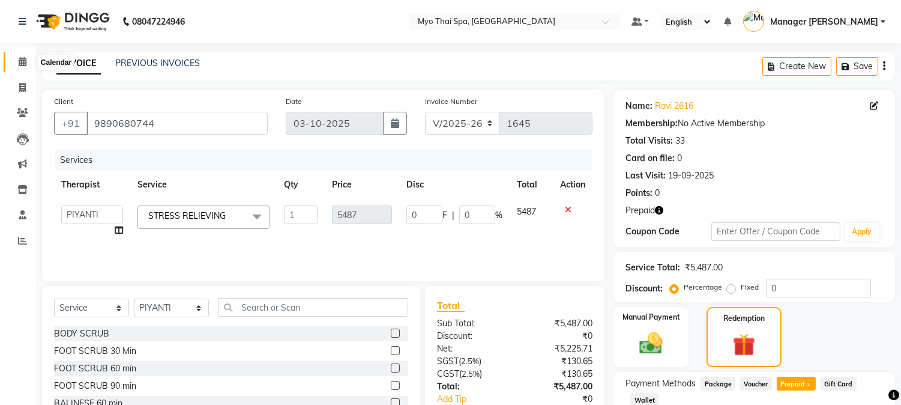
click at [26, 59] on span at bounding box center [22, 62] width 21 height 14
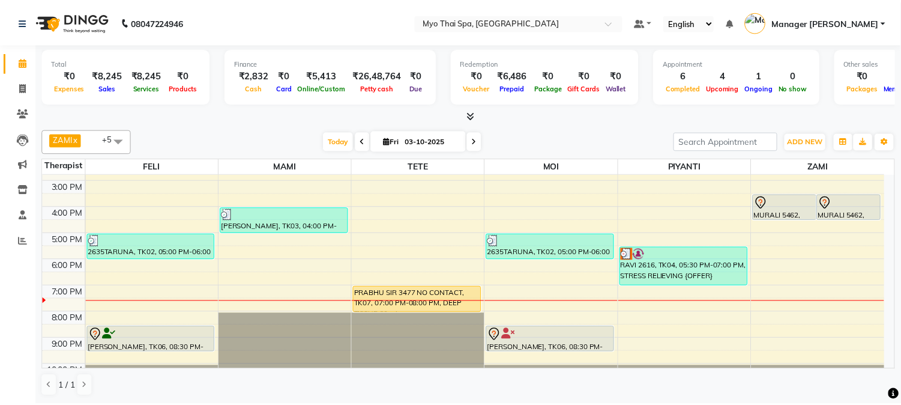
scroll to position [175, 0]
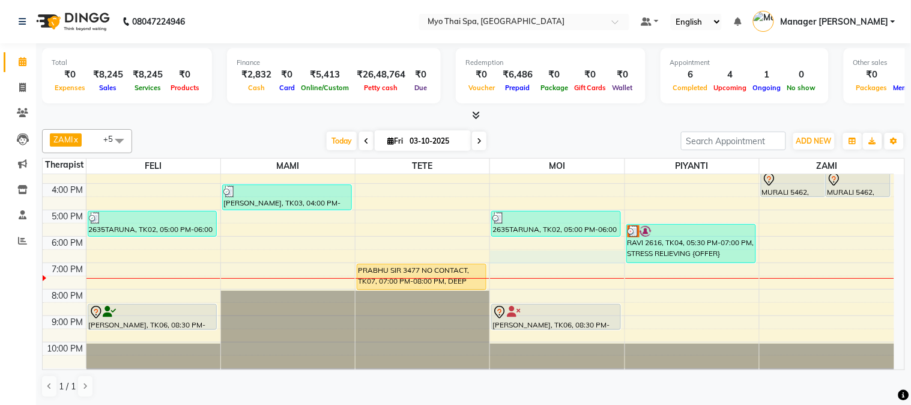
click at [615, 261] on div "9:00 AM 10:00 AM 11:00 AM 12:00 PM 1:00 PM 2:00 PM 3:00 PM 4:00 PM 5:00 PM 6:00…" at bounding box center [468, 183] width 851 height 369
select select "85116"
select select "1110"
select select "tentative"
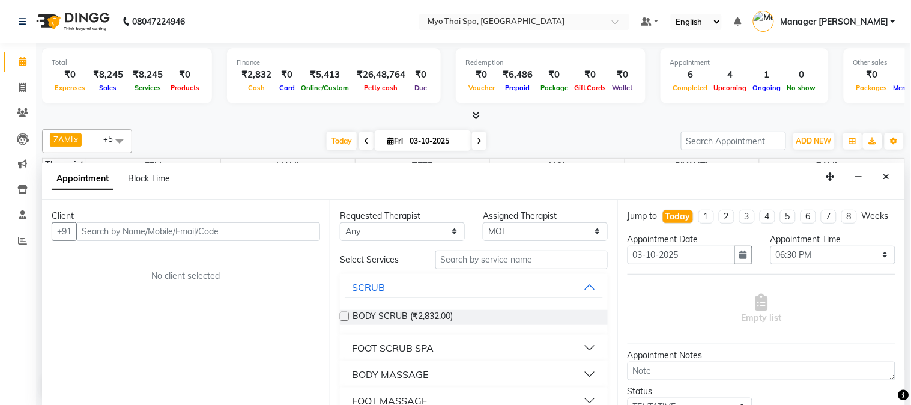
drag, startPoint x: 895, startPoint y: 173, endPoint x: 884, endPoint y: 177, distance: 10.8
click at [890, 175] on button "Close" at bounding box center [886, 176] width 17 height 19
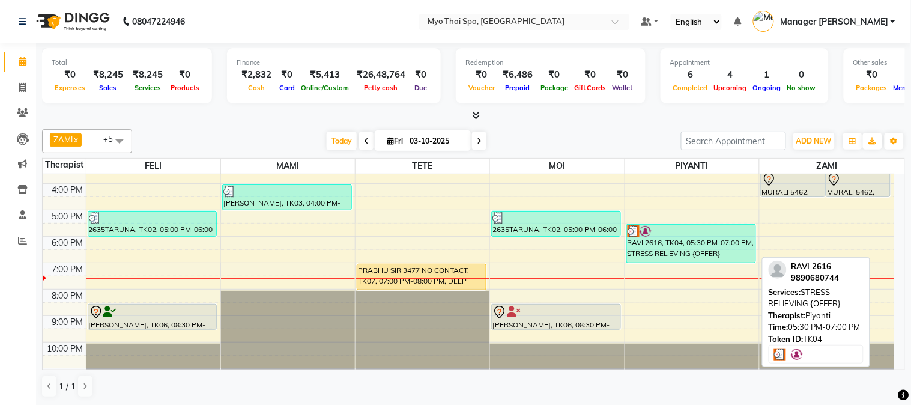
click at [719, 243] on div "RAVI 2616, TK04, 05:30 PM-07:00 PM, STRESS RELIEVING {OFFER}" at bounding box center [691, 244] width 128 height 38
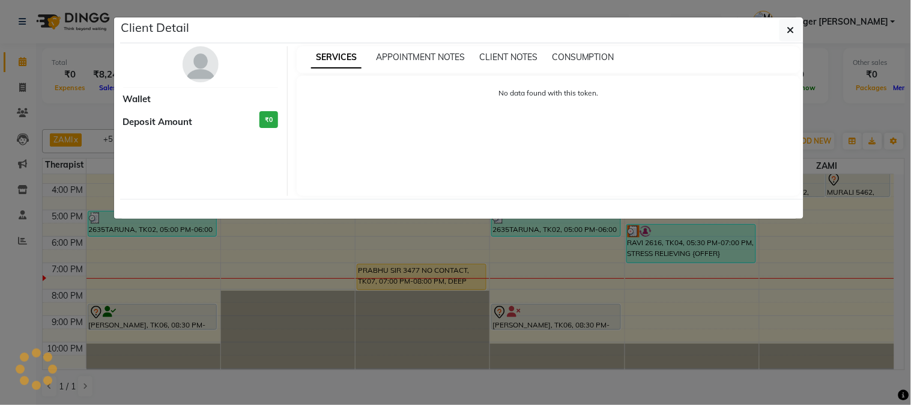
select select "3"
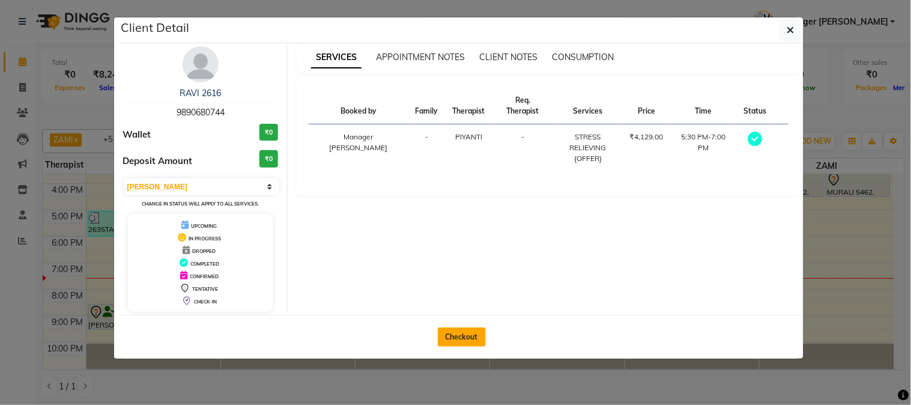
click at [465, 335] on button "Checkout" at bounding box center [462, 336] width 48 height 19
select select "service"
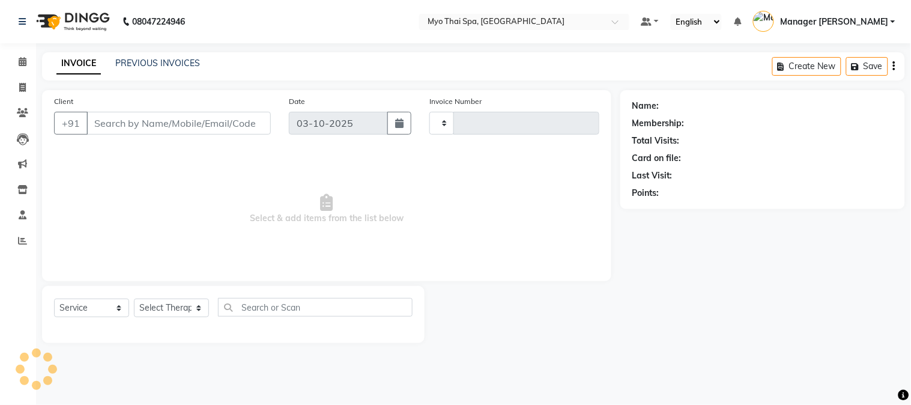
type input "1645"
select select "5086"
type input "9890680744"
select select "67001"
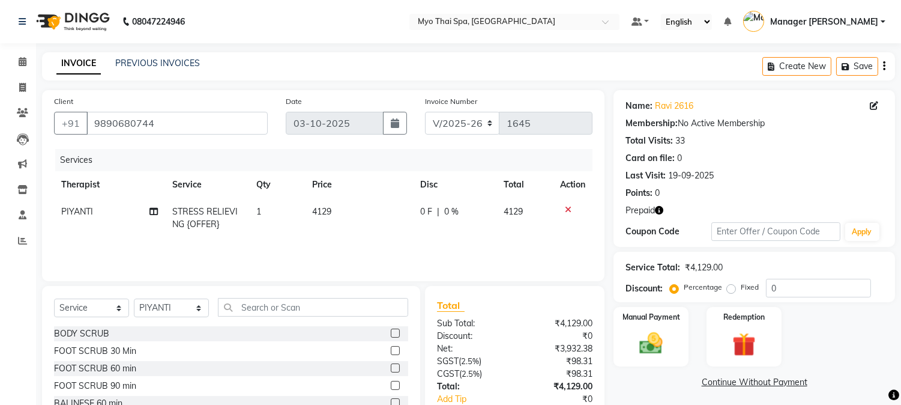
click at [246, 215] on td "STRESS RELIEVING {OFFER}" at bounding box center [207, 218] width 84 height 40
select select "67001"
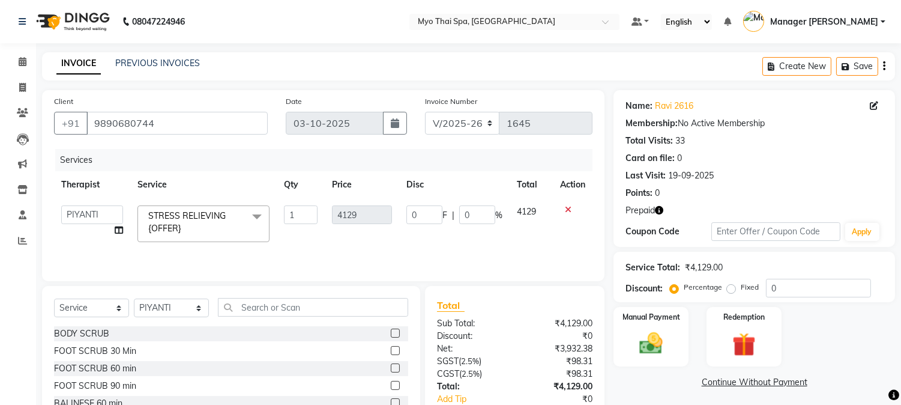
click at [261, 215] on span at bounding box center [257, 216] width 24 height 23
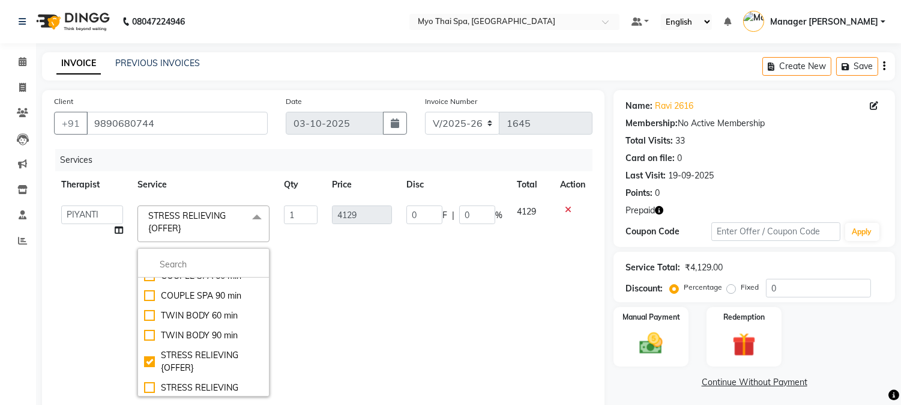
scroll to position [276, 0]
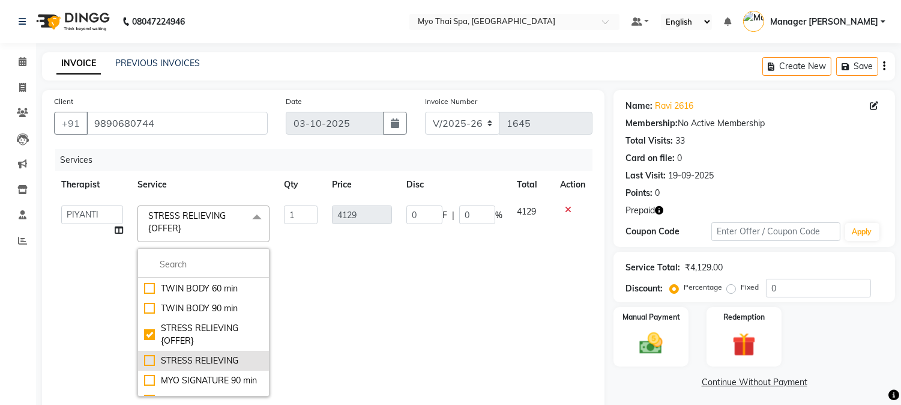
click at [162, 357] on div "STRESS RELIEVING" at bounding box center [203, 360] width 119 height 13
checkbox input "false"
checkbox input "true"
type input "5487"
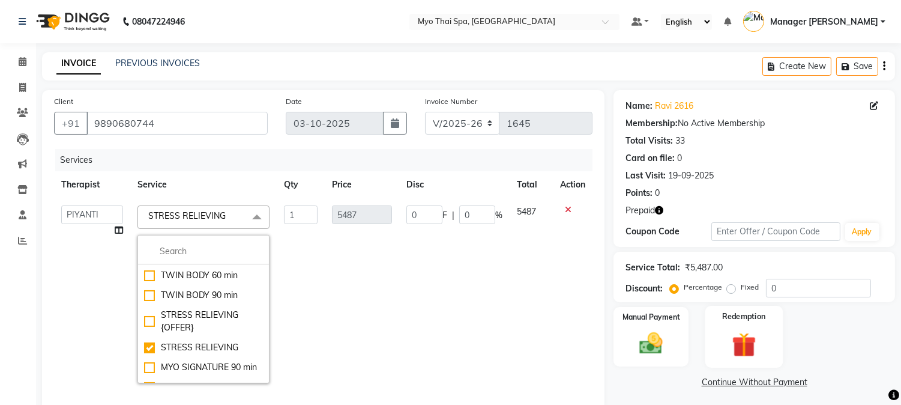
click at [753, 326] on div "Redemption" at bounding box center [744, 336] width 78 height 61
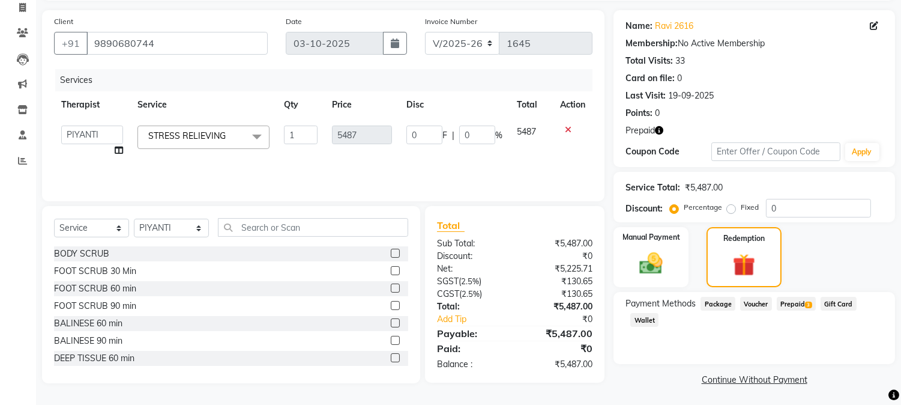
scroll to position [80, 0]
click at [795, 302] on span "Prepaid 3" at bounding box center [796, 303] width 39 height 14
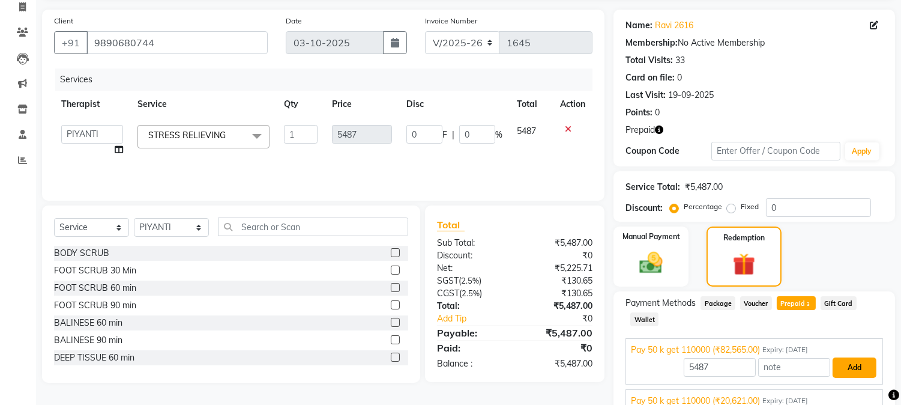
click at [859, 364] on button "Add" at bounding box center [855, 367] width 44 height 20
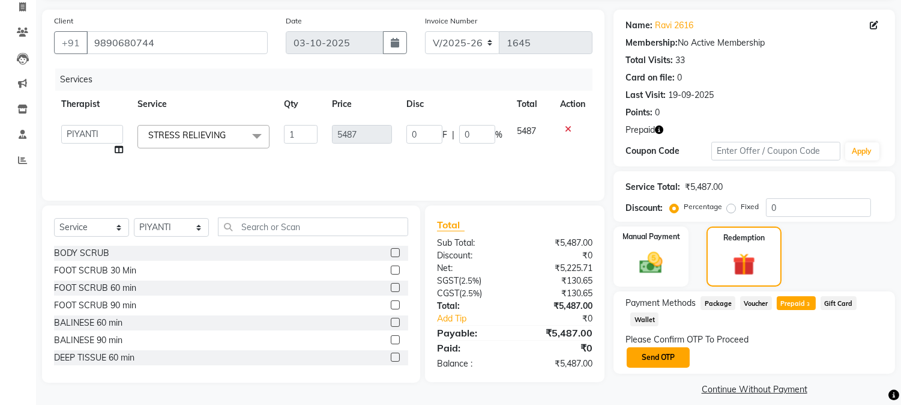
click at [672, 355] on button "Send OTP" at bounding box center [658, 357] width 63 height 20
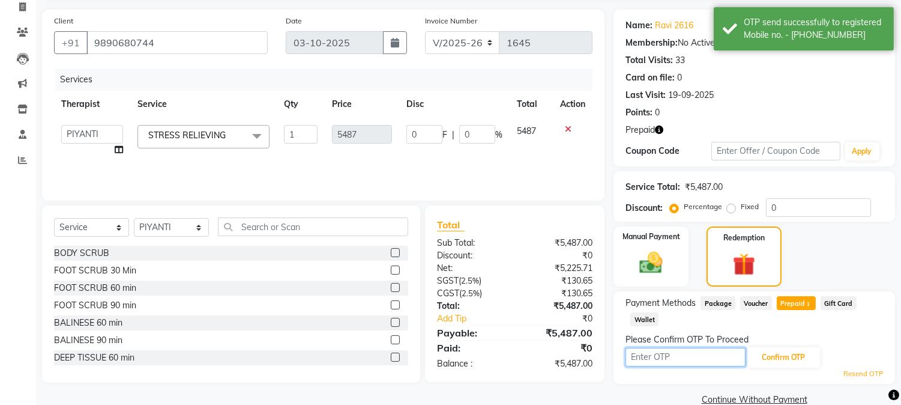
click at [668, 354] on input "text" at bounding box center [686, 357] width 120 height 19
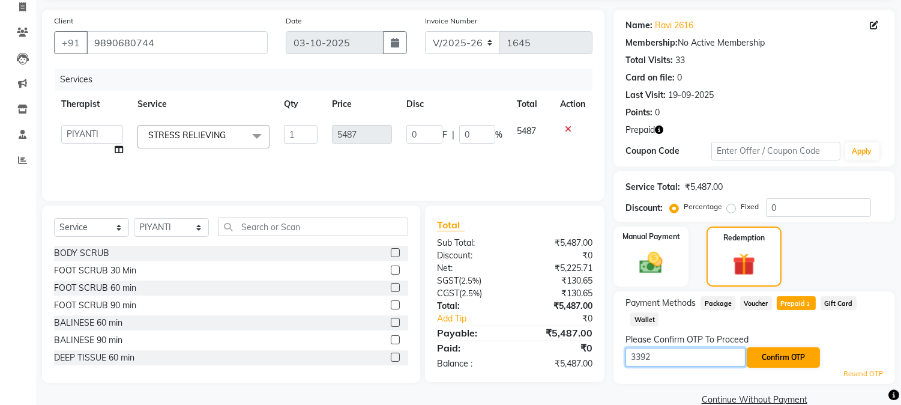
type input "3392"
click at [782, 364] on button "Confirm OTP" at bounding box center [783, 357] width 73 height 20
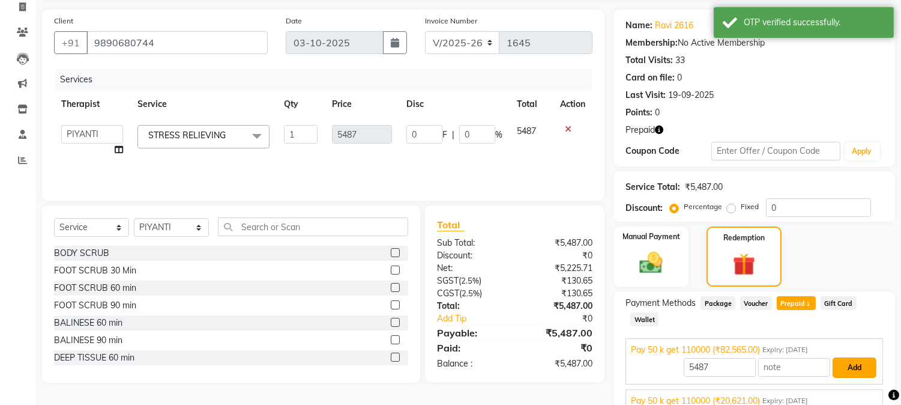
click at [847, 369] on button "Add" at bounding box center [855, 367] width 44 height 20
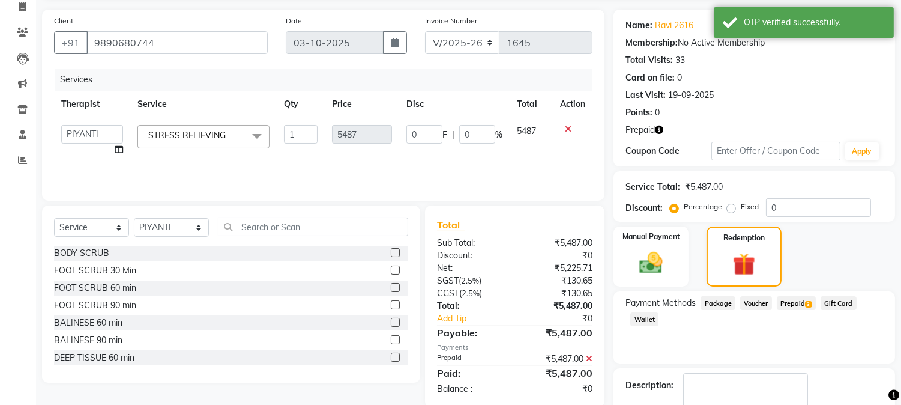
scroll to position [148, 0]
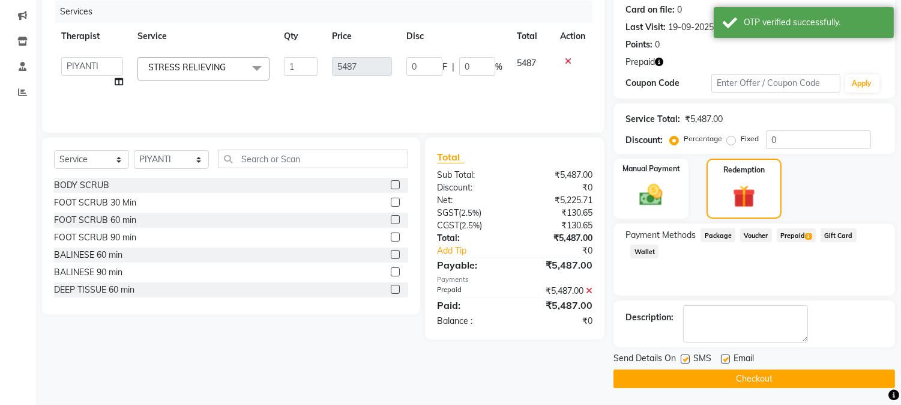
click at [738, 378] on button "Checkout" at bounding box center [755, 378] width 282 height 19
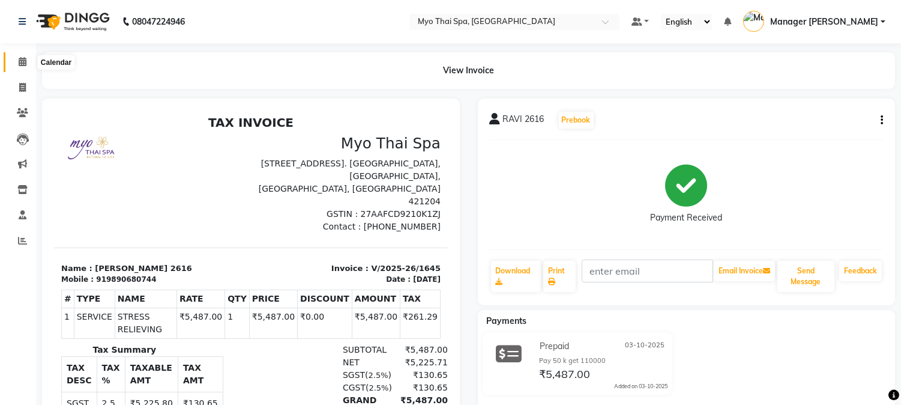
click at [20, 62] on icon at bounding box center [23, 61] width 8 height 9
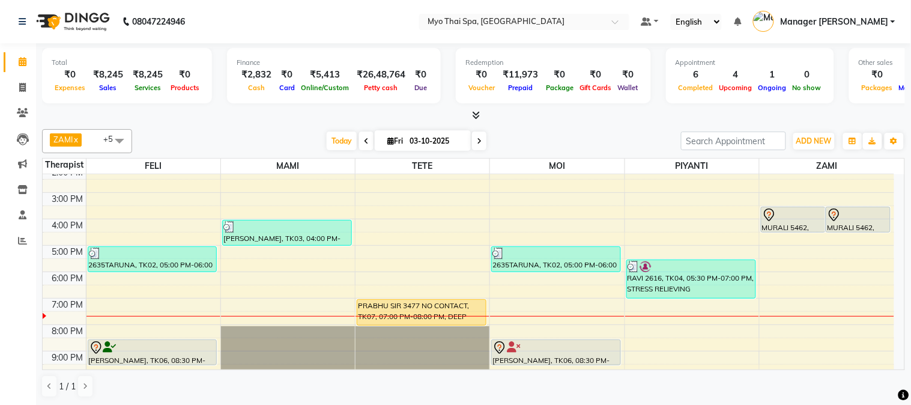
scroll to position [109, 0]
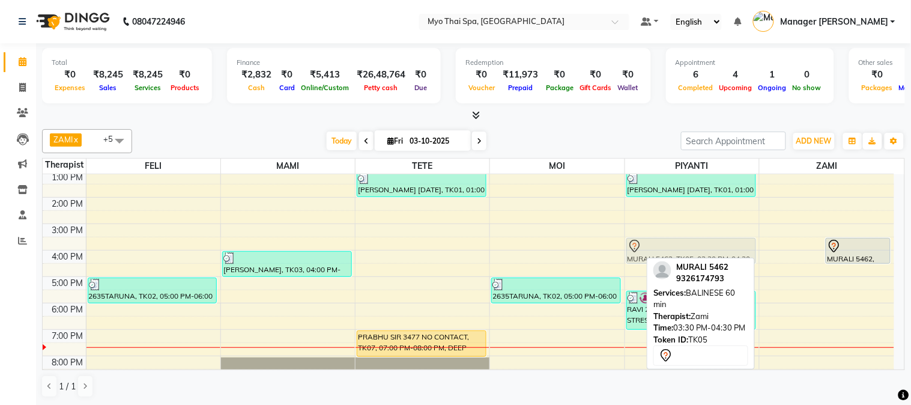
drag, startPoint x: 785, startPoint y: 247, endPoint x: 751, endPoint y: 243, distance: 34.5
click at [740, 243] on tr "2635TARUNA, TK02, 05:00 PM-06:00 PM, DEEP TISSUE 60 min [PERSON_NAME], TK06, 08…" at bounding box center [468, 249] width 851 height 369
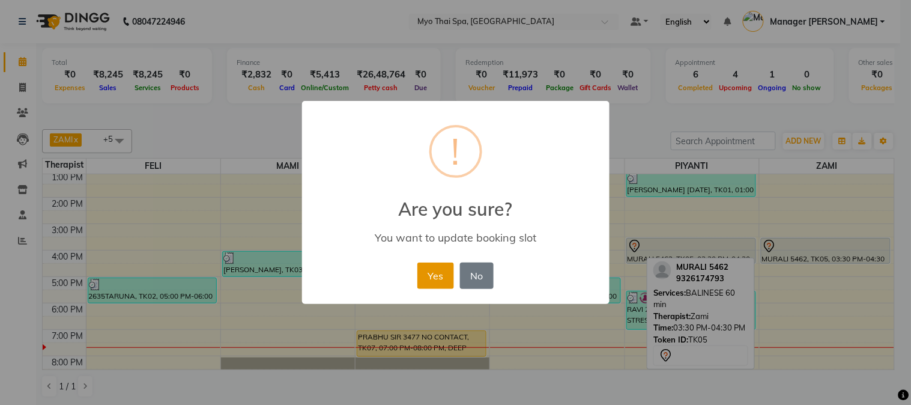
click at [434, 274] on button "Yes" at bounding box center [435, 275] width 37 height 26
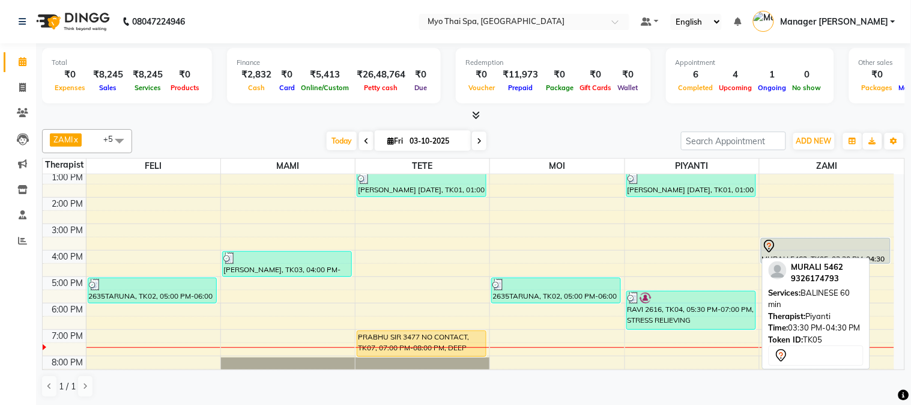
drag, startPoint x: 702, startPoint y: 241, endPoint x: 806, endPoint y: 244, distance: 103.3
click at [806, 244] on tr "2635TARUNA, TK02, 05:00 PM-06:00 PM, DEEP TISSUE 60 min [PERSON_NAME], TK06, 08…" at bounding box center [468, 249] width 851 height 369
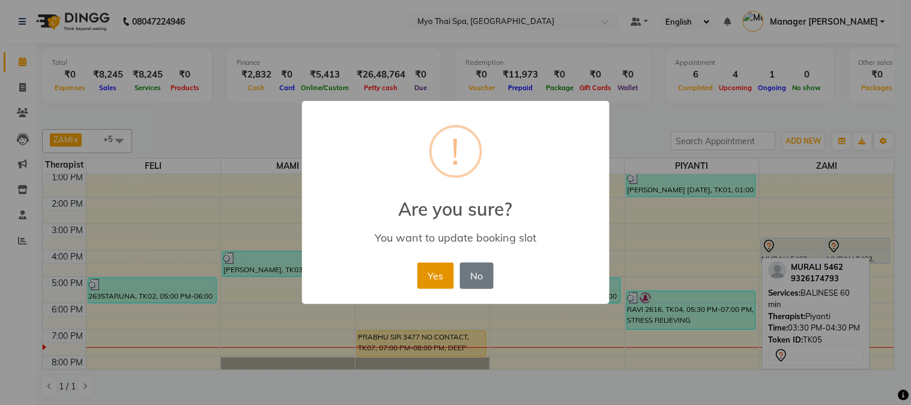
click at [438, 272] on button "Yes" at bounding box center [435, 275] width 37 height 26
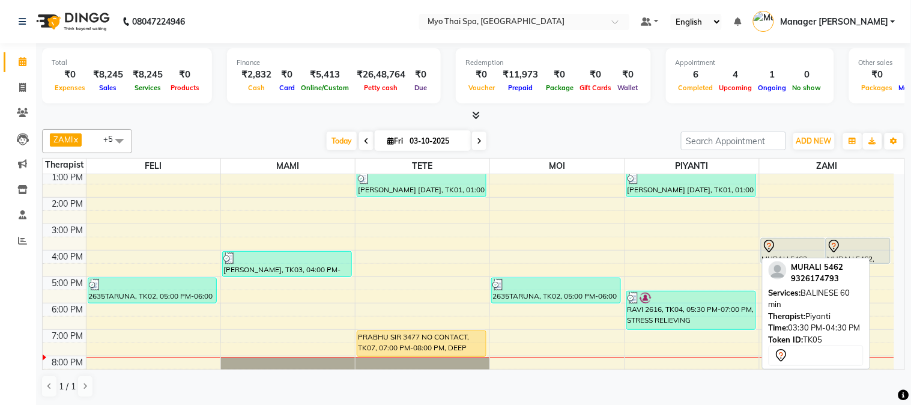
click at [438, 273] on div "9:00 AM 10:00 AM 11:00 AM 12:00 PM 1:00 PM 2:00 PM 3:00 PM 4:00 PM 5:00 PM 6:00…" at bounding box center [468, 249] width 851 height 369
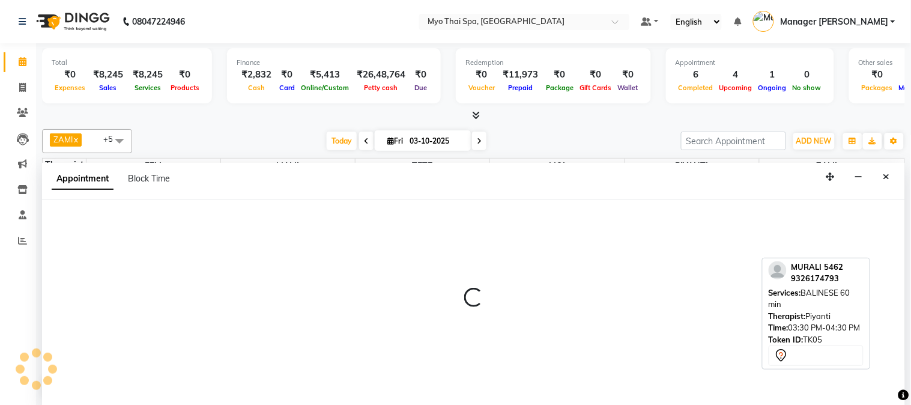
select select "31939"
select select "tentative"
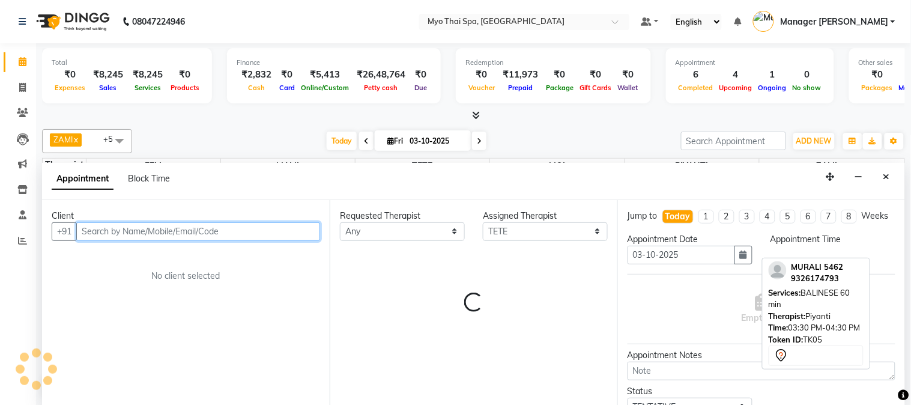
select select "990"
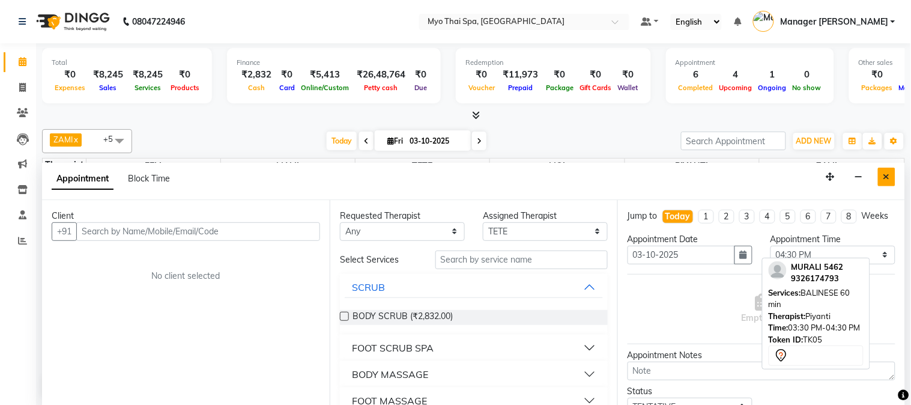
click at [886, 178] on icon "Close" at bounding box center [886, 176] width 7 height 8
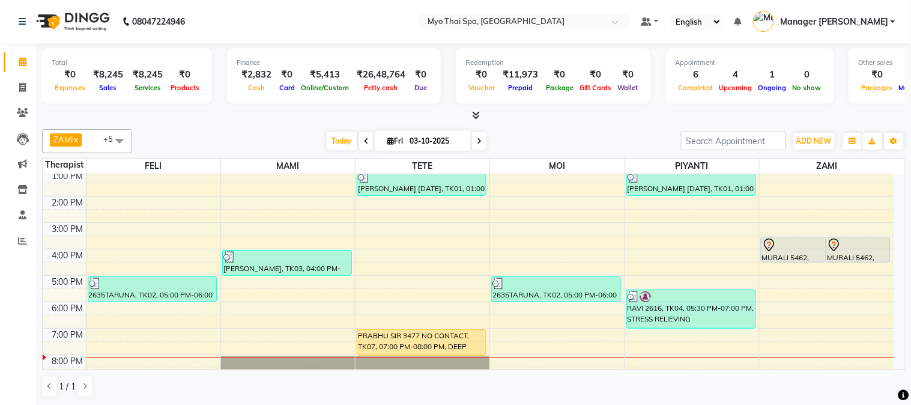
scroll to position [133, 0]
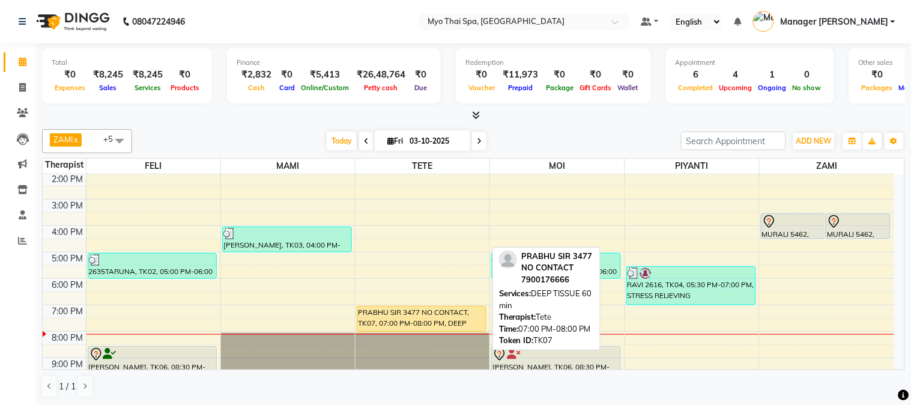
click at [450, 321] on div "PRABHU SIR 3477 NO CONTACT, TK07, 07:00 PM-08:00 PM, DEEP TISSUE 60 min" at bounding box center [421, 318] width 128 height 25
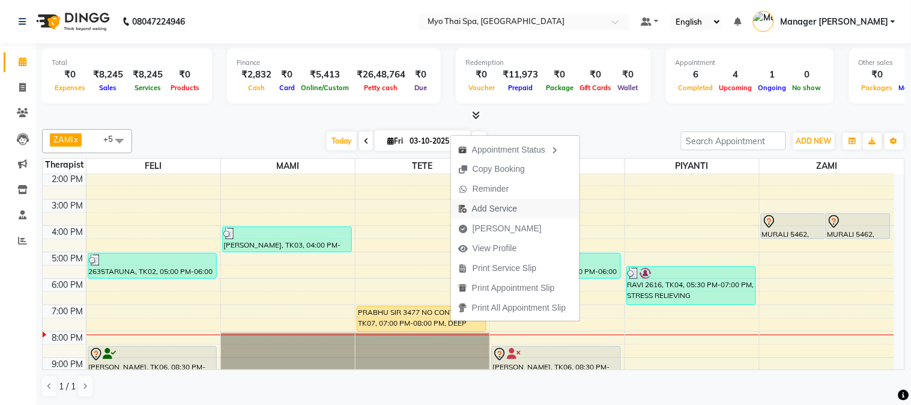
click at [496, 210] on span "Add Service" at bounding box center [494, 208] width 45 height 13
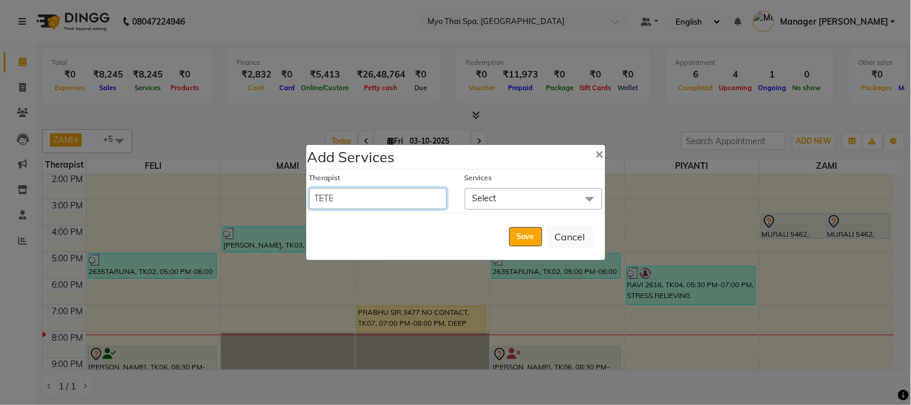
click at [424, 201] on select "[PERSON_NAME] MAMI Manager Amung Manager [PERSON_NAME] PIYANTI [PERSON_NAME]" at bounding box center [377, 198] width 137 height 21
select select "33413"
click at [309, 188] on select "[PERSON_NAME] MAMI Manager Amung Manager [PERSON_NAME] PIYANTI [PERSON_NAME]" at bounding box center [377, 198] width 137 height 21
select select "1200"
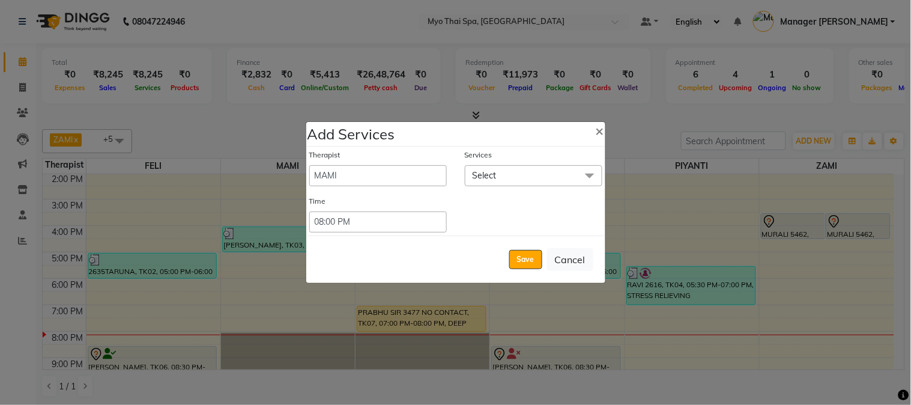
click at [518, 177] on span "Select" at bounding box center [533, 175] width 137 height 21
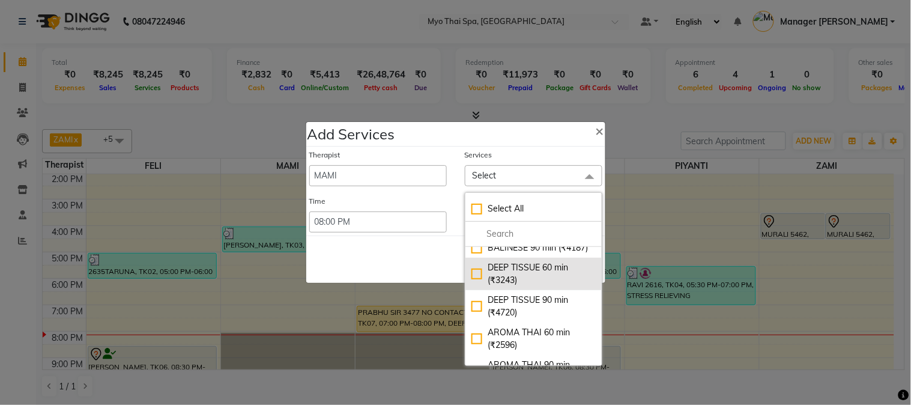
click at [474, 286] on div "DEEP TISSUE 60 min (₹3243)" at bounding box center [533, 273] width 124 height 25
checkbox input "true"
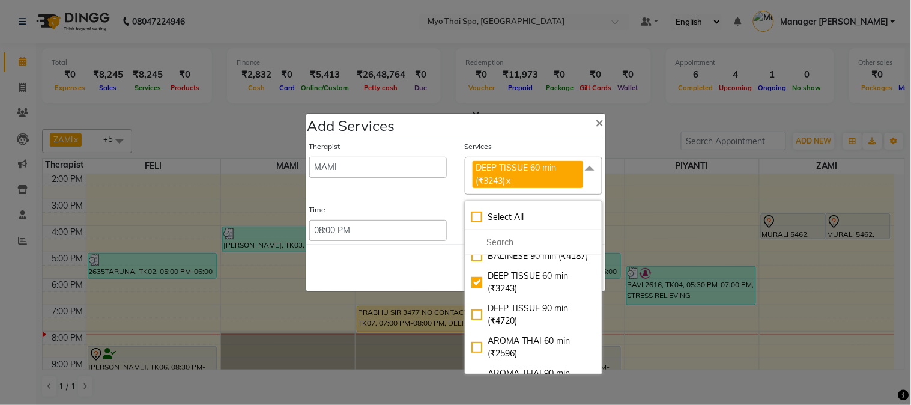
click at [428, 203] on div "Therapist FELI LUMI MAMI Manager Amung Manager [PERSON_NAME] MOI PIYANTI TETE Z…" at bounding box center [455, 191] width 299 height 106
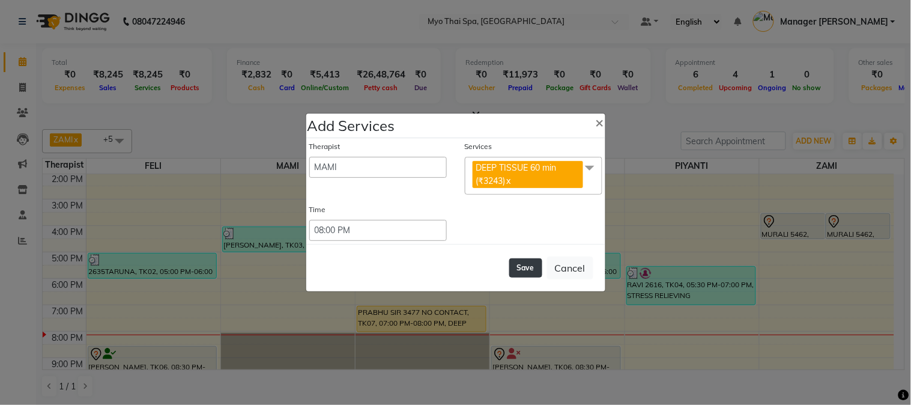
click at [532, 273] on button "Save" at bounding box center [525, 267] width 33 height 19
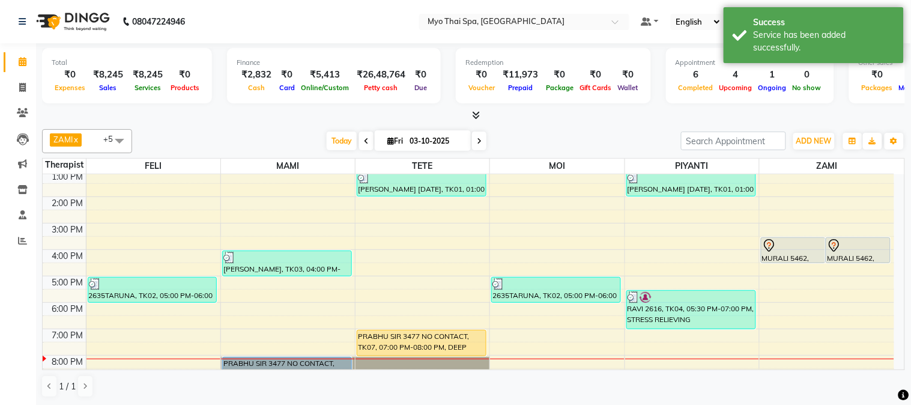
scroll to position [175, 0]
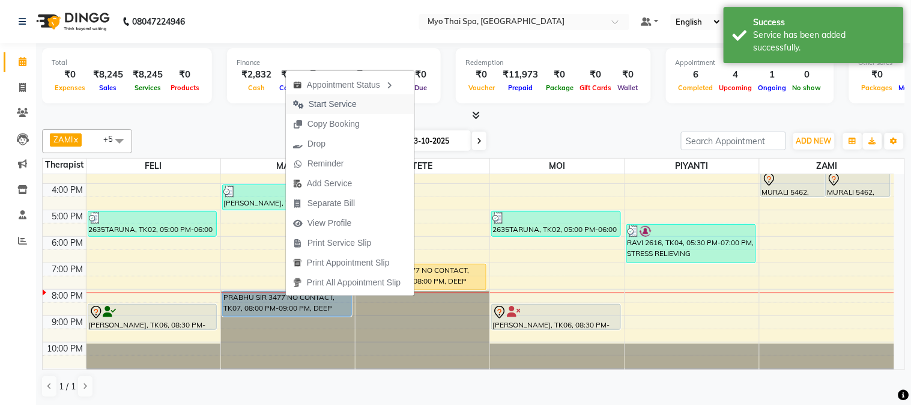
click at [345, 101] on span "Start Service" at bounding box center [333, 104] width 48 height 13
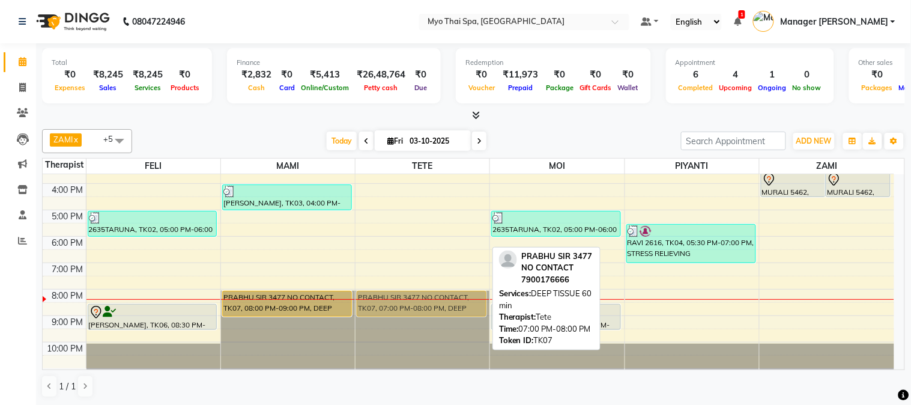
drag, startPoint x: 421, startPoint y: 272, endPoint x: 414, endPoint y: 305, distance: 33.8
click at [414, 305] on div "[PERSON_NAME] [DATE], TK01, 01:00 PM-02:00 PM, BALINESE 60 min PRABHU SIR 3477 …" at bounding box center [422, 183] width 134 height 369
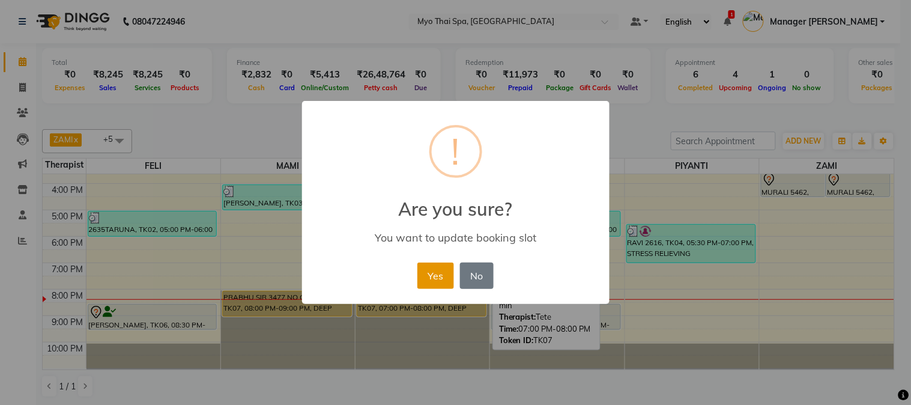
click at [440, 277] on button "Yes" at bounding box center [435, 275] width 37 height 26
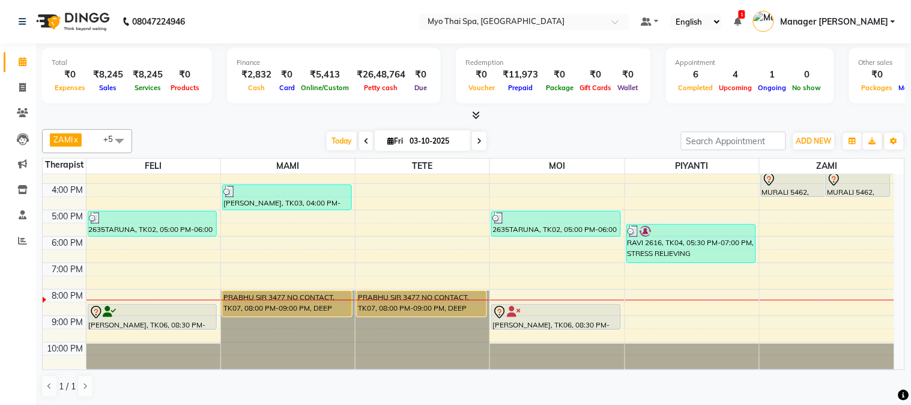
click at [478, 138] on icon at bounding box center [479, 140] width 5 height 7
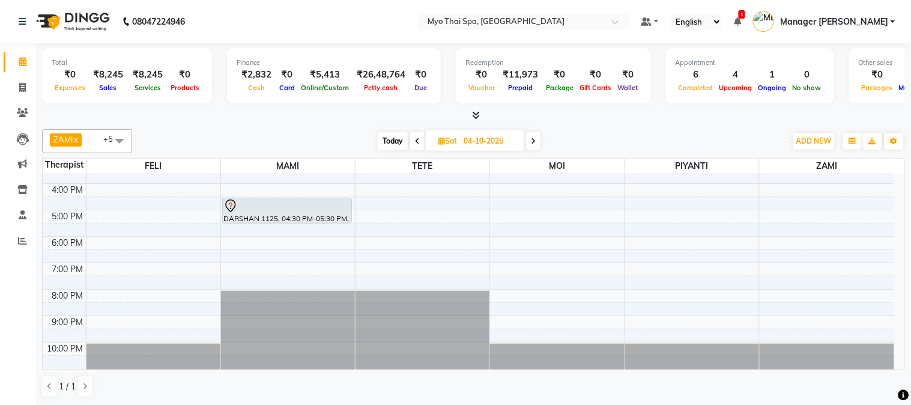
click at [419, 140] on span at bounding box center [417, 140] width 14 height 19
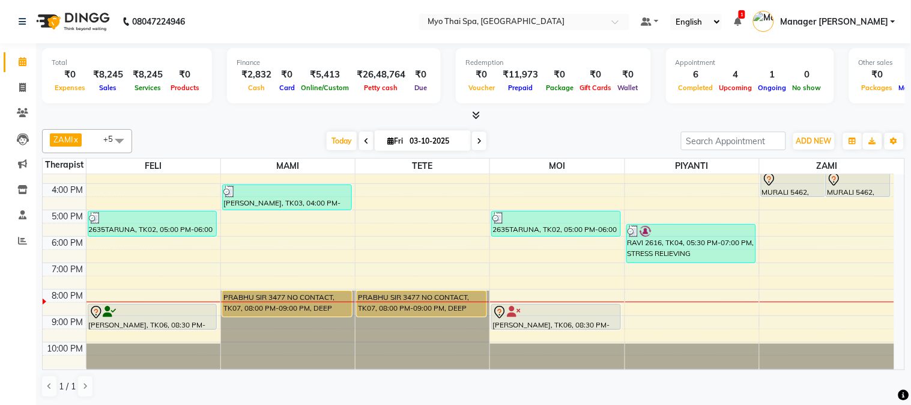
click at [477, 137] on icon at bounding box center [479, 140] width 5 height 7
type input "04-10-2025"
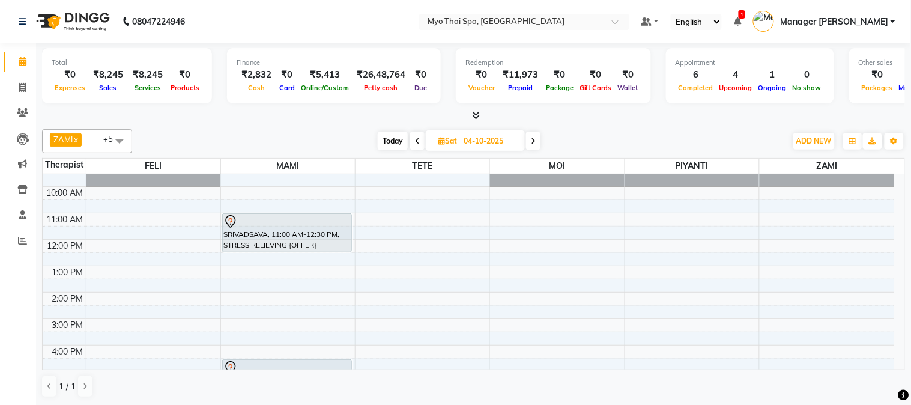
scroll to position [0, 0]
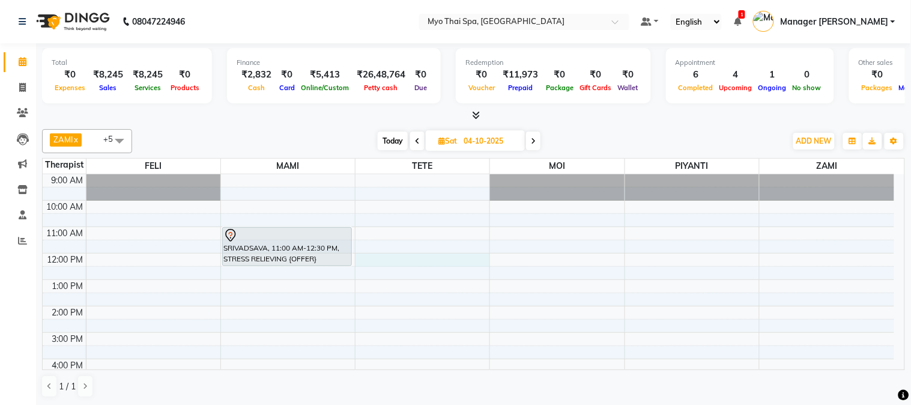
click at [421, 262] on div "9:00 AM 10:00 AM 11:00 AM 12:00 PM 1:00 PM 2:00 PM 3:00 PM 4:00 PM 5:00 PM 6:00…" at bounding box center [468, 358] width 851 height 369
select select "31939"
select select "tentative"
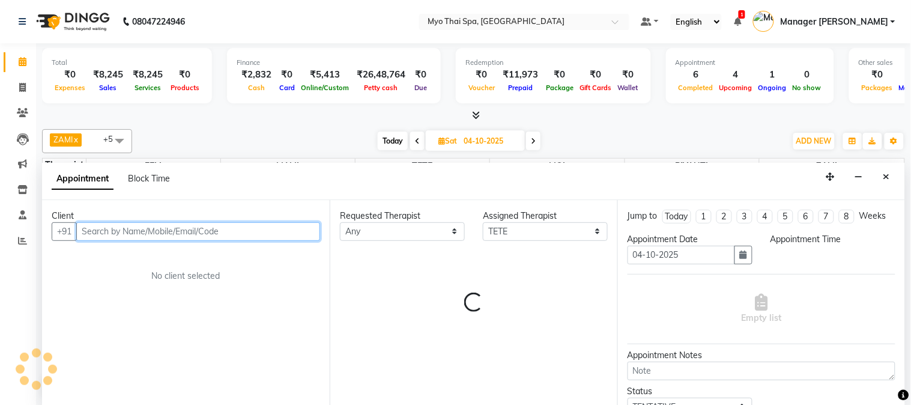
select select "720"
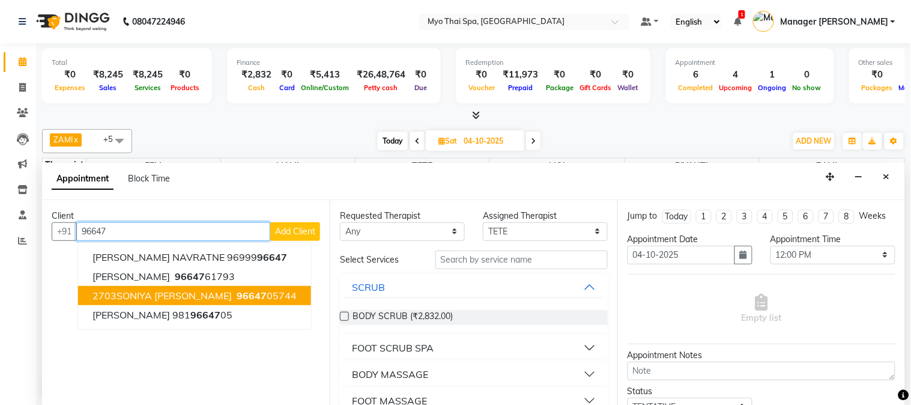
click at [182, 289] on span "2703SONIYA [PERSON_NAME]" at bounding box center [161, 295] width 139 height 12
type input "9664705744"
click at [182, 289] on div "Client [PHONE_NUMBER] [PERSON_NAME] NAVRATNE 96999 96647 [PERSON_NAME] 96647 61…" at bounding box center [186, 302] width 288 height 205
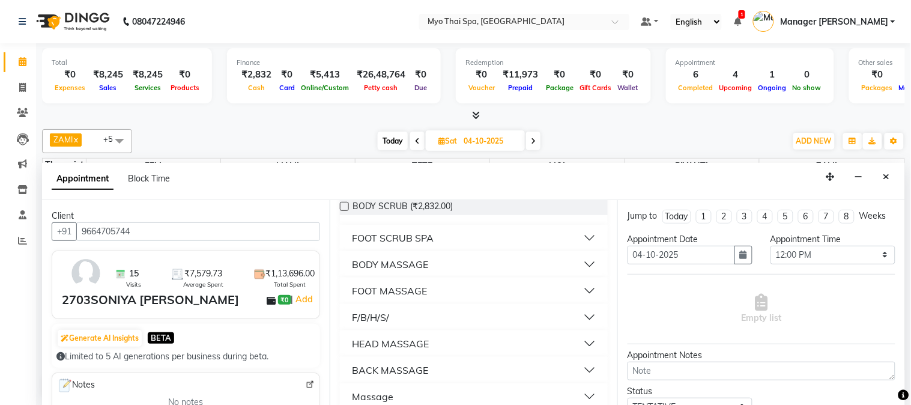
scroll to position [123, 0]
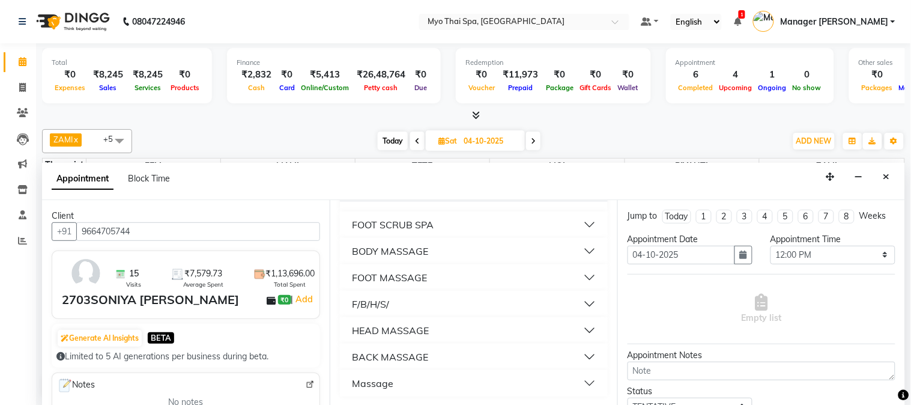
click at [583, 250] on button "BODY MASSAGE" at bounding box center [474, 251] width 258 height 22
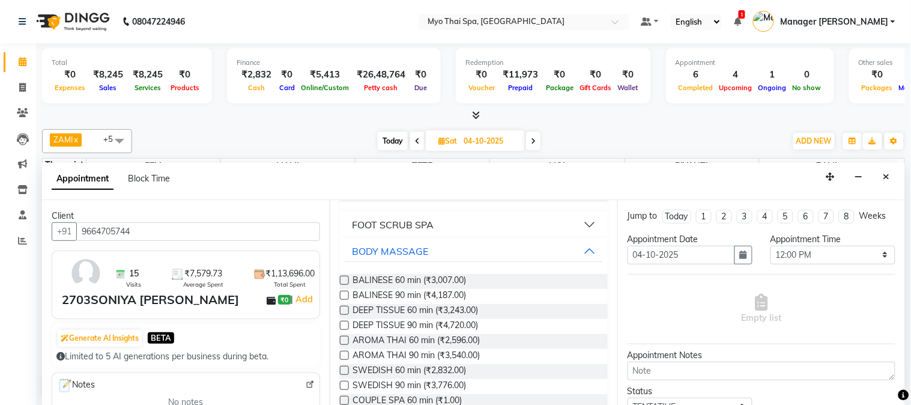
click at [344, 385] on label at bounding box center [344, 385] width 9 height 9
click at [344, 385] on input "checkbox" at bounding box center [344, 386] width 8 height 8
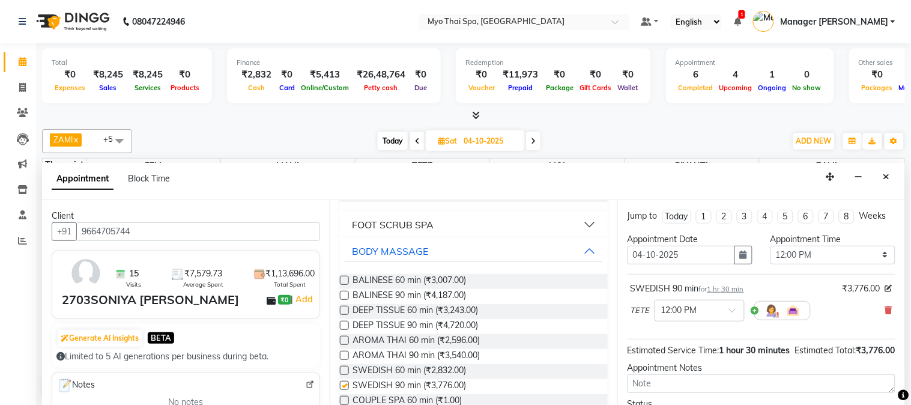
checkbox input "false"
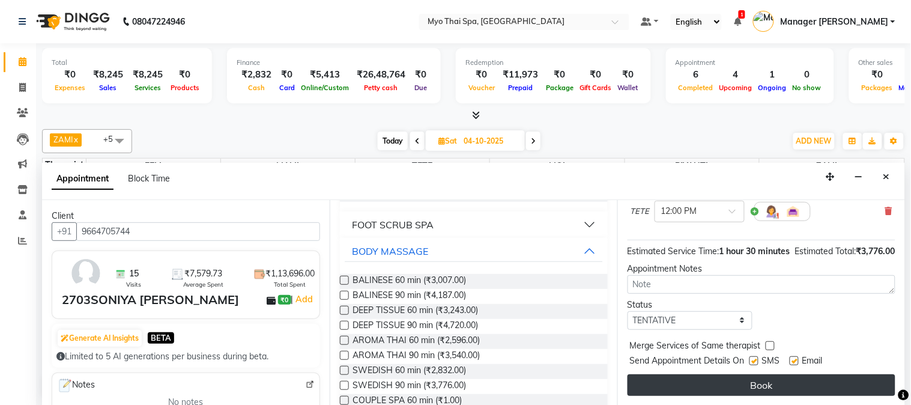
click at [697, 384] on button "Book" at bounding box center [761, 385] width 268 height 22
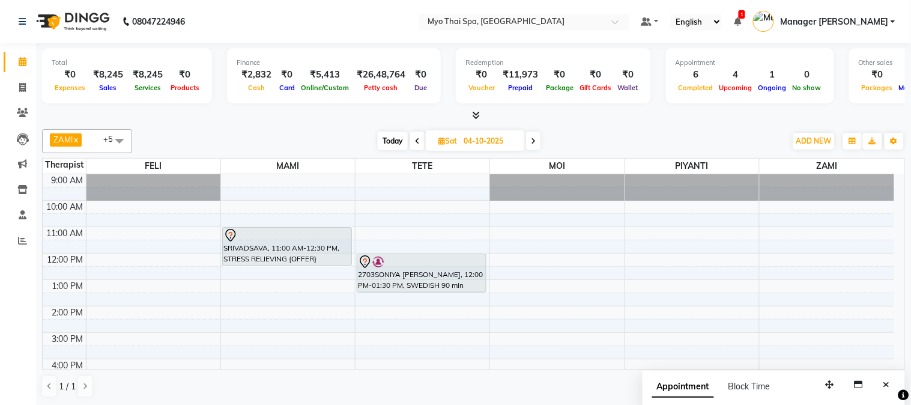
click at [402, 137] on span "Today" at bounding box center [393, 140] width 30 height 19
type input "03-10-2025"
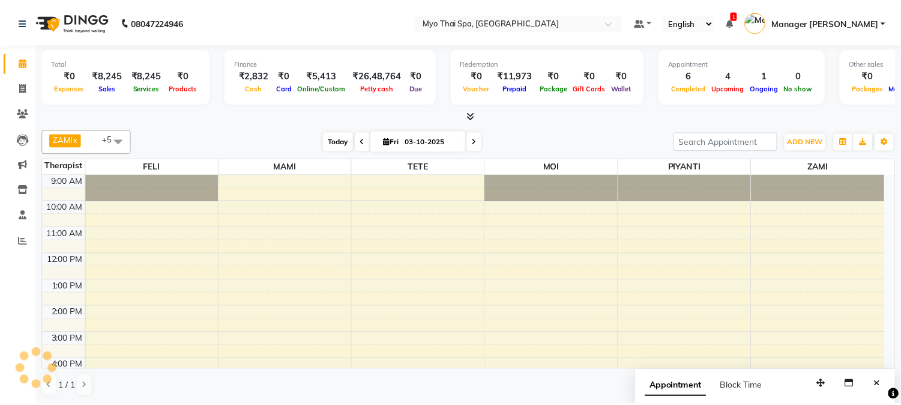
scroll to position [175, 0]
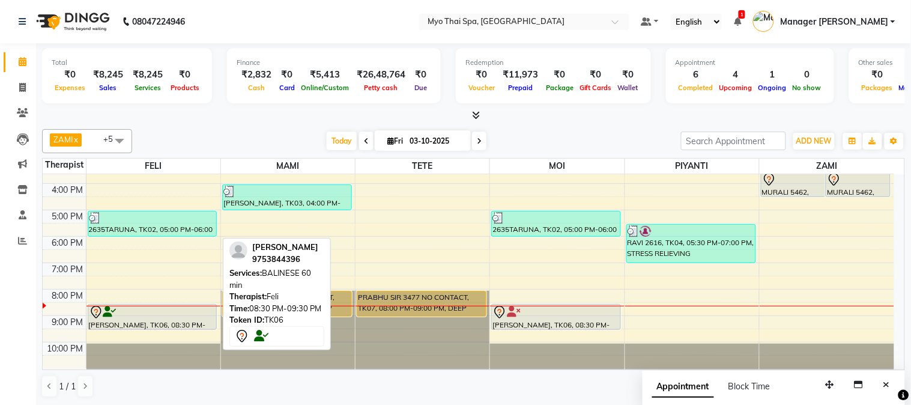
click at [128, 320] on div "[PERSON_NAME], TK06, 08:30 PM-09:30 PM, BALINESE 60 min" at bounding box center [152, 316] width 128 height 25
select select "7"
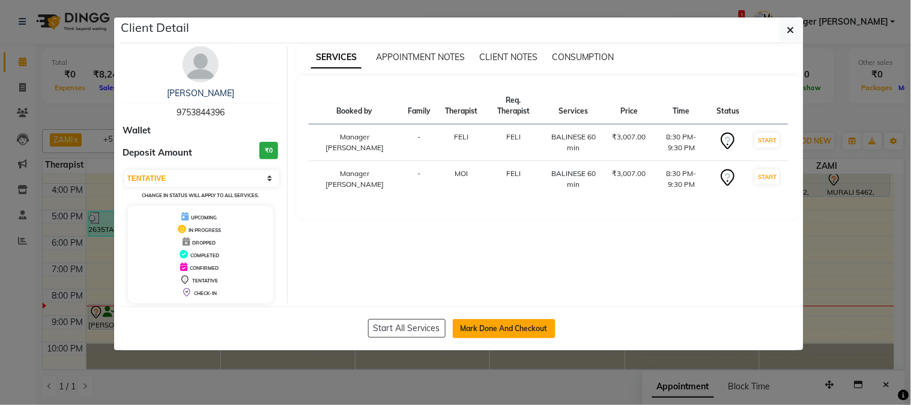
click at [475, 336] on button "Mark Done And Checkout" at bounding box center [504, 328] width 103 height 19
select select "service"
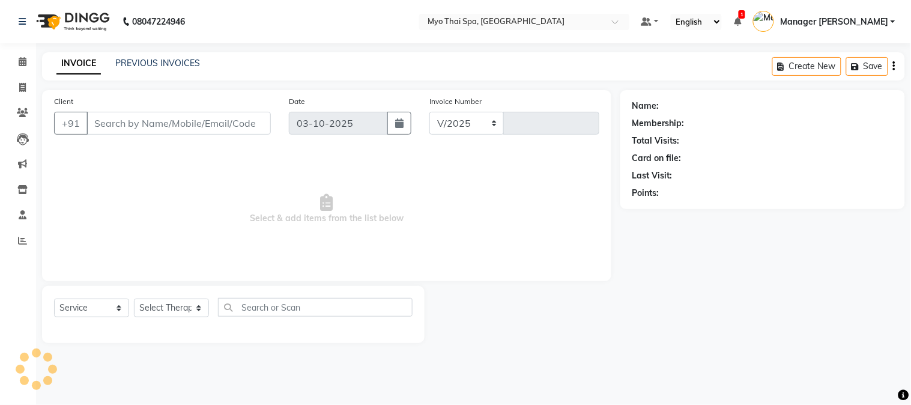
select select "5086"
type input "1646"
type input "9753844396"
select select "42923"
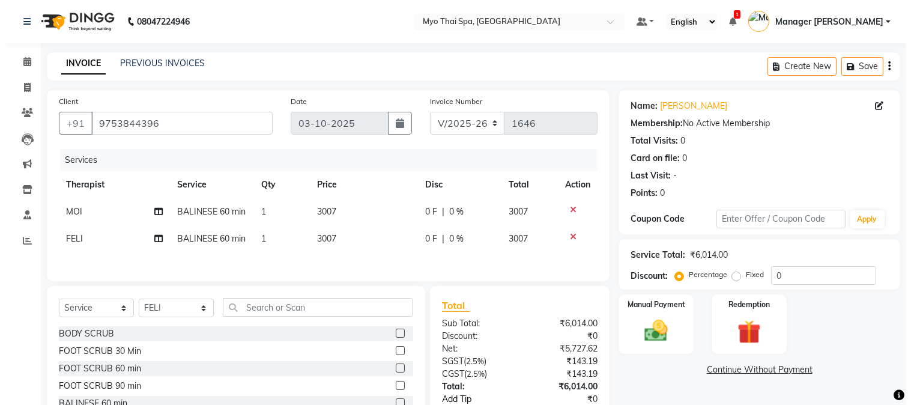
scroll to position [79, 0]
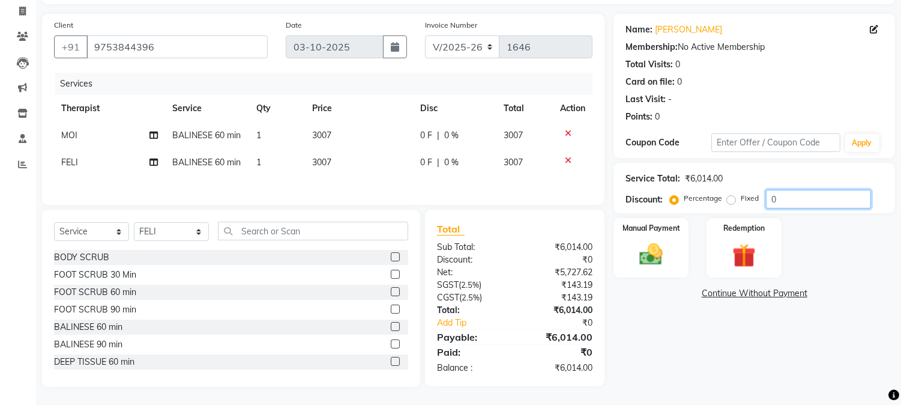
click at [767, 194] on input "0" at bounding box center [818, 199] width 105 height 19
click at [874, 29] on icon at bounding box center [874, 29] width 8 height 8
select select "[DEMOGRAPHIC_DATA]"
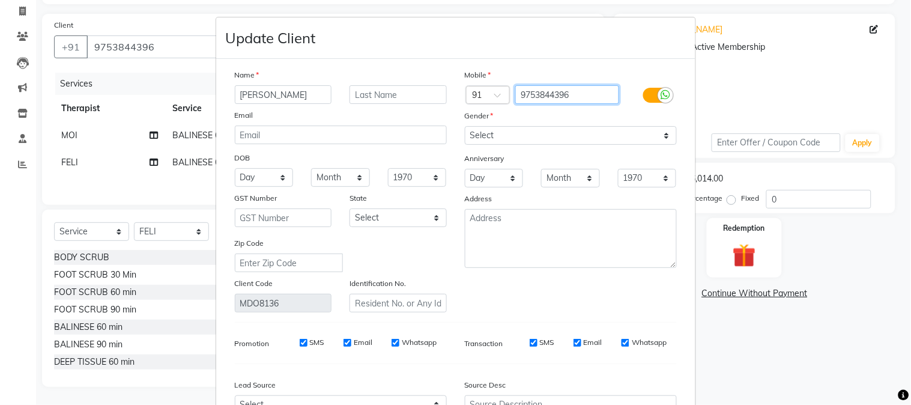
click at [588, 98] on input "9753844396" at bounding box center [567, 94] width 104 height 19
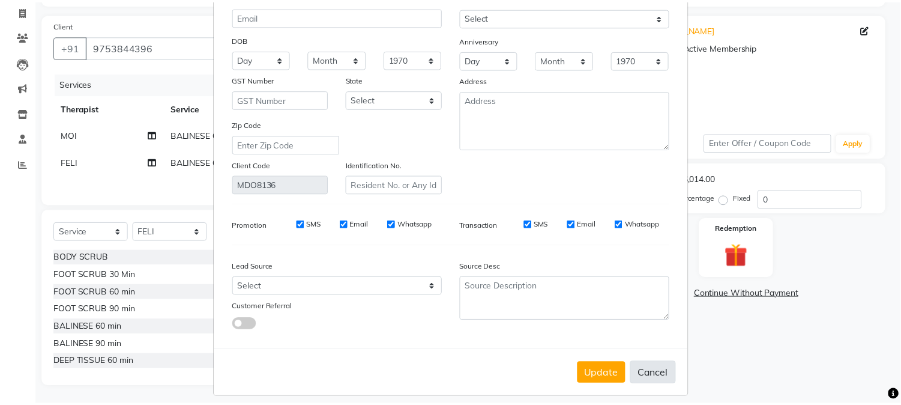
scroll to position [129, 0]
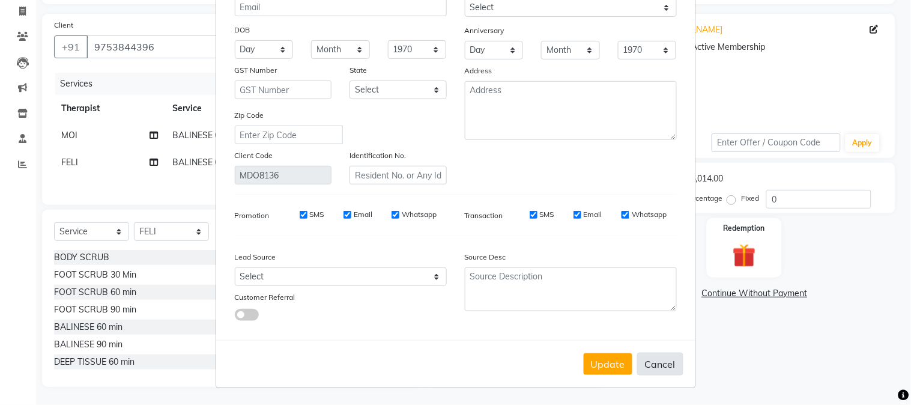
click at [659, 370] on button "Cancel" at bounding box center [660, 363] width 46 height 23
select select
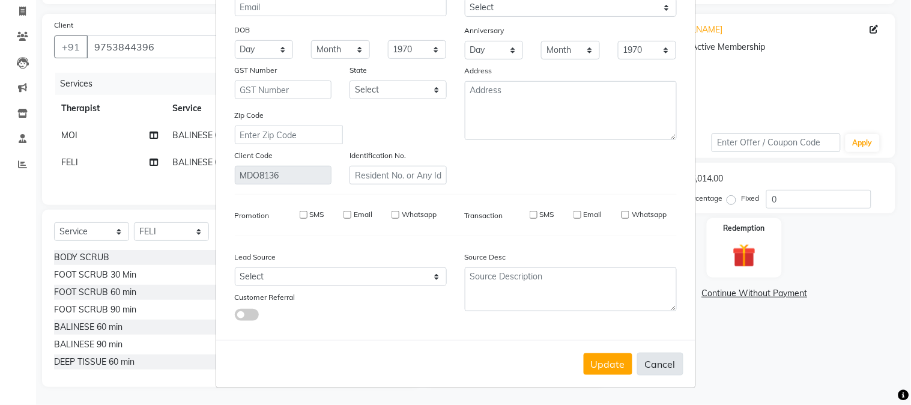
select select
checkbox input "false"
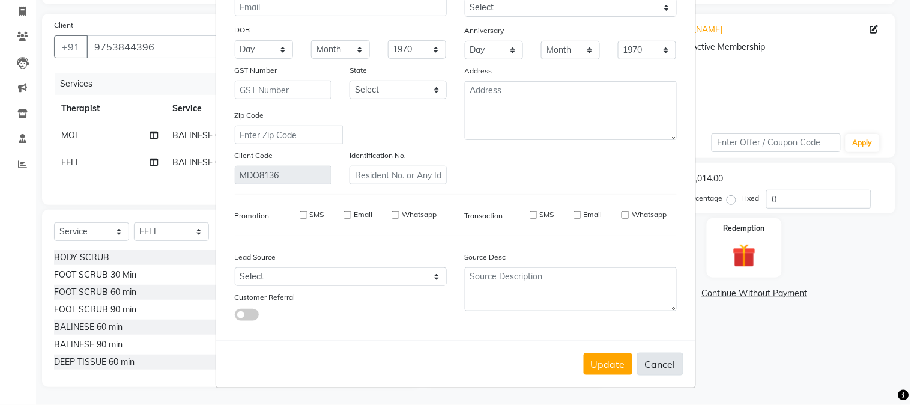
checkbox input "false"
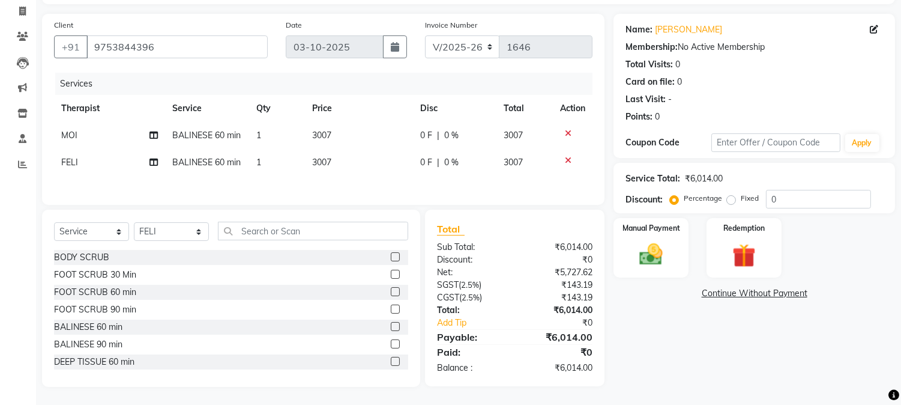
click at [741, 200] on label "Fixed" at bounding box center [750, 198] width 18 height 11
click at [729, 200] on input "Fixed" at bounding box center [733, 198] width 8 height 8
radio input "true"
click at [786, 195] on input "0" at bounding box center [818, 199] width 105 height 19
type input "514"
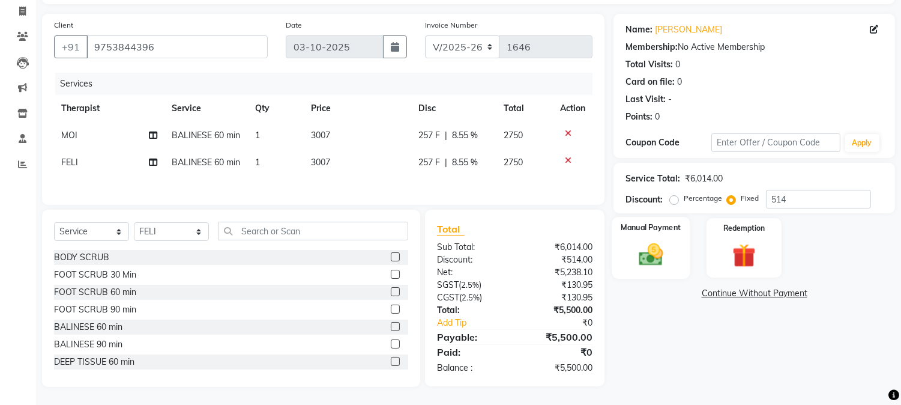
click at [665, 253] on img at bounding box center [652, 255] width 40 height 28
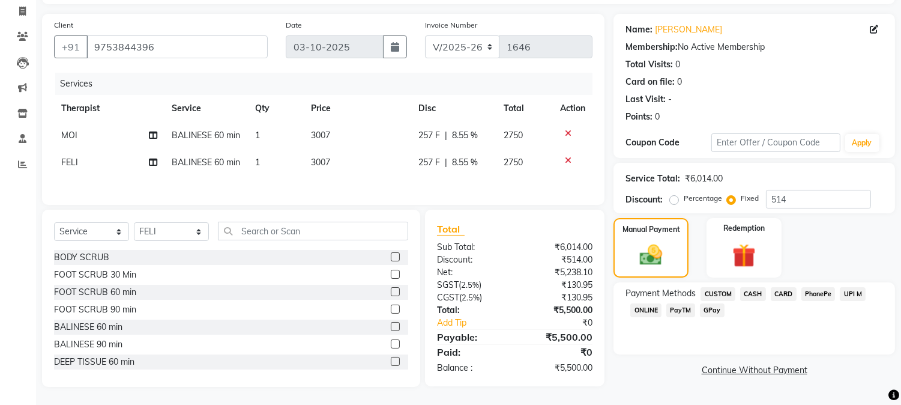
click at [854, 292] on span "UPI M" at bounding box center [853, 294] width 26 height 14
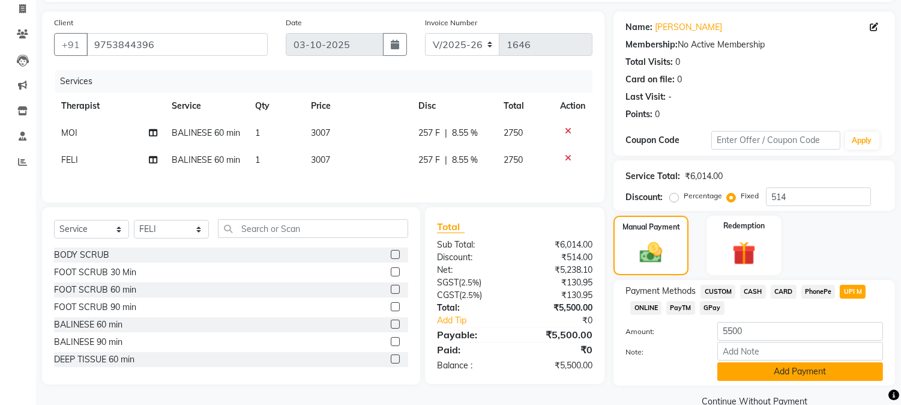
click at [808, 370] on button "Add Payment" at bounding box center [800, 371] width 166 height 19
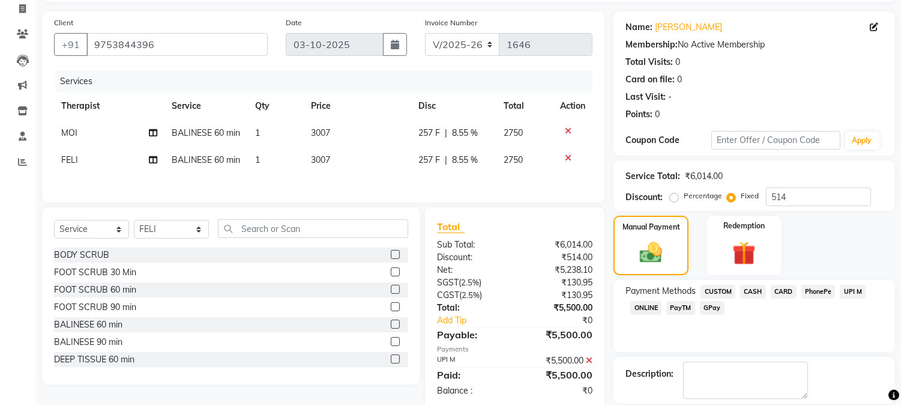
scroll to position [159, 0]
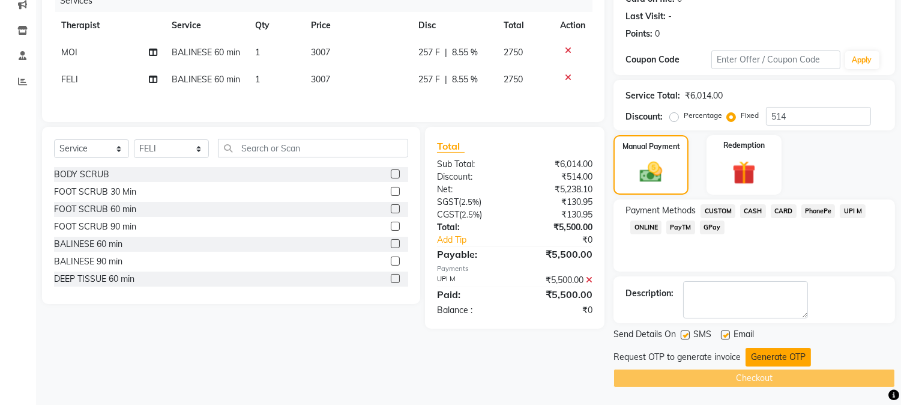
click at [799, 351] on button "Generate OTP" at bounding box center [778, 357] width 65 height 19
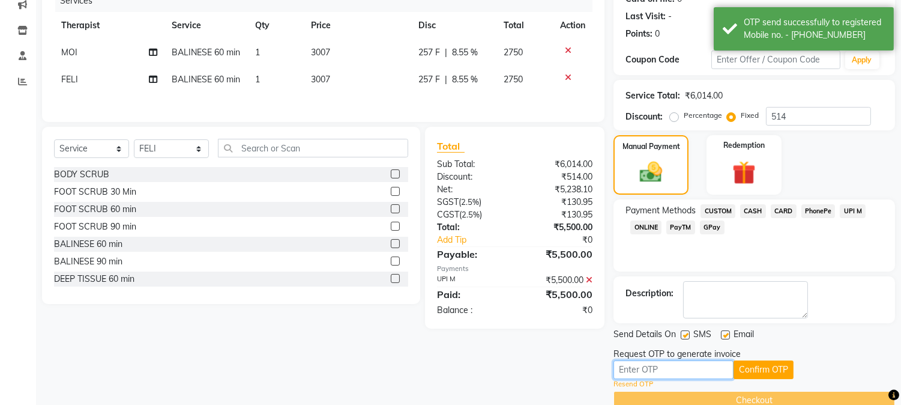
click at [680, 368] on input "text" at bounding box center [674, 369] width 120 height 19
type input "3616"
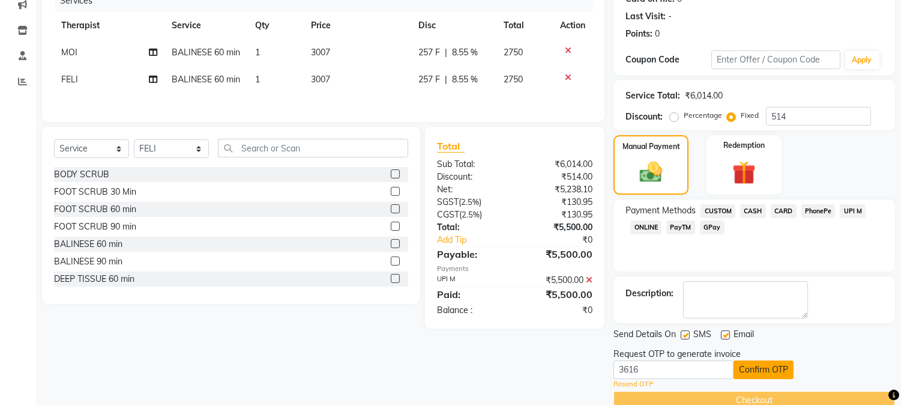
click at [766, 369] on button "Confirm OTP" at bounding box center [764, 369] width 60 height 19
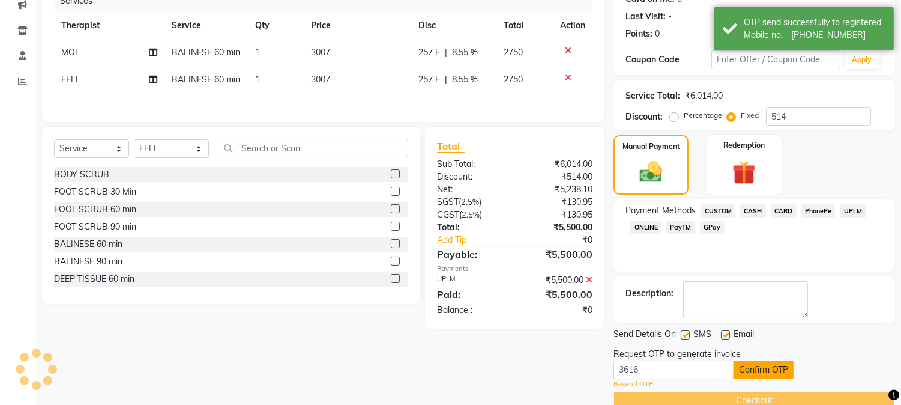
scroll to position [135, 0]
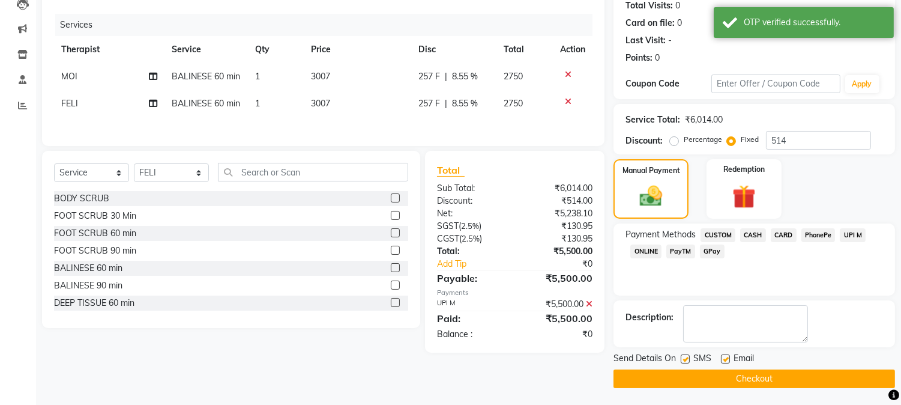
click at [760, 373] on button "Checkout" at bounding box center [755, 378] width 282 height 19
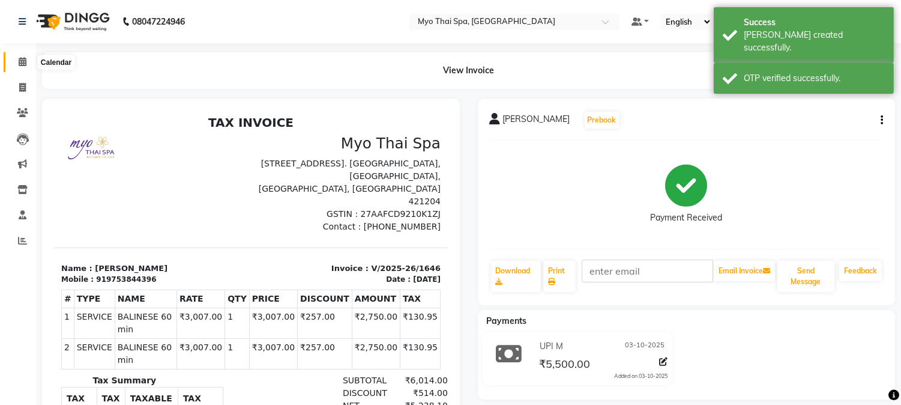
click at [15, 60] on span at bounding box center [22, 62] width 21 height 14
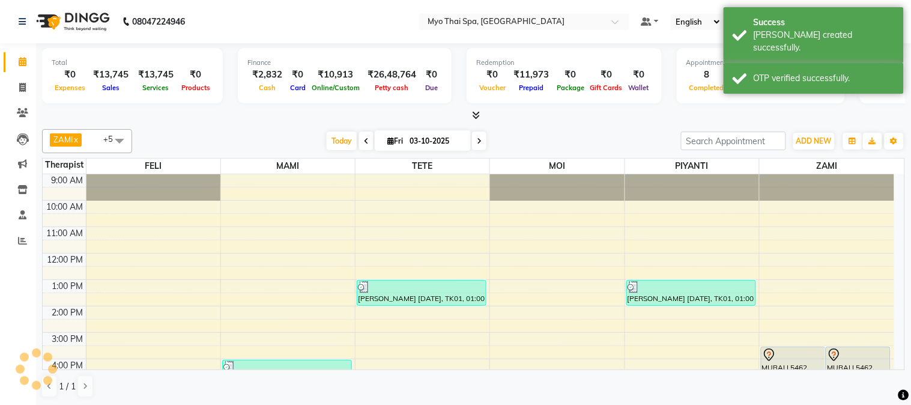
scroll to position [152, 0]
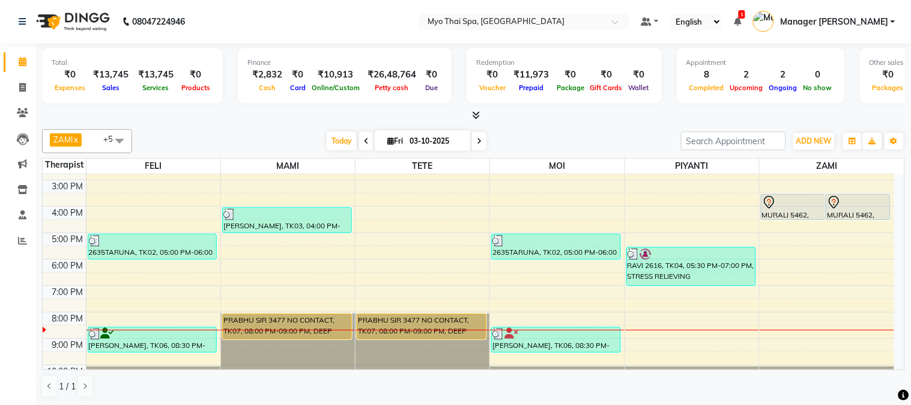
click at [477, 140] on icon at bounding box center [479, 140] width 5 height 7
type input "04-10-2025"
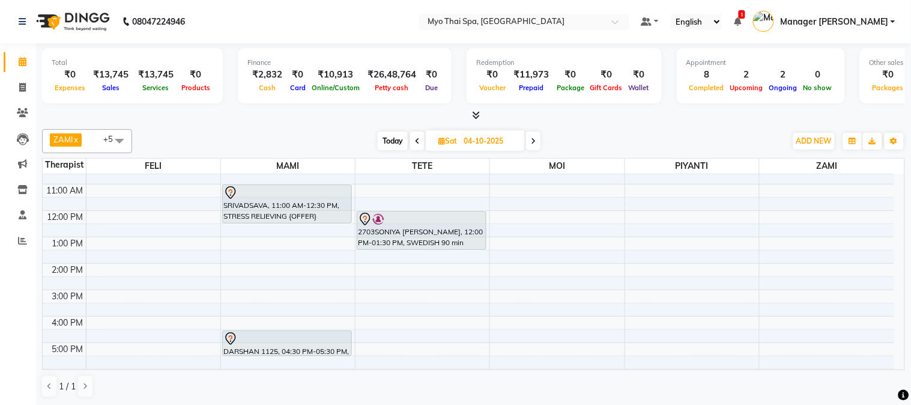
scroll to position [42, 0]
click at [536, 246] on div "9:00 AM 10:00 AM 11:00 AM 12:00 PM 1:00 PM 2:00 PM 3:00 PM 4:00 PM 5:00 PM 6:00…" at bounding box center [468, 316] width 851 height 369
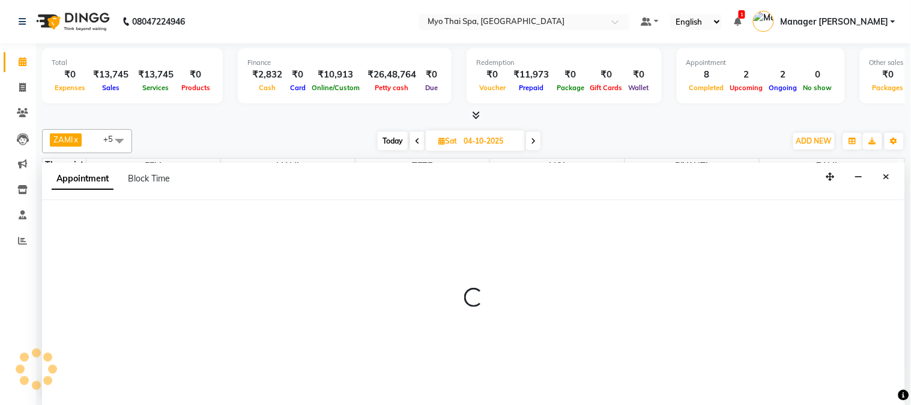
select select "85116"
select select "780"
select select "tentative"
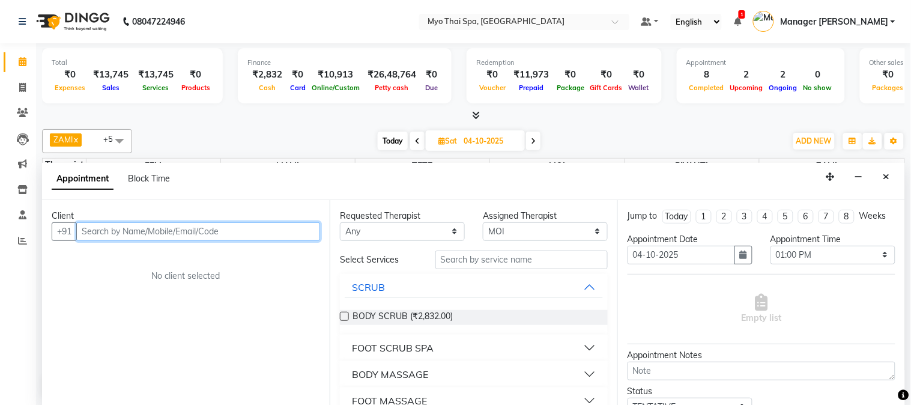
click at [271, 225] on input "text" at bounding box center [198, 231] width 244 height 19
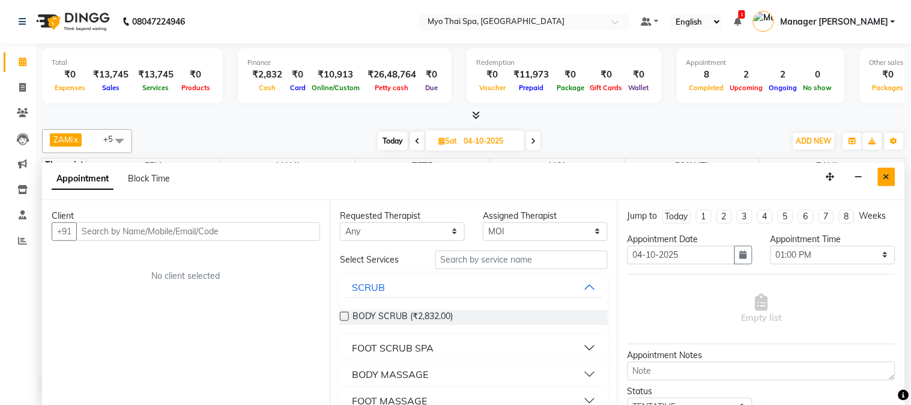
click at [887, 176] on icon "Close" at bounding box center [886, 176] width 7 height 8
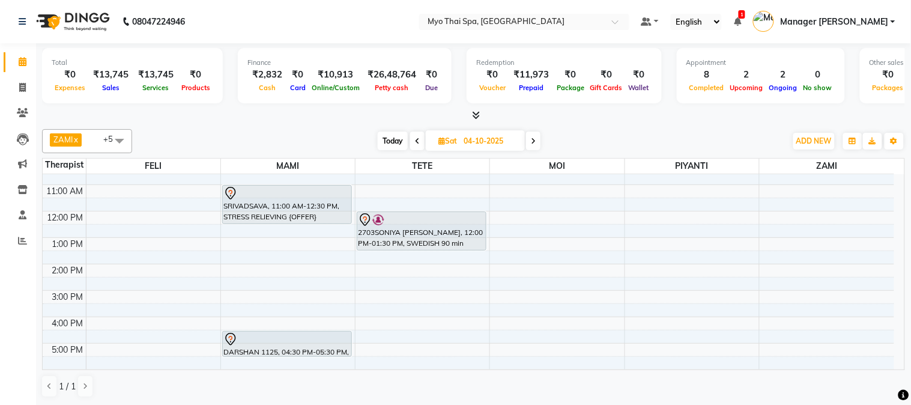
click at [400, 140] on span "Today" at bounding box center [393, 140] width 30 height 19
type input "03-10-2025"
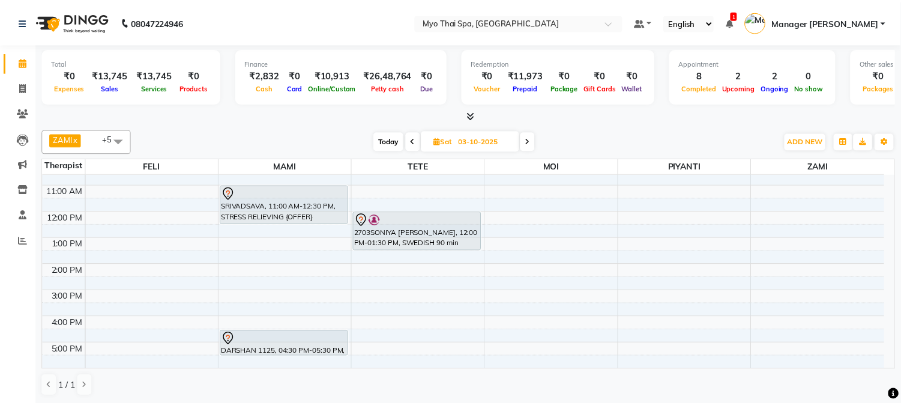
scroll to position [175, 0]
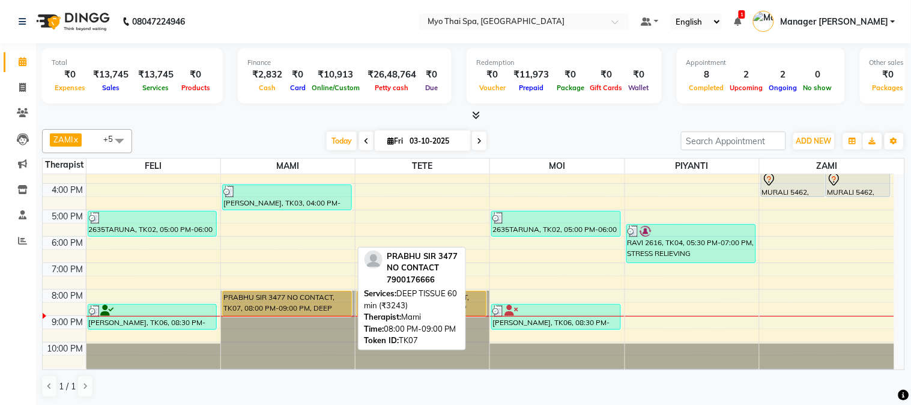
click at [286, 303] on div "PRABHU SIR 3477 NO CONTACT, TK07, 08:00 PM-09:00 PM, DEEP TISSUE 60 min (₹3243)" at bounding box center [287, 303] width 128 height 25
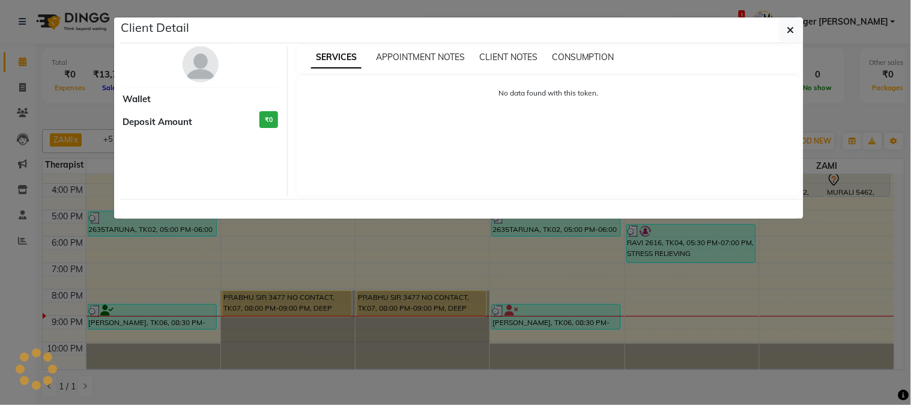
select select "1"
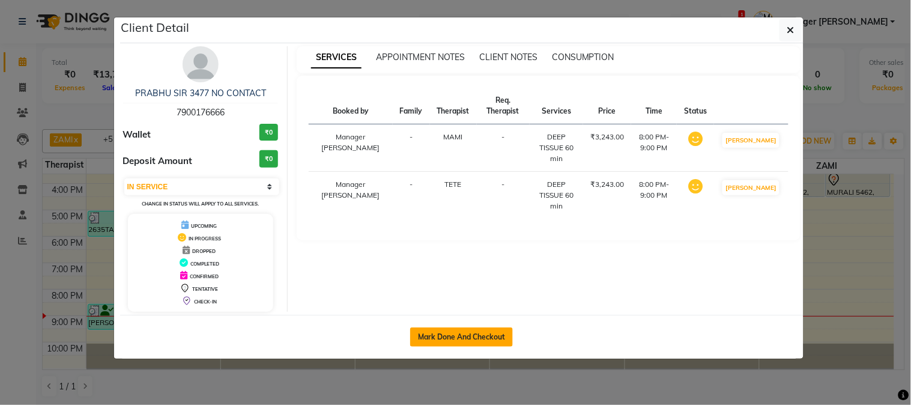
click at [445, 331] on button "Mark Done And Checkout" at bounding box center [461, 336] width 103 height 19
select select "service"
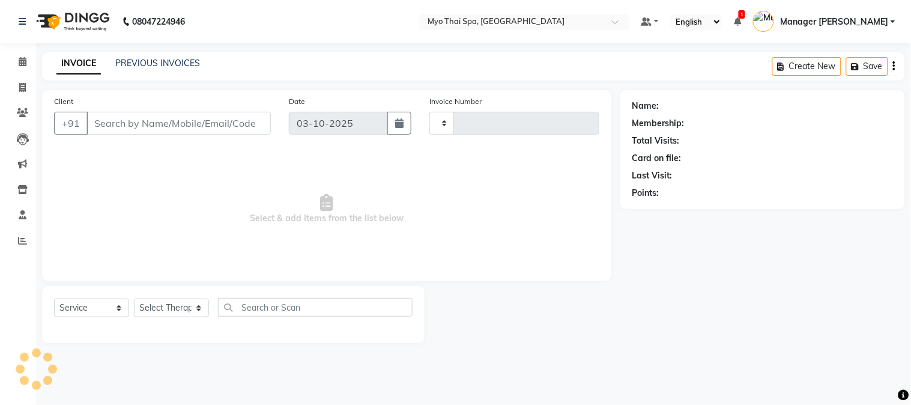
type input "1647"
select select "5086"
type input "7900176666"
select select "33413"
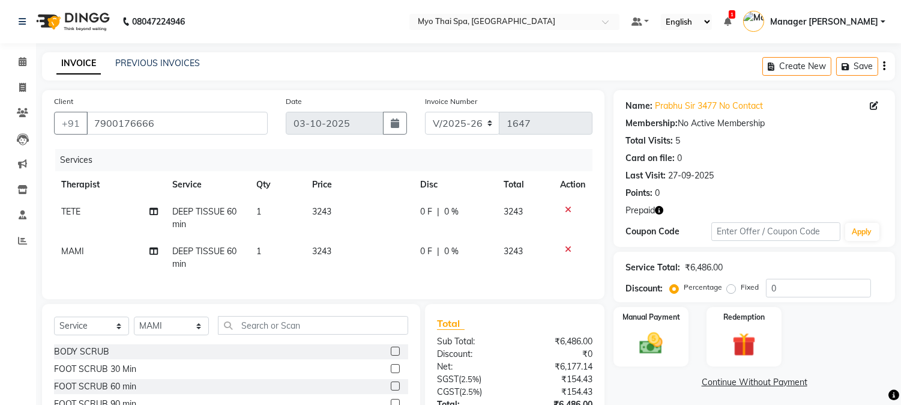
scroll to position [104, 0]
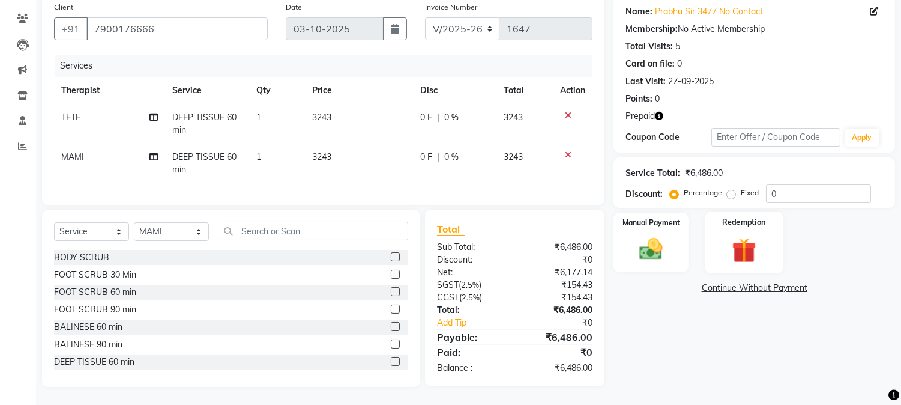
click at [748, 247] on img at bounding box center [744, 250] width 40 height 30
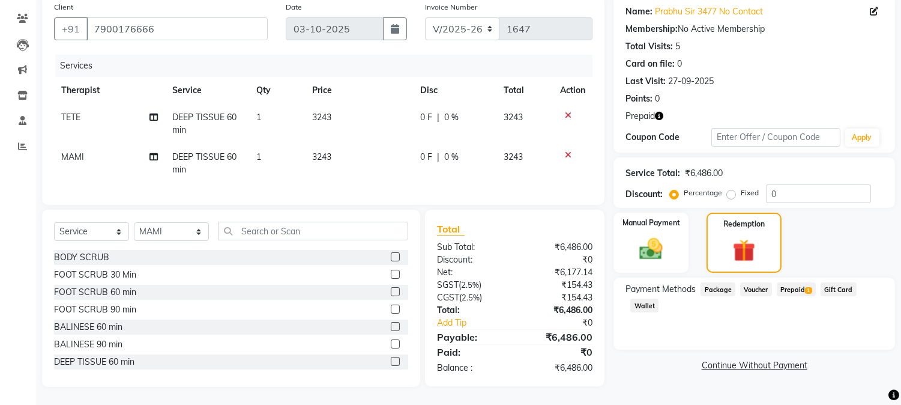
click at [788, 282] on span "Prepaid 1" at bounding box center [796, 289] width 39 height 14
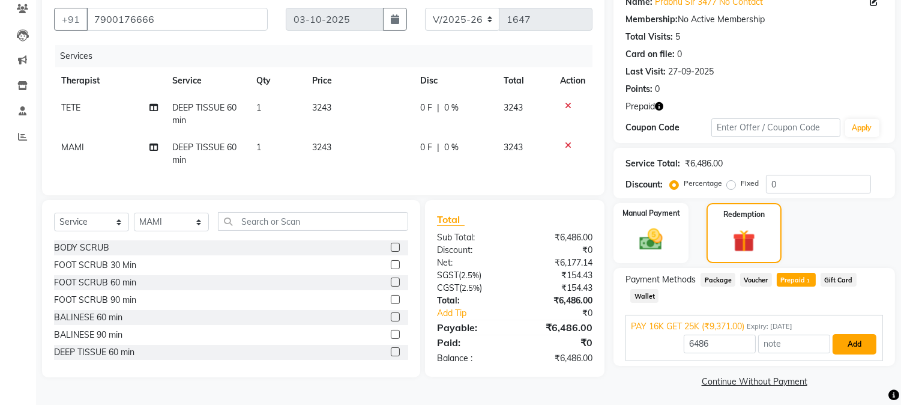
click at [871, 346] on button "Add" at bounding box center [855, 344] width 44 height 20
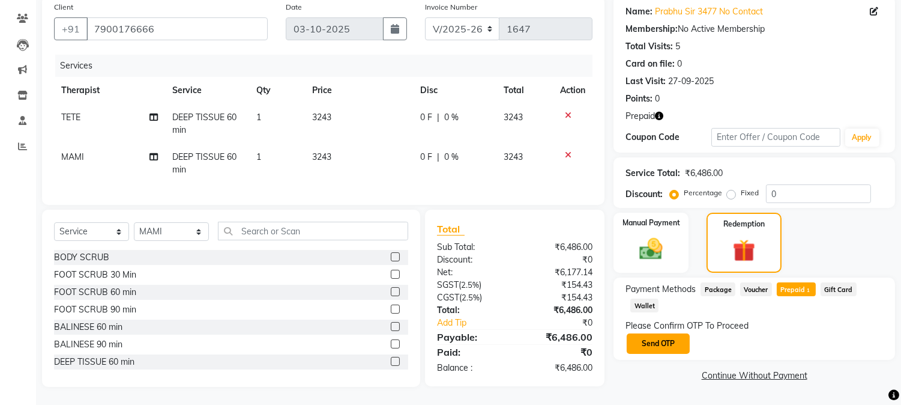
click at [673, 333] on button "Send OTP" at bounding box center [658, 343] width 63 height 20
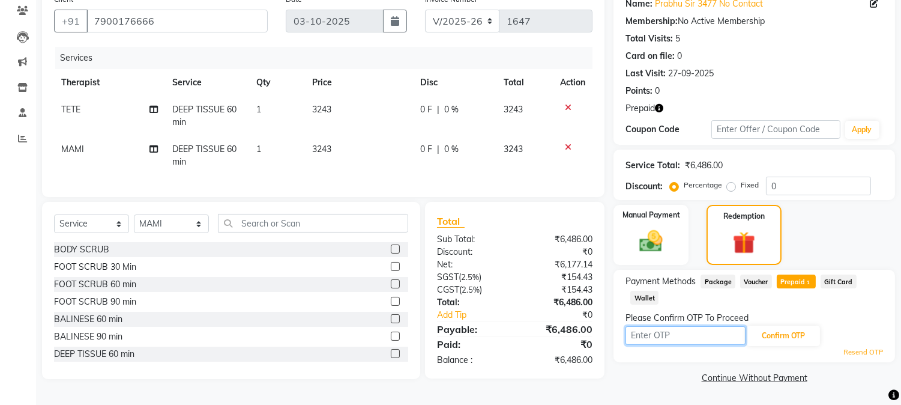
click at [673, 329] on input "text" at bounding box center [686, 335] width 120 height 19
type input "7412"
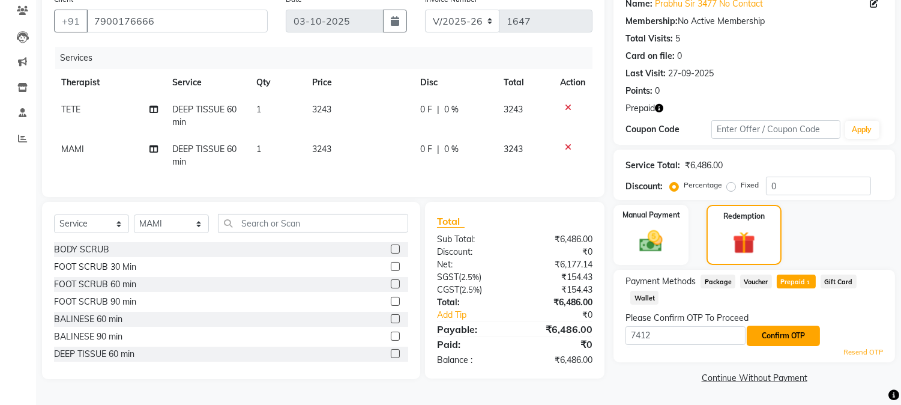
click at [785, 334] on button "Confirm OTP" at bounding box center [783, 335] width 73 height 20
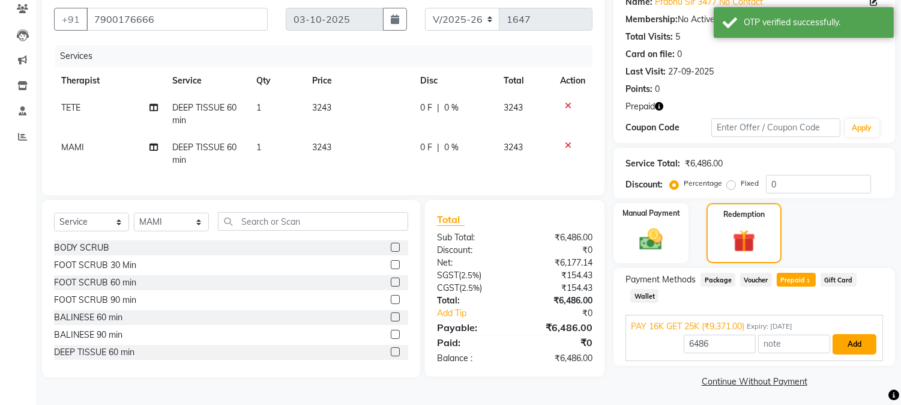
click at [850, 345] on button "Add" at bounding box center [855, 344] width 44 height 20
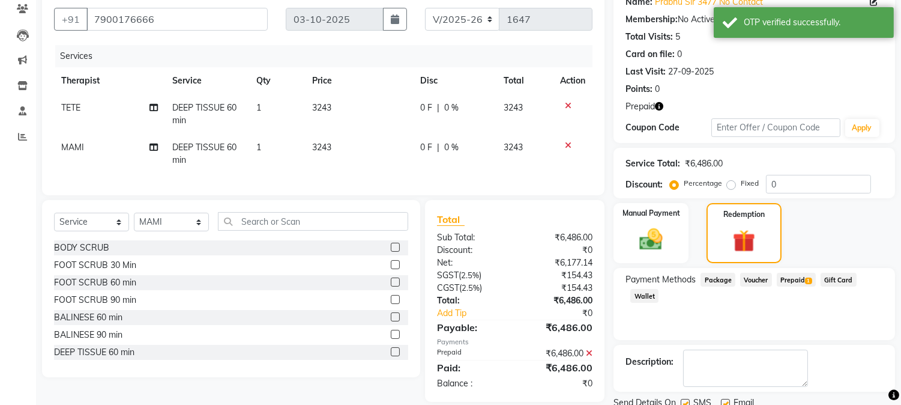
scroll to position [148, 0]
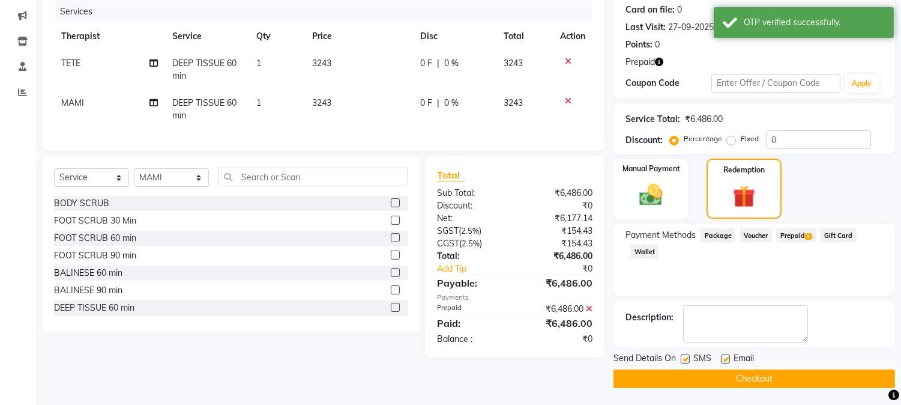
click at [719, 383] on button "Checkout" at bounding box center [755, 378] width 282 height 19
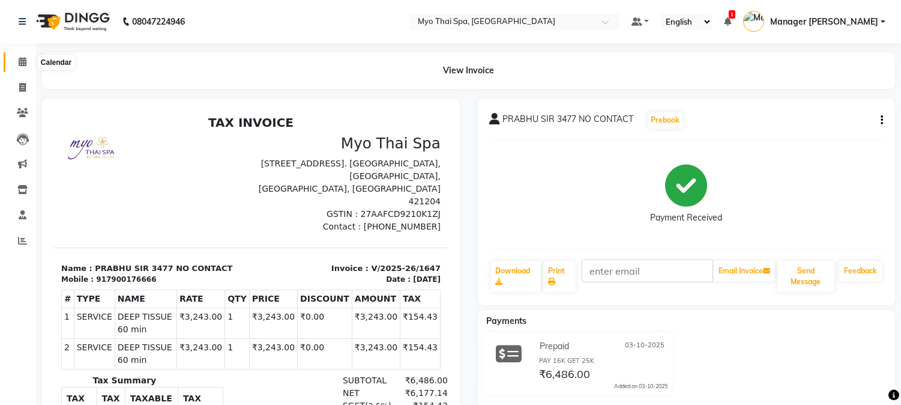
click at [26, 65] on span at bounding box center [22, 62] width 21 height 14
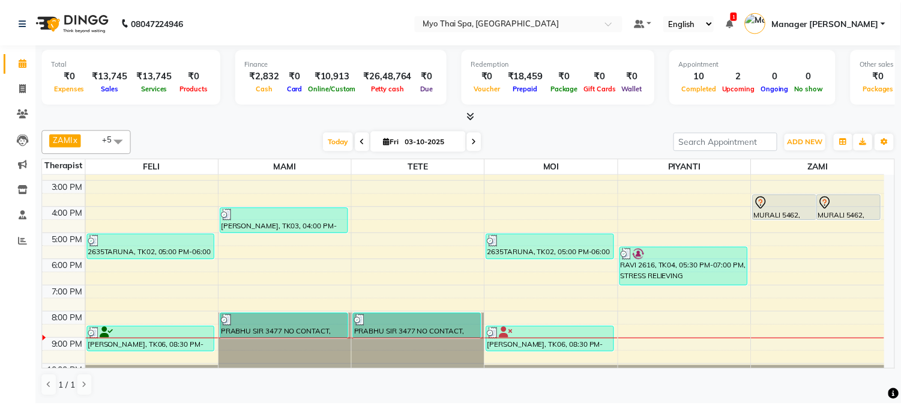
scroll to position [175, 0]
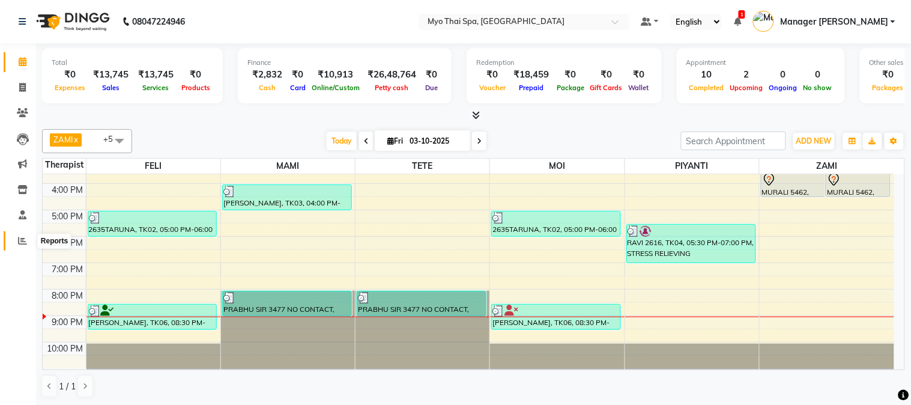
click at [20, 241] on icon at bounding box center [22, 240] width 9 height 9
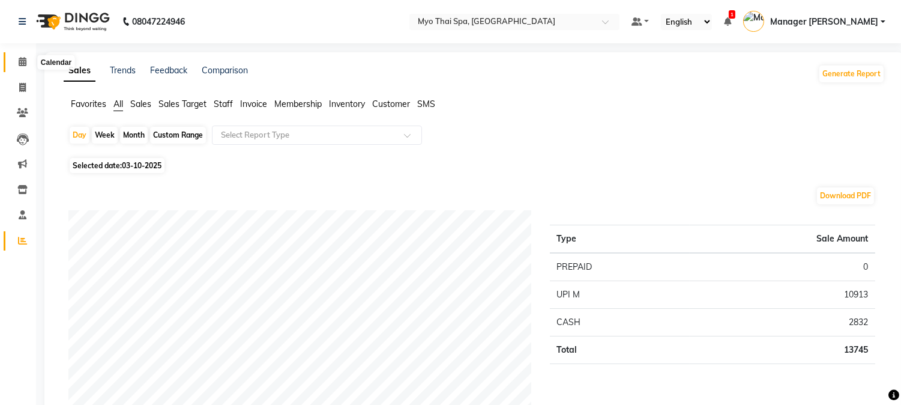
click at [28, 58] on span at bounding box center [22, 62] width 21 height 14
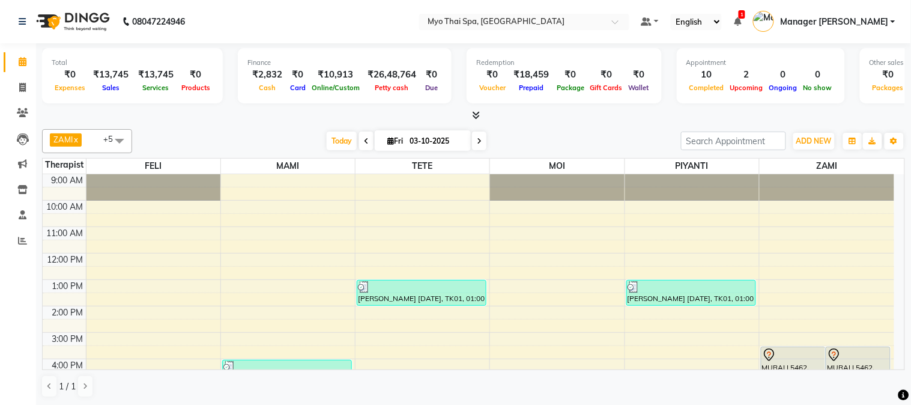
click at [478, 145] on span at bounding box center [479, 140] width 14 height 19
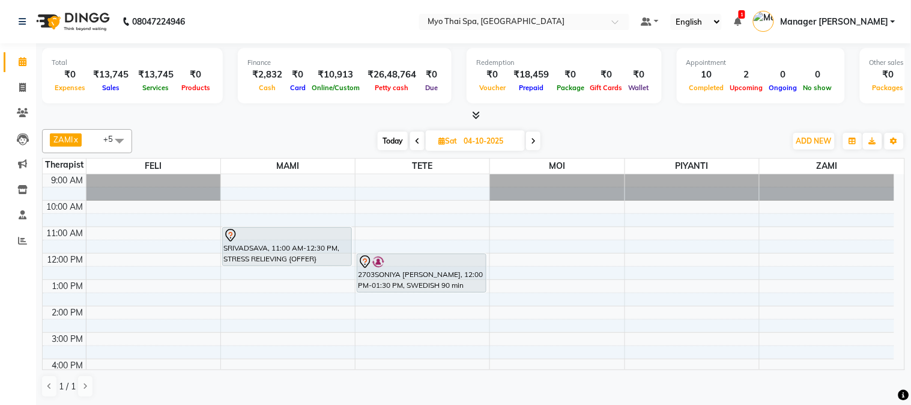
click at [401, 139] on span "Today" at bounding box center [393, 140] width 30 height 19
type input "03-10-2025"
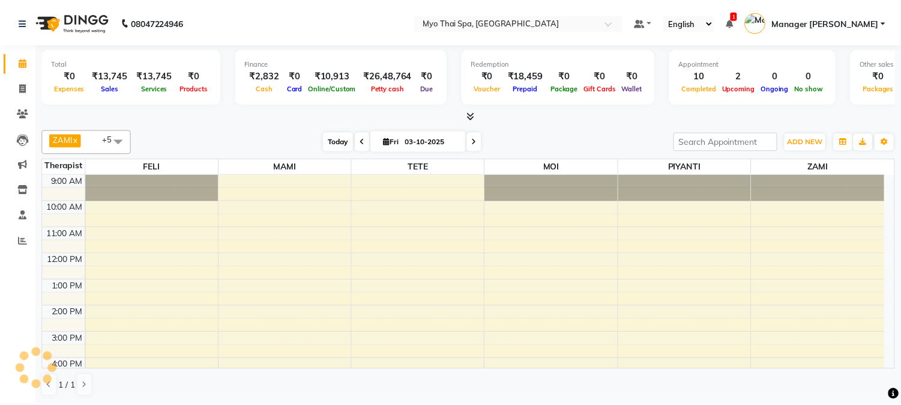
scroll to position [175, 0]
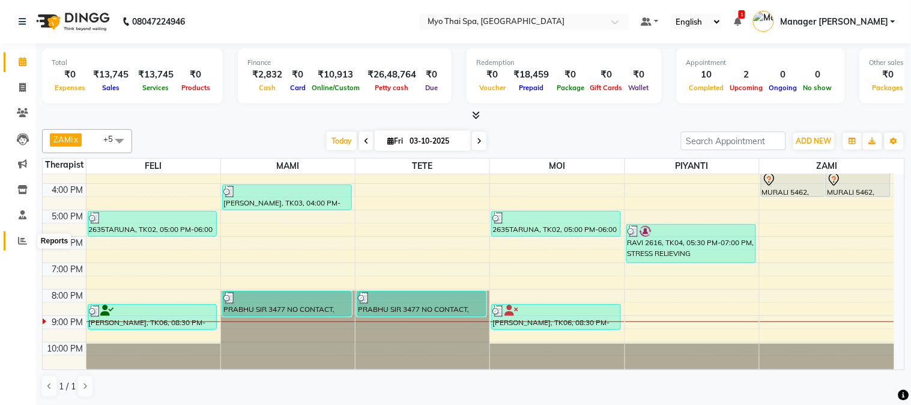
click at [23, 238] on icon at bounding box center [22, 240] width 9 height 9
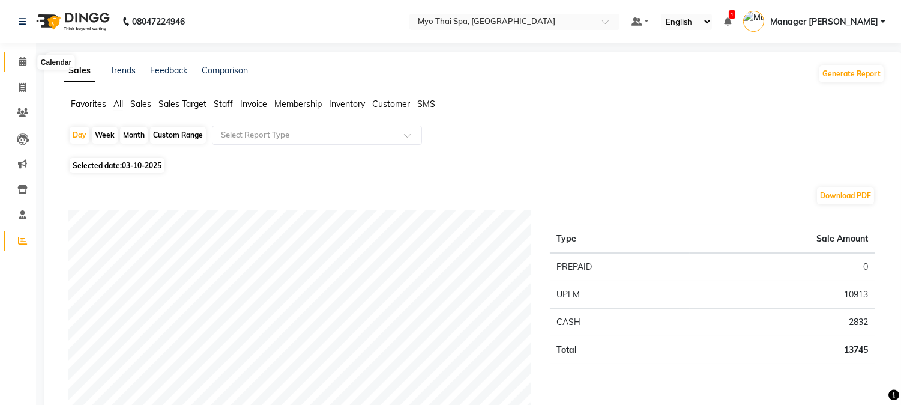
click at [21, 62] on icon at bounding box center [23, 61] width 8 height 9
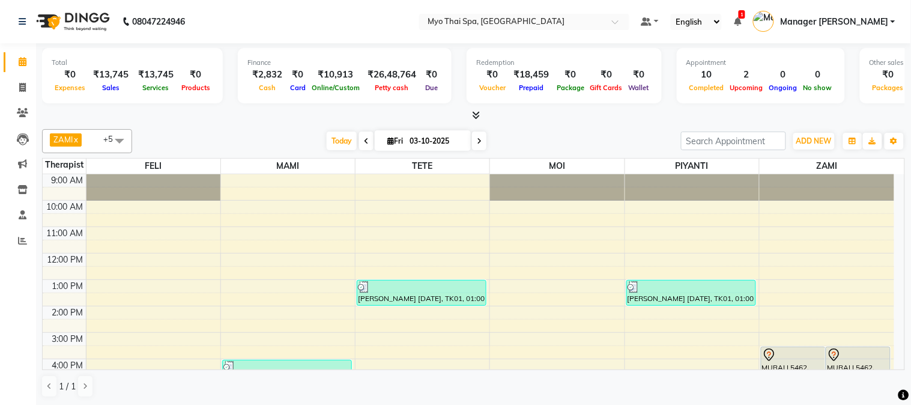
click at [477, 141] on icon at bounding box center [479, 140] width 5 height 7
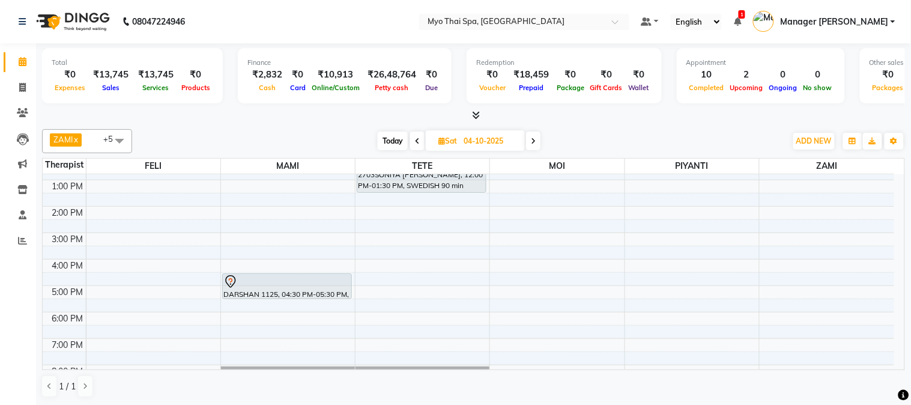
scroll to position [133, 0]
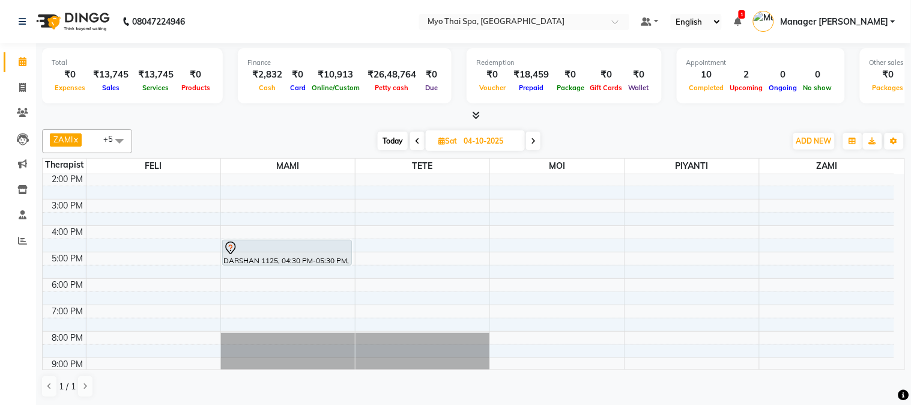
click at [391, 142] on span "Today" at bounding box center [393, 140] width 30 height 19
type input "03-10-2025"
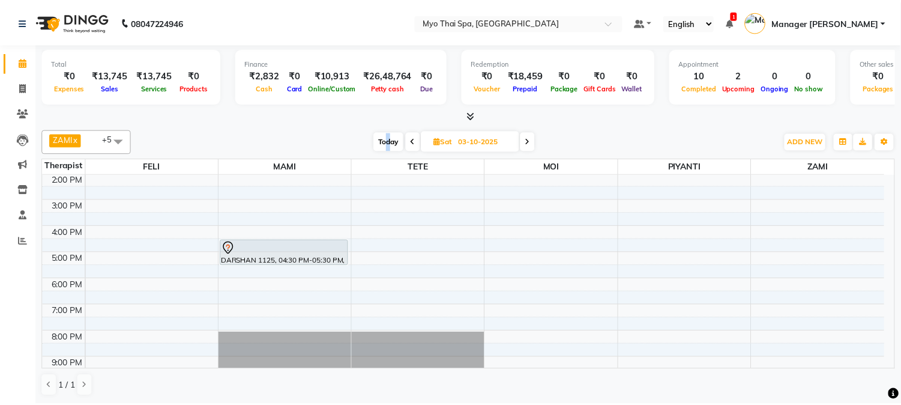
scroll to position [175, 0]
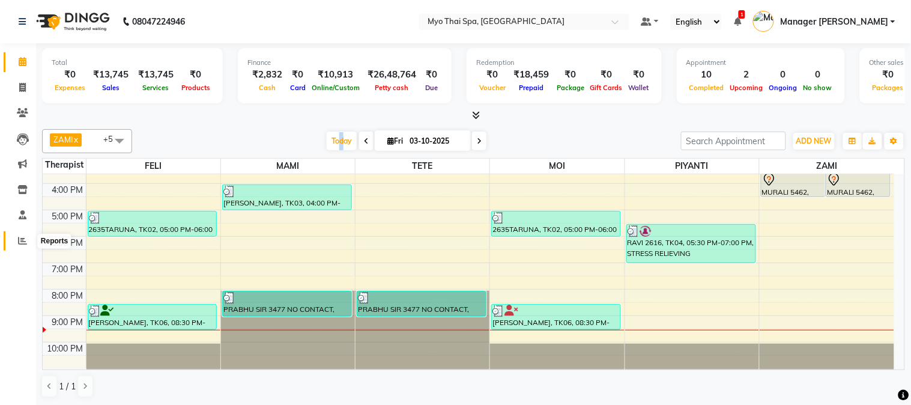
click at [26, 240] on span at bounding box center [22, 241] width 21 height 14
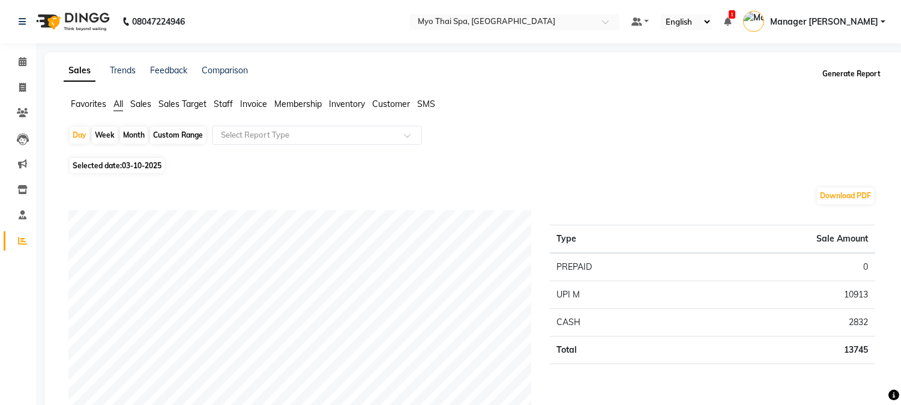
click at [845, 73] on button "Generate Report" at bounding box center [851, 73] width 64 height 17
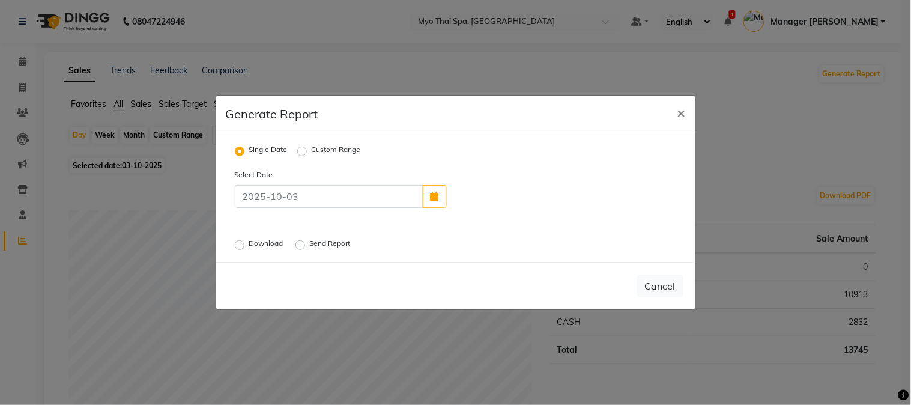
click at [247, 244] on div "Download" at bounding box center [260, 245] width 51 height 14
click at [249, 247] on label "Download" at bounding box center [267, 245] width 37 height 14
click at [238, 247] on input "Download" at bounding box center [241, 245] width 8 height 8
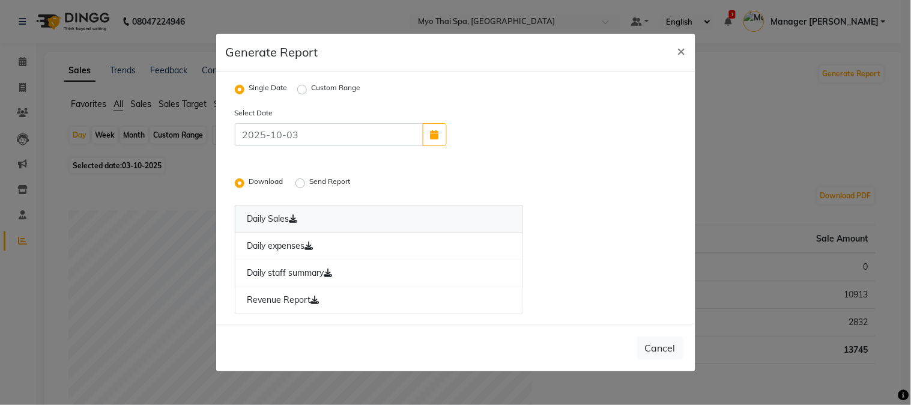
click at [298, 222] on icon at bounding box center [293, 218] width 8 height 8
click at [680, 49] on span "×" at bounding box center [681, 50] width 8 height 18
radio input "false"
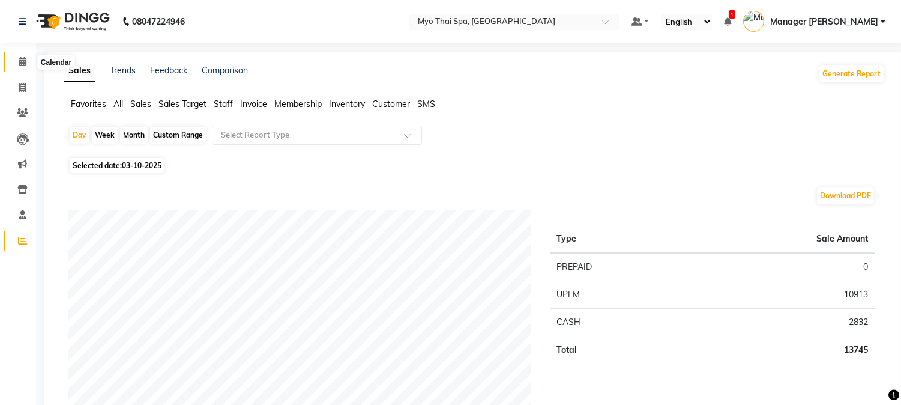
click at [13, 63] on span at bounding box center [22, 62] width 21 height 14
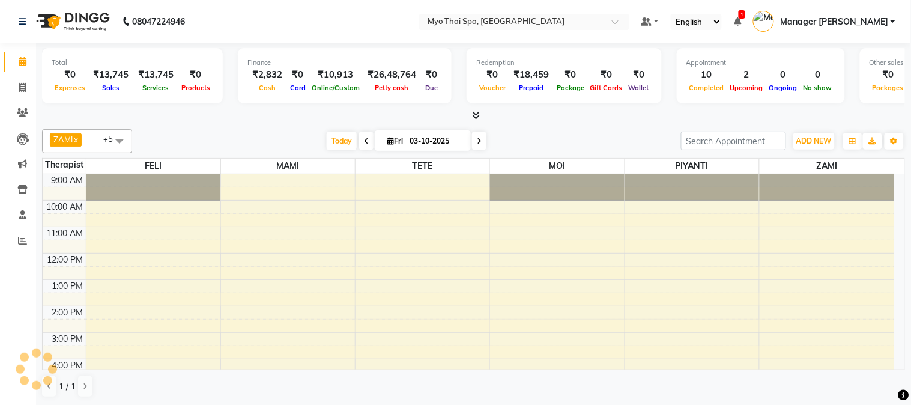
scroll to position [152, 0]
